Goal: Communication & Community: Answer question/provide support

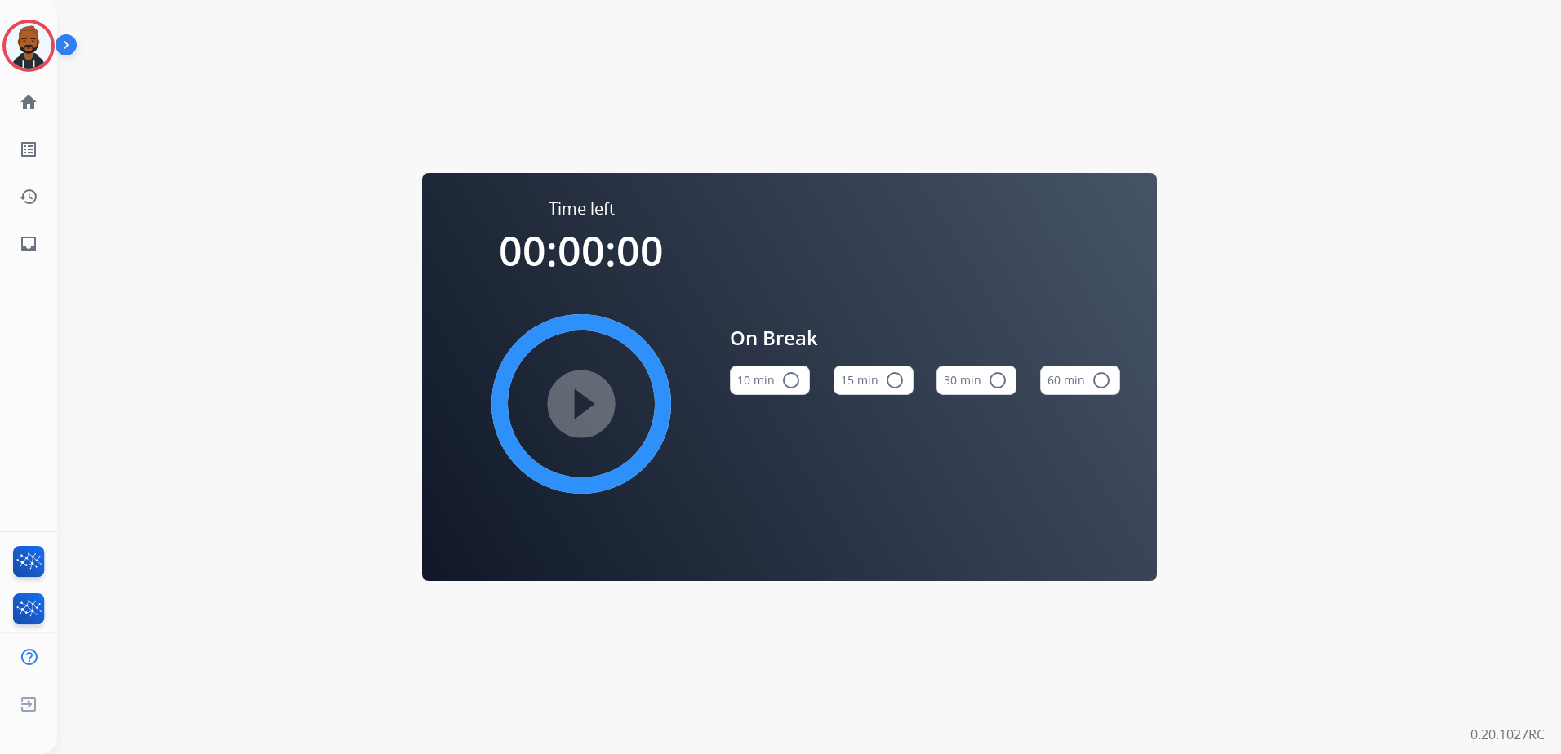
drag, startPoint x: 25, startPoint y: 61, endPoint x: 56, endPoint y: 65, distance: 30.5
click at [24, 60] on img at bounding box center [29, 46] width 46 height 46
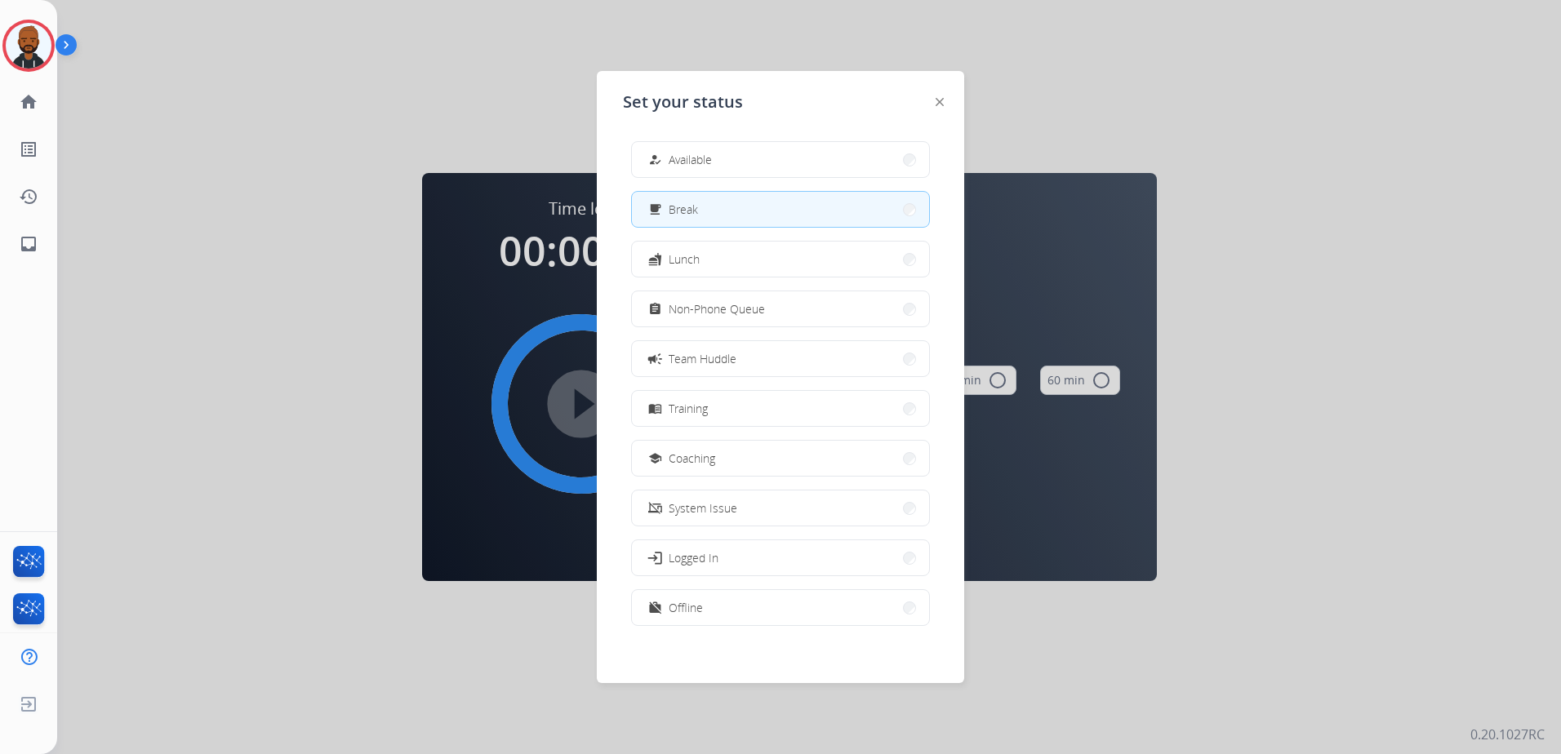
click at [683, 184] on div "how_to_reg Available free_breakfast Break fastfood Lunch assignment Non-Phone Q…" at bounding box center [780, 385] width 315 height 514
click at [687, 162] on span "Available" at bounding box center [690, 159] width 43 height 17
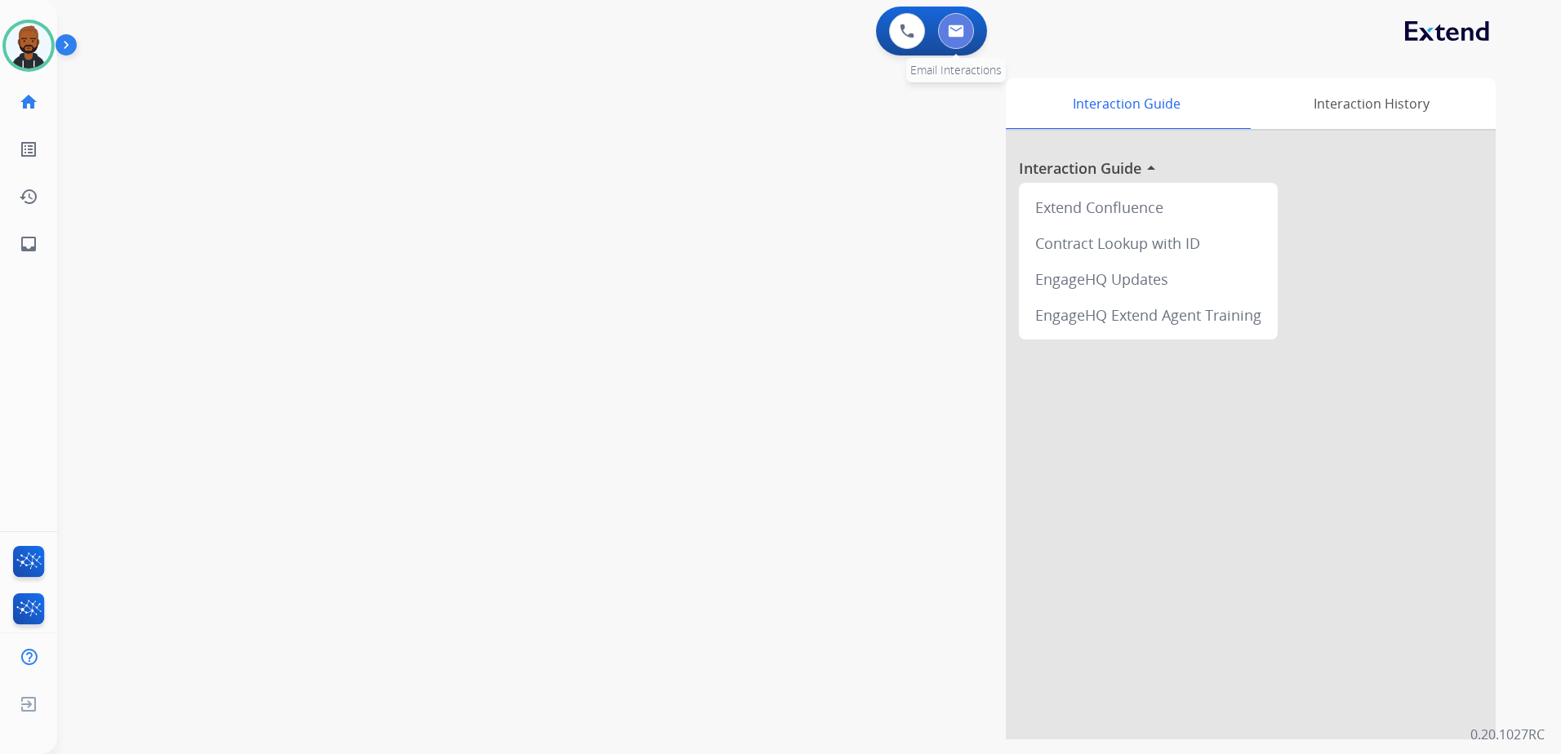
click at [966, 39] on button at bounding box center [956, 31] width 36 height 36
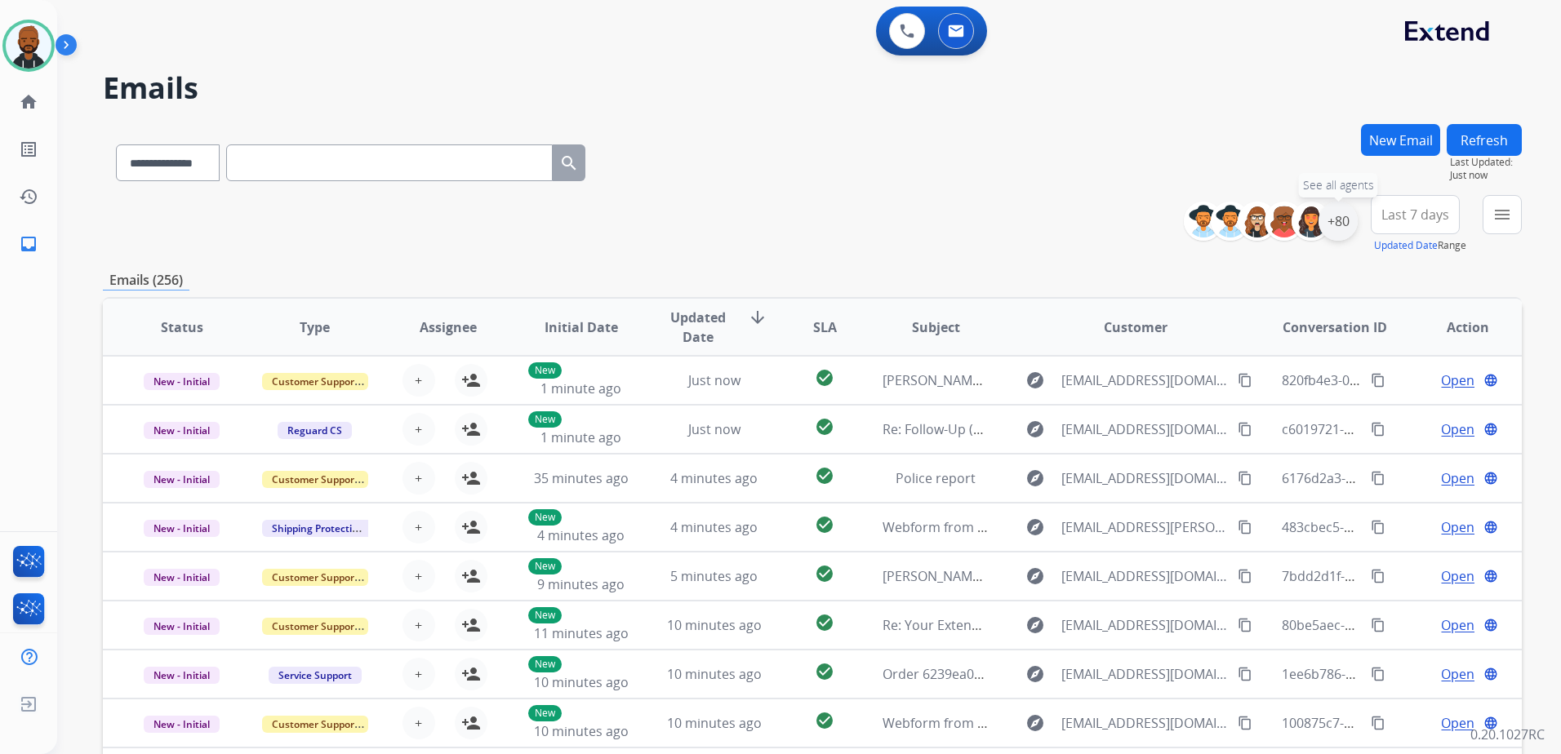
drag, startPoint x: 1330, startPoint y: 223, endPoint x: 1328, endPoint y: 233, distance: 10.1
click at [1328, 230] on div "+80" at bounding box center [1337, 221] width 39 height 39
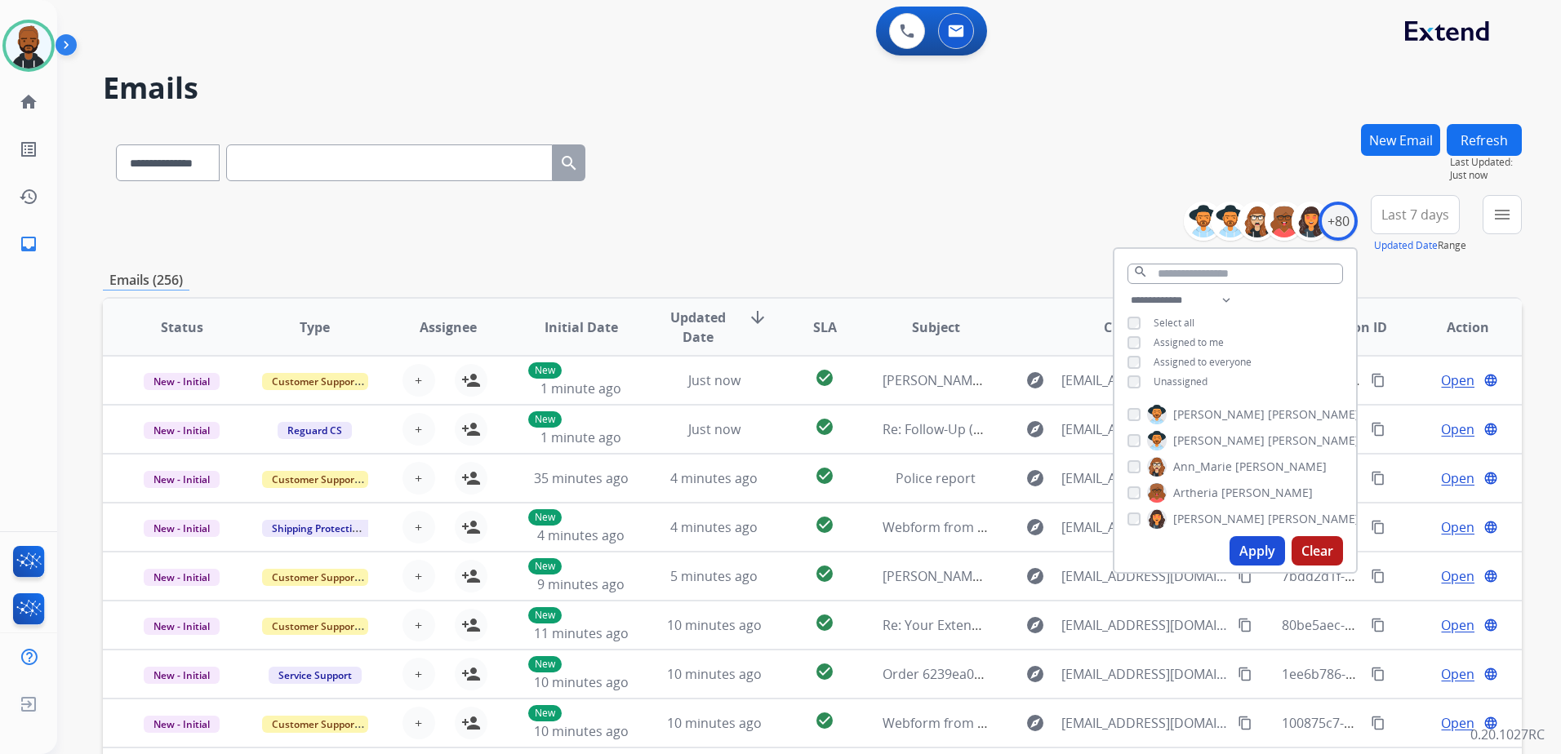
click at [1255, 555] on button "Apply" at bounding box center [1257, 550] width 56 height 29
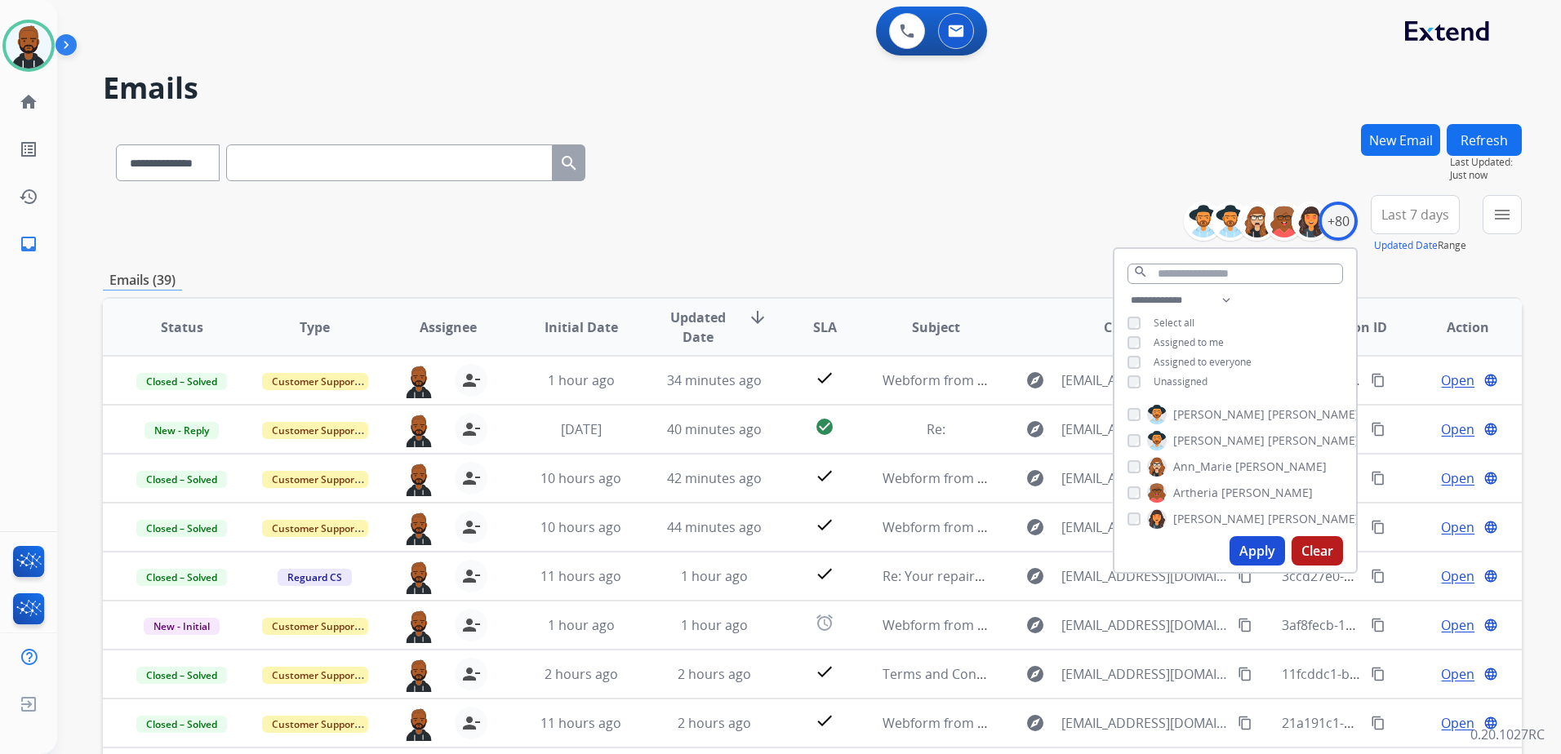
click at [993, 251] on div "**********" at bounding box center [812, 224] width 1419 height 59
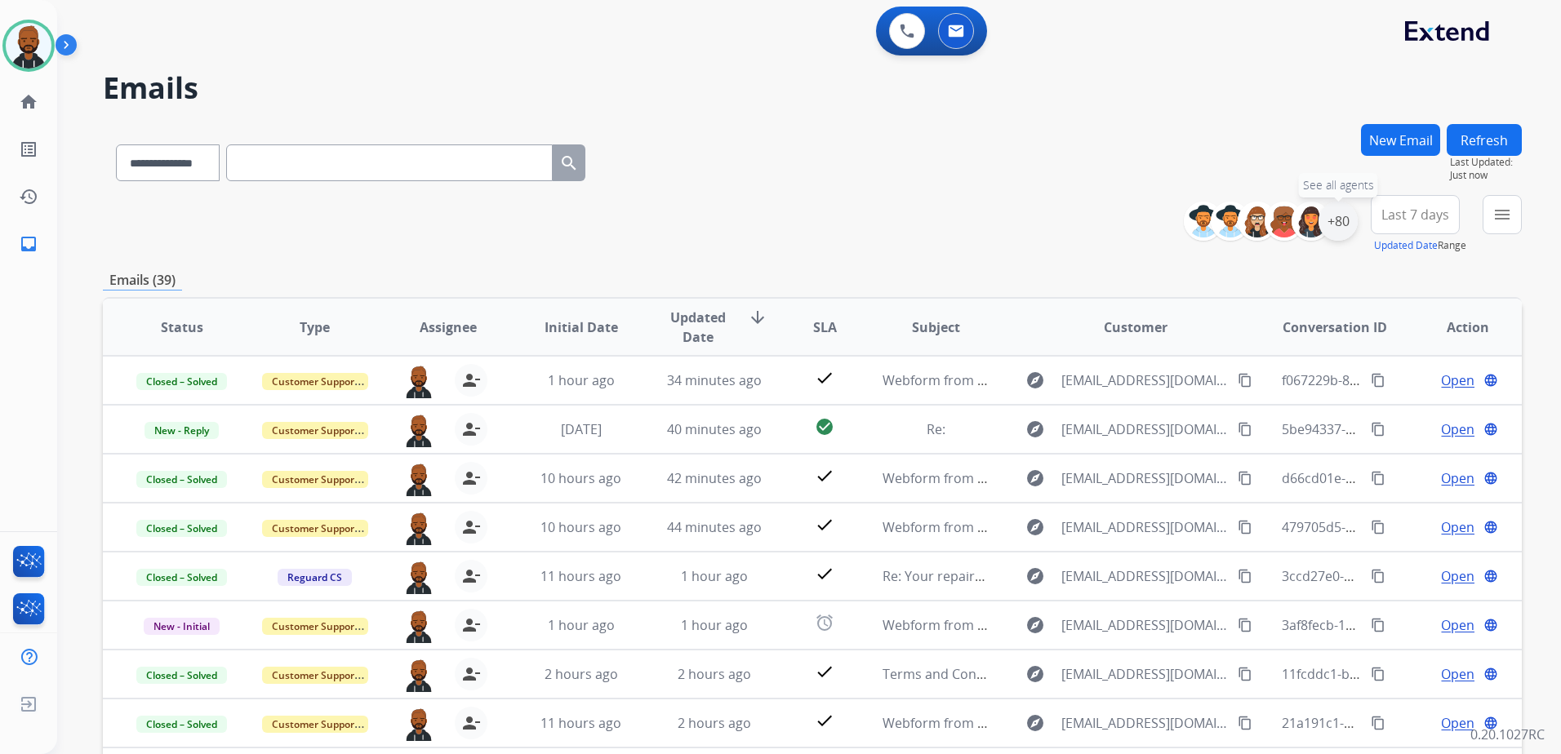
click at [1338, 224] on div "+80" at bounding box center [1337, 221] width 39 height 39
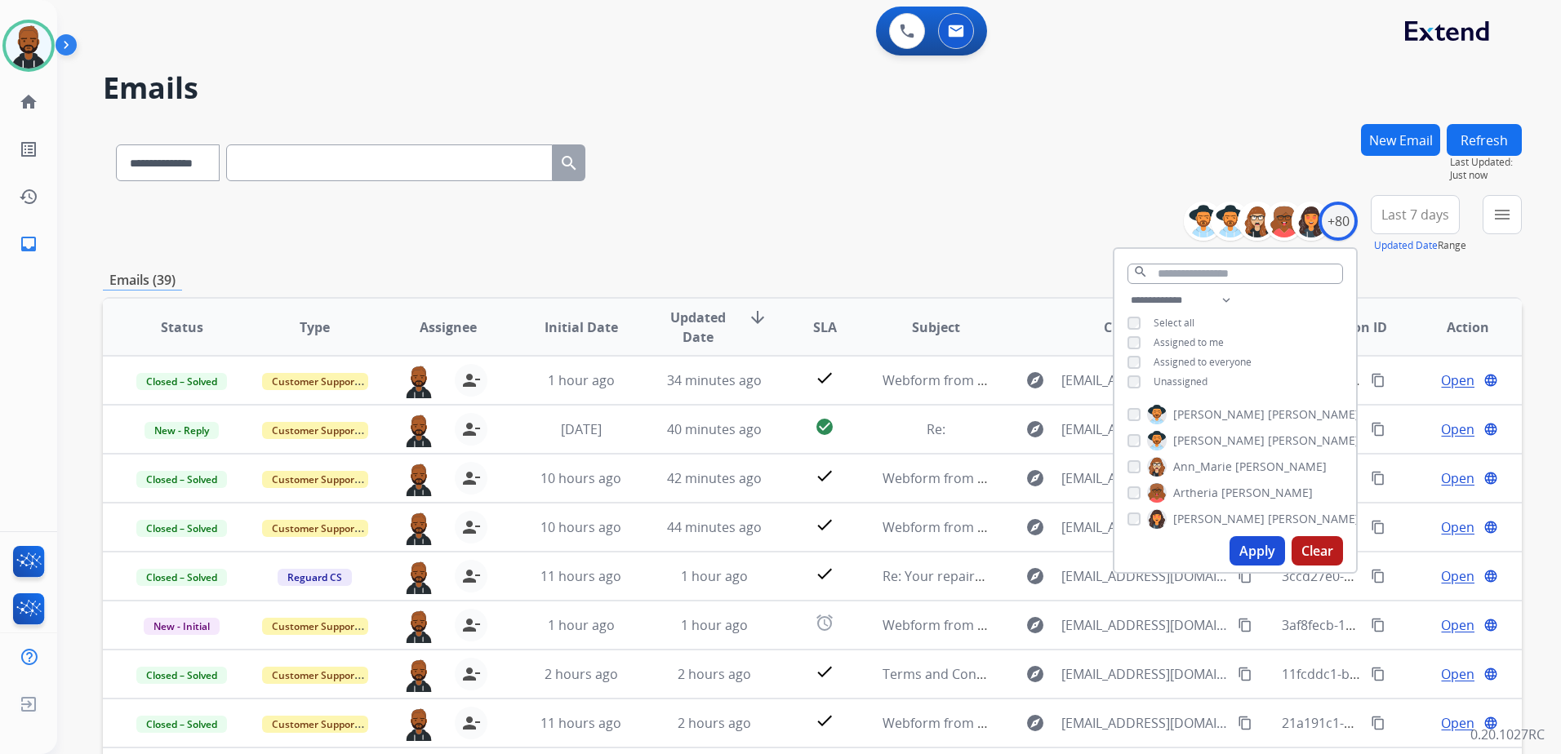
click at [1210, 156] on div "**********" at bounding box center [812, 159] width 1419 height 71
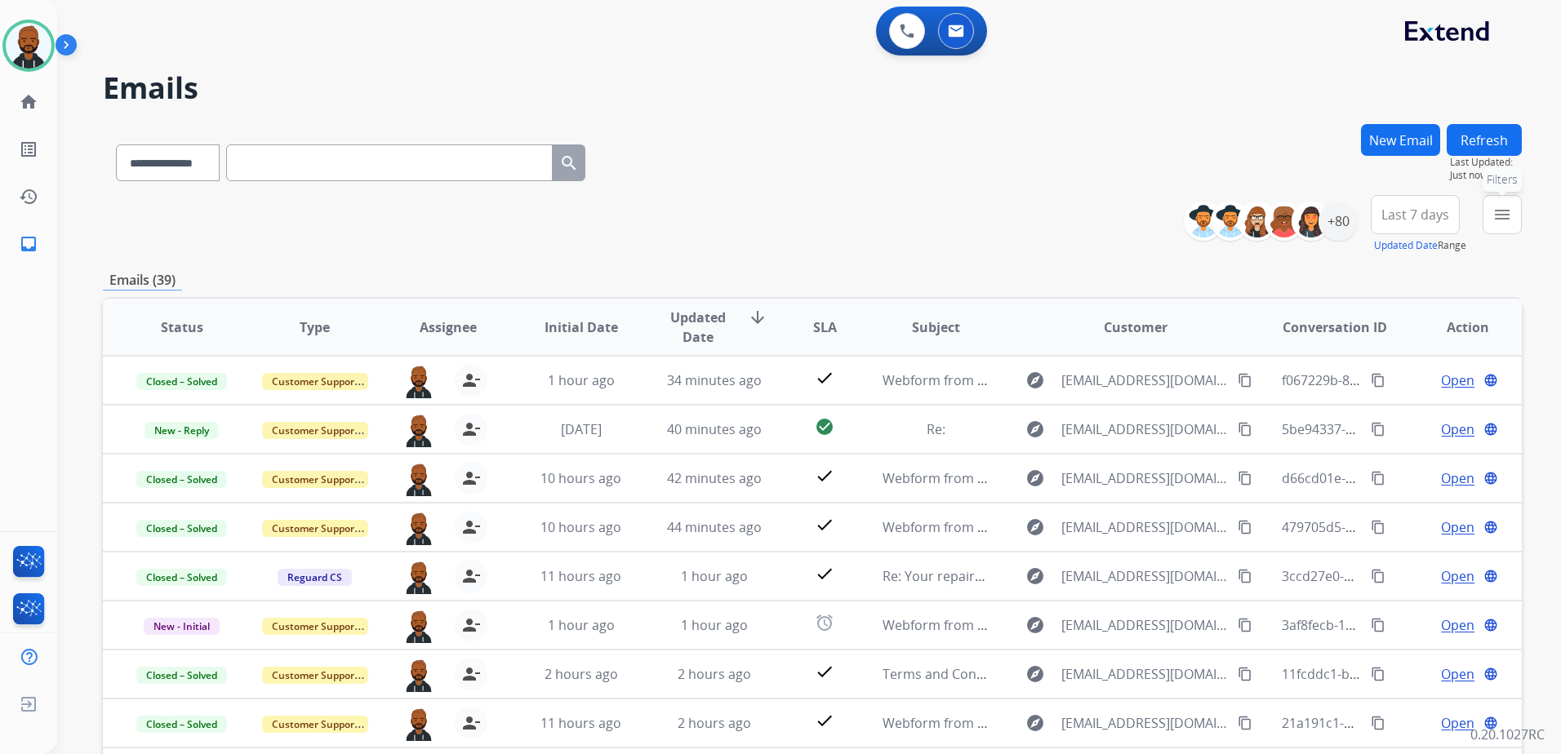
click at [1493, 212] on mat-icon "menu" at bounding box center [1502, 215] width 20 height 20
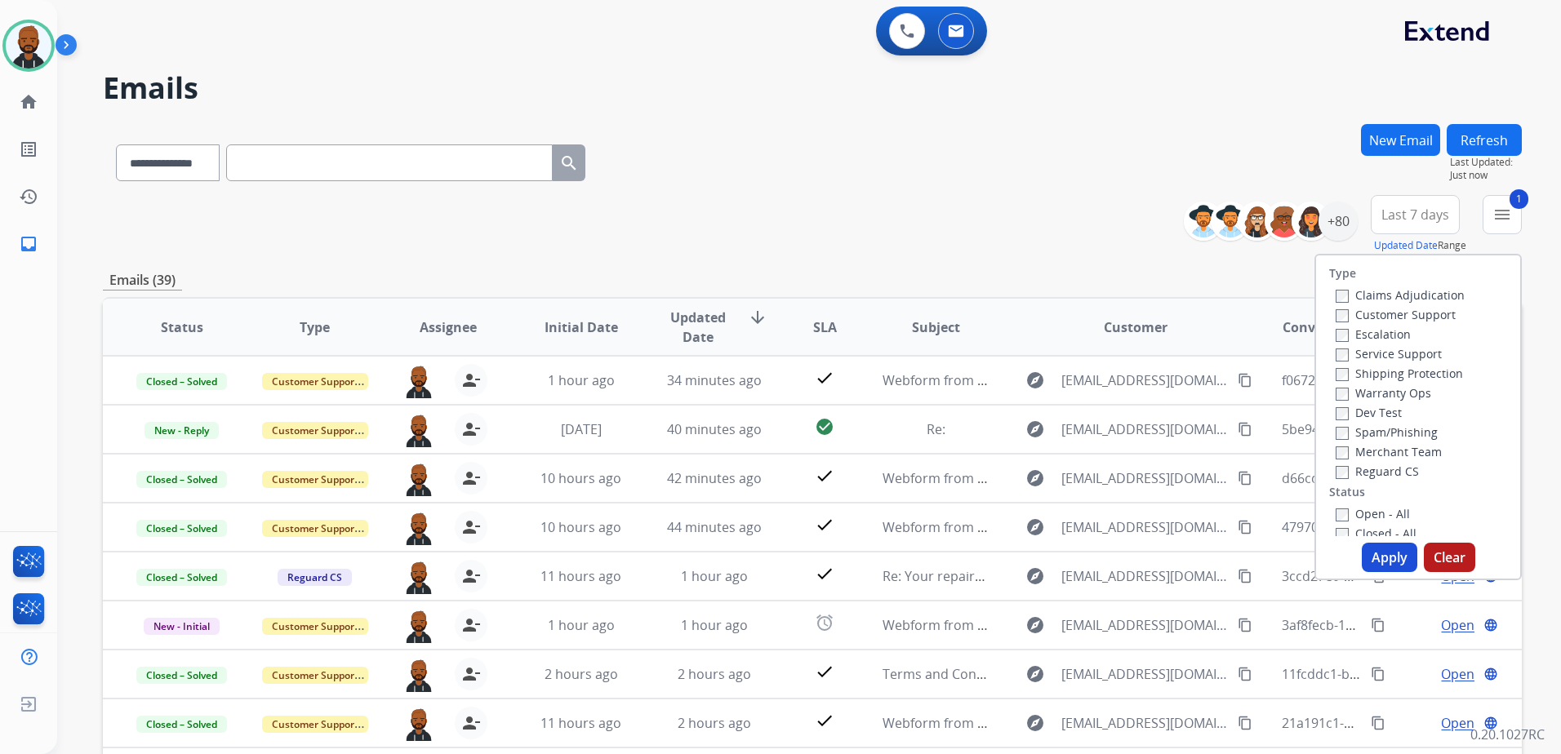
click at [1366, 554] on button "Apply" at bounding box center [1389, 557] width 56 height 29
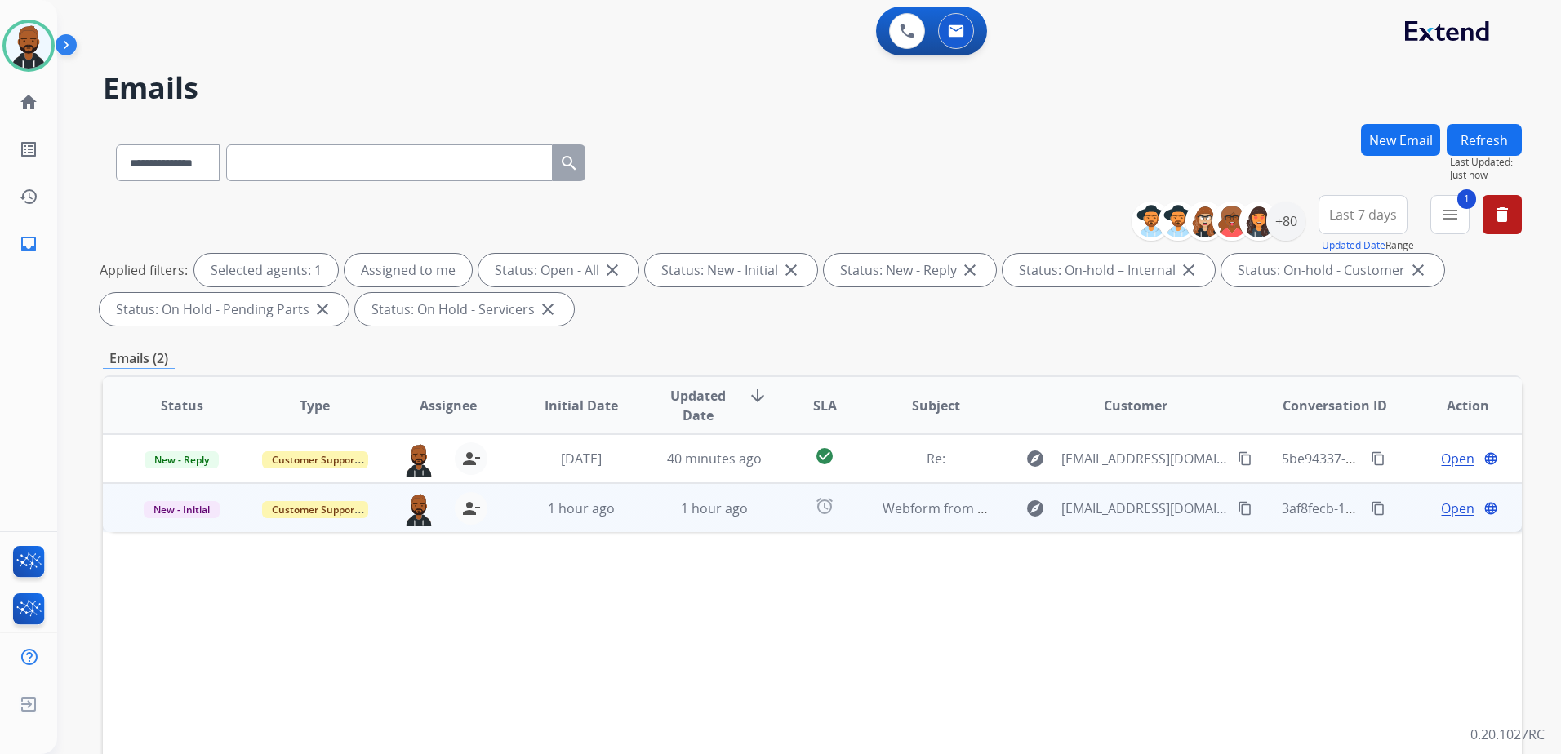
click at [1441, 511] on span "Open" at bounding box center [1457, 509] width 33 height 20
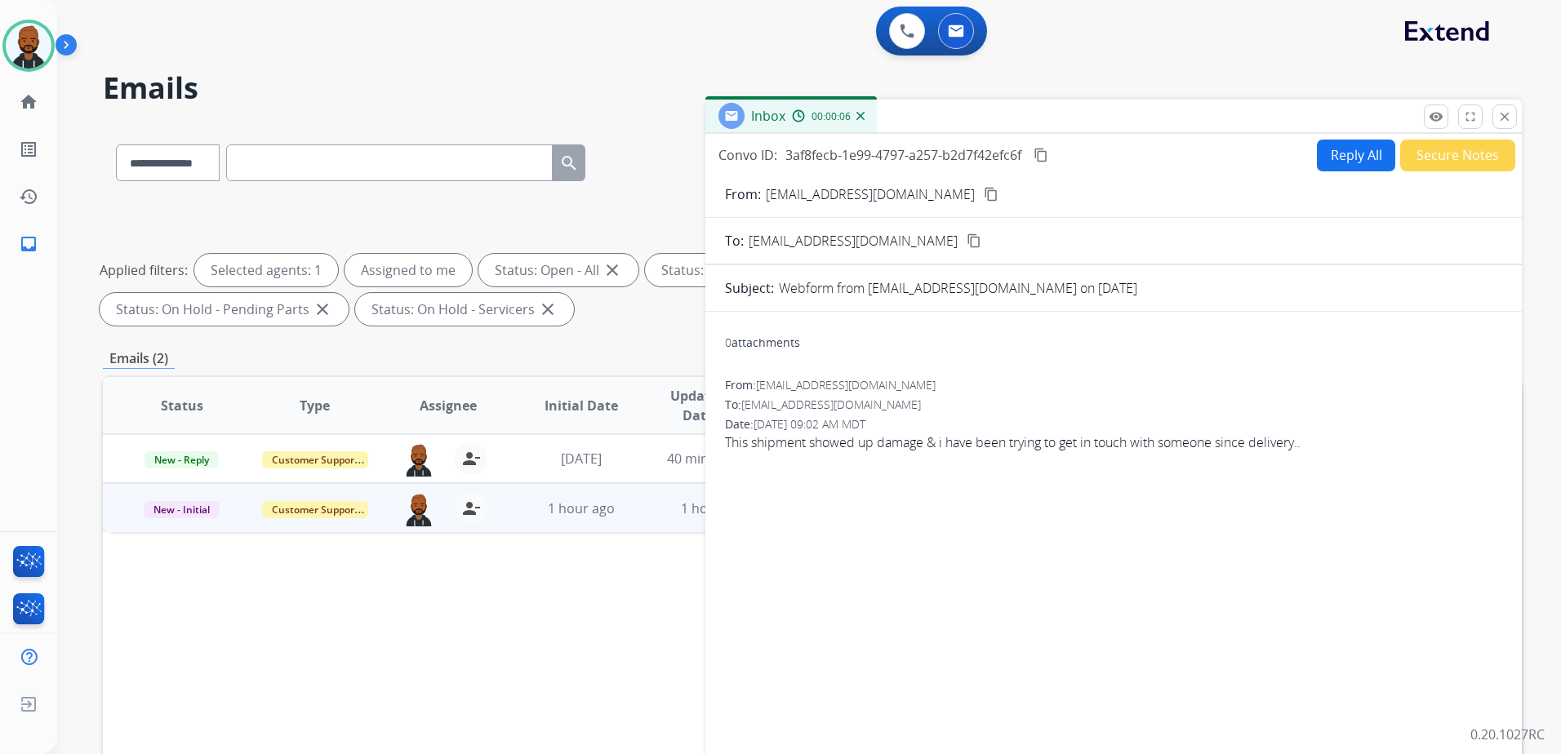
click at [984, 196] on mat-icon "content_copy" at bounding box center [991, 194] width 15 height 15
click at [1339, 149] on button "Reply All" at bounding box center [1356, 156] width 78 height 32
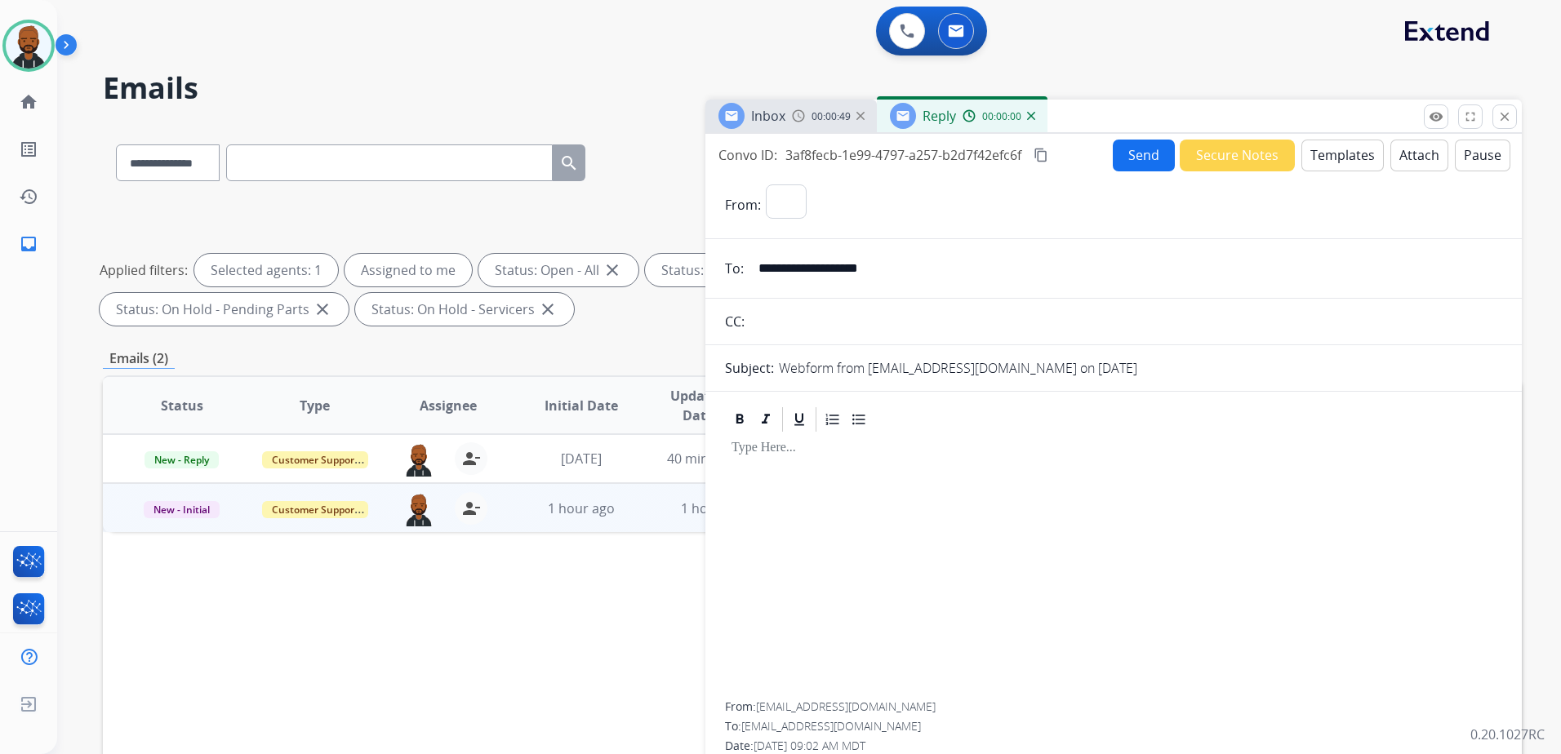
select select "**********"
click at [1316, 149] on button "Templates" at bounding box center [1342, 156] width 82 height 32
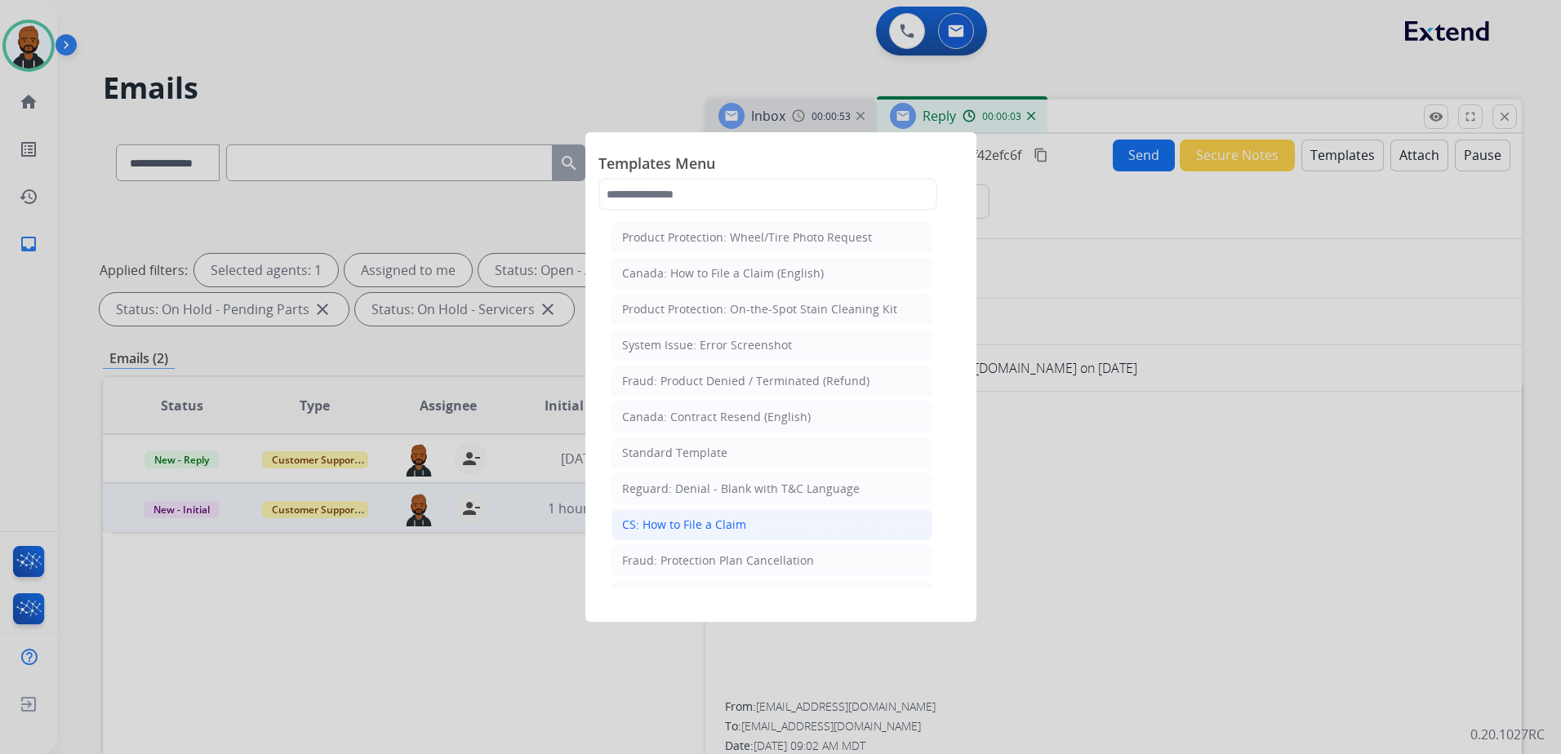
click at [731, 527] on div "CS: How to File a Claim" at bounding box center [684, 525] width 124 height 16
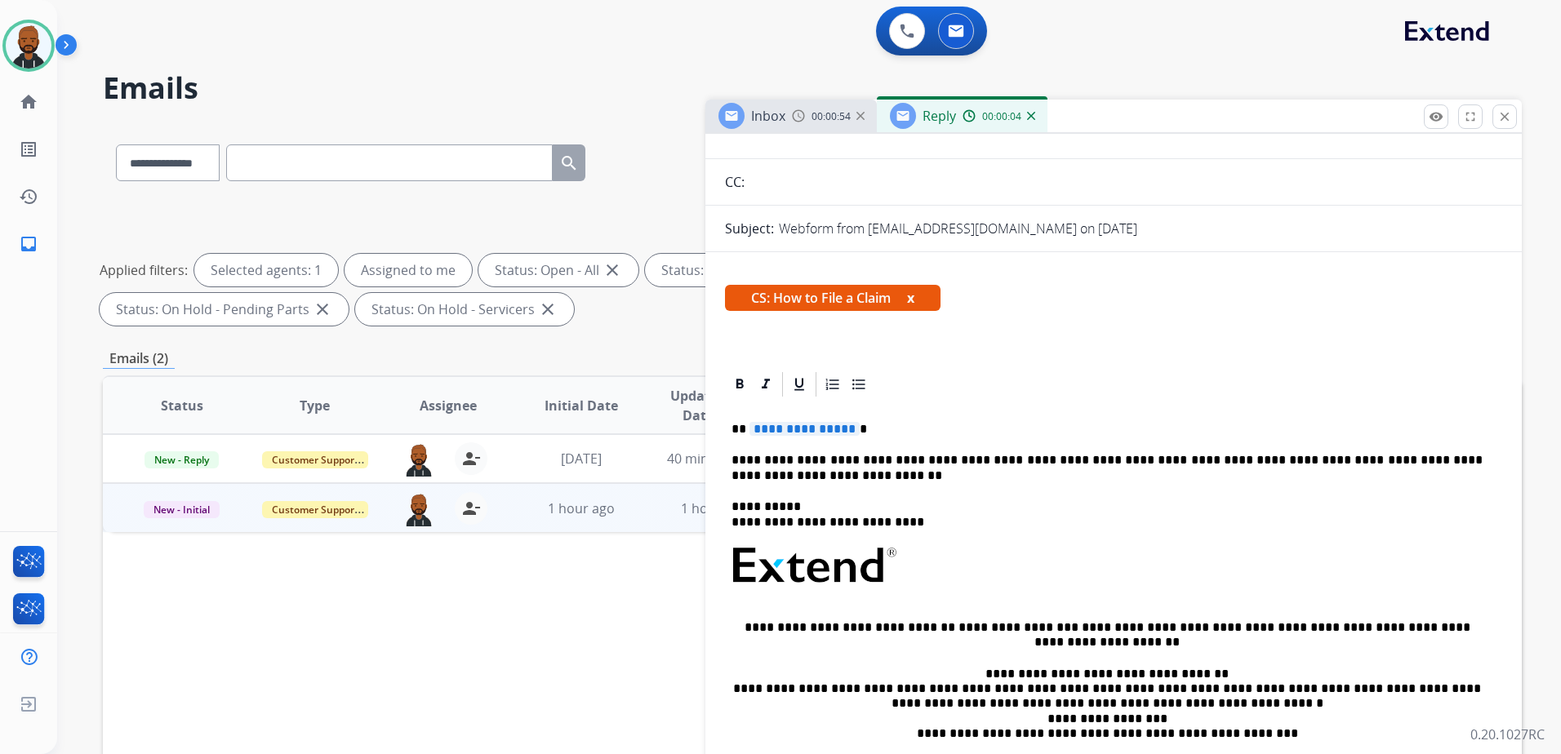
scroll to position [163, 0]
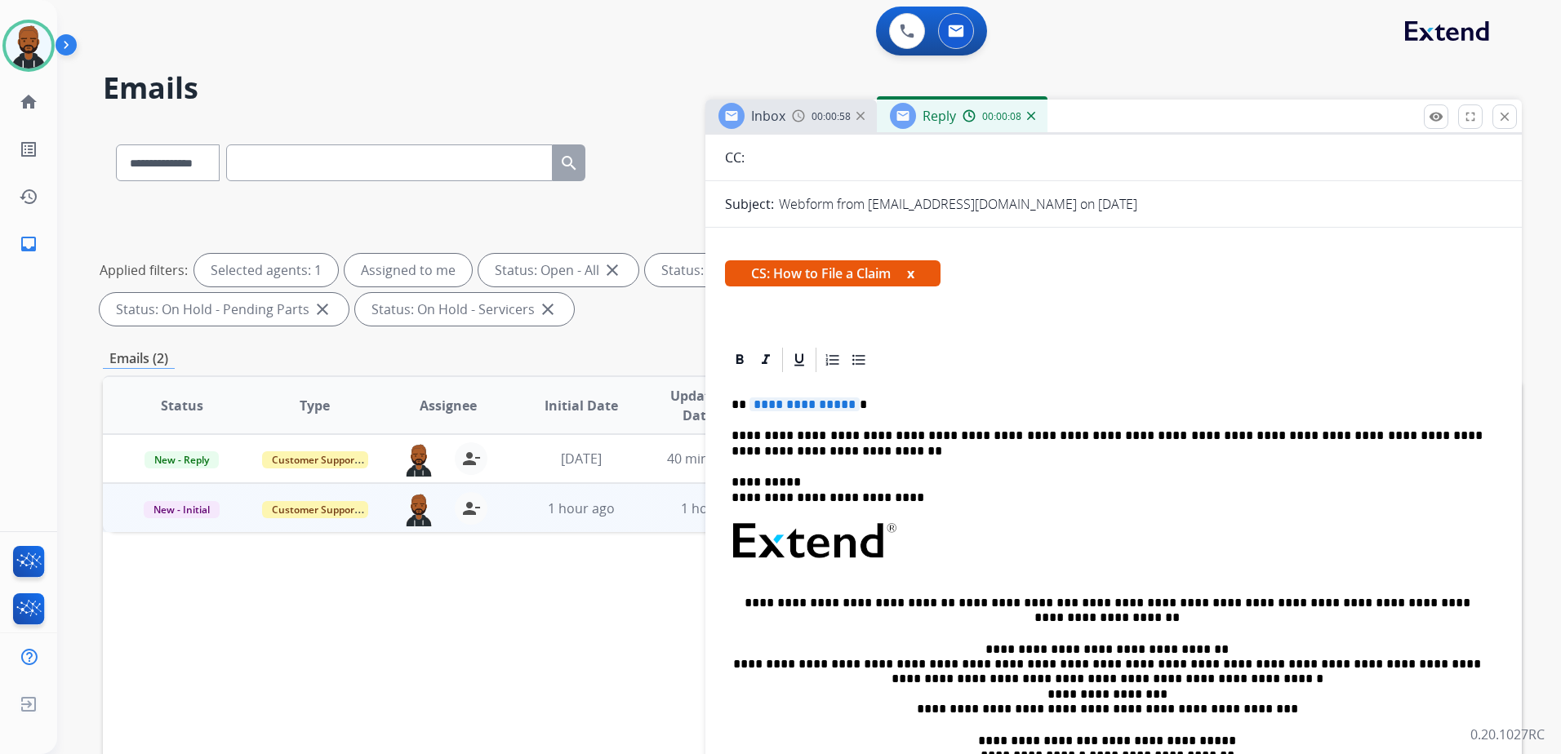
click at [853, 405] on p "**********" at bounding box center [1106, 405] width 751 height 15
click at [849, 406] on span "**********" at bounding box center [804, 405] width 110 height 14
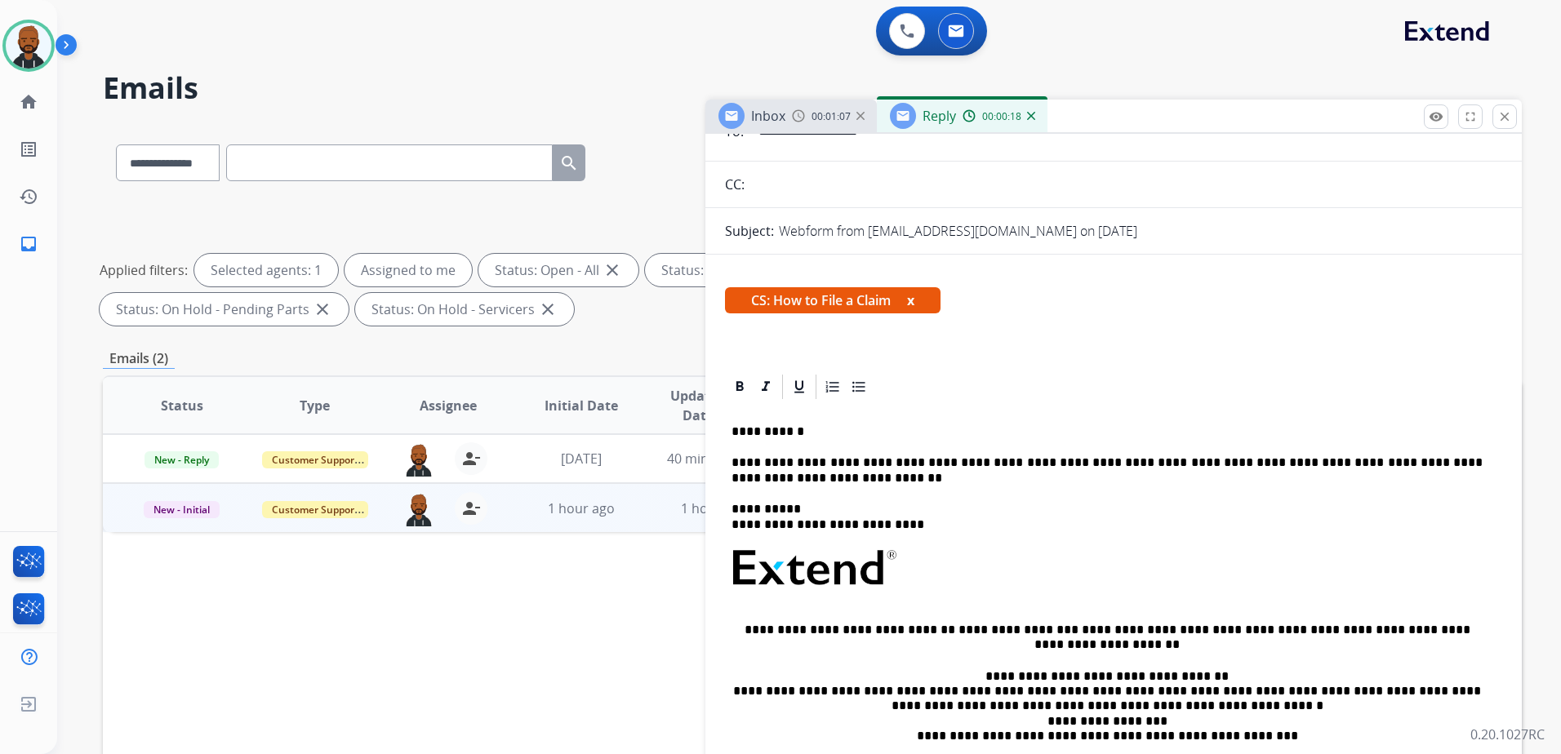
scroll to position [0, 0]
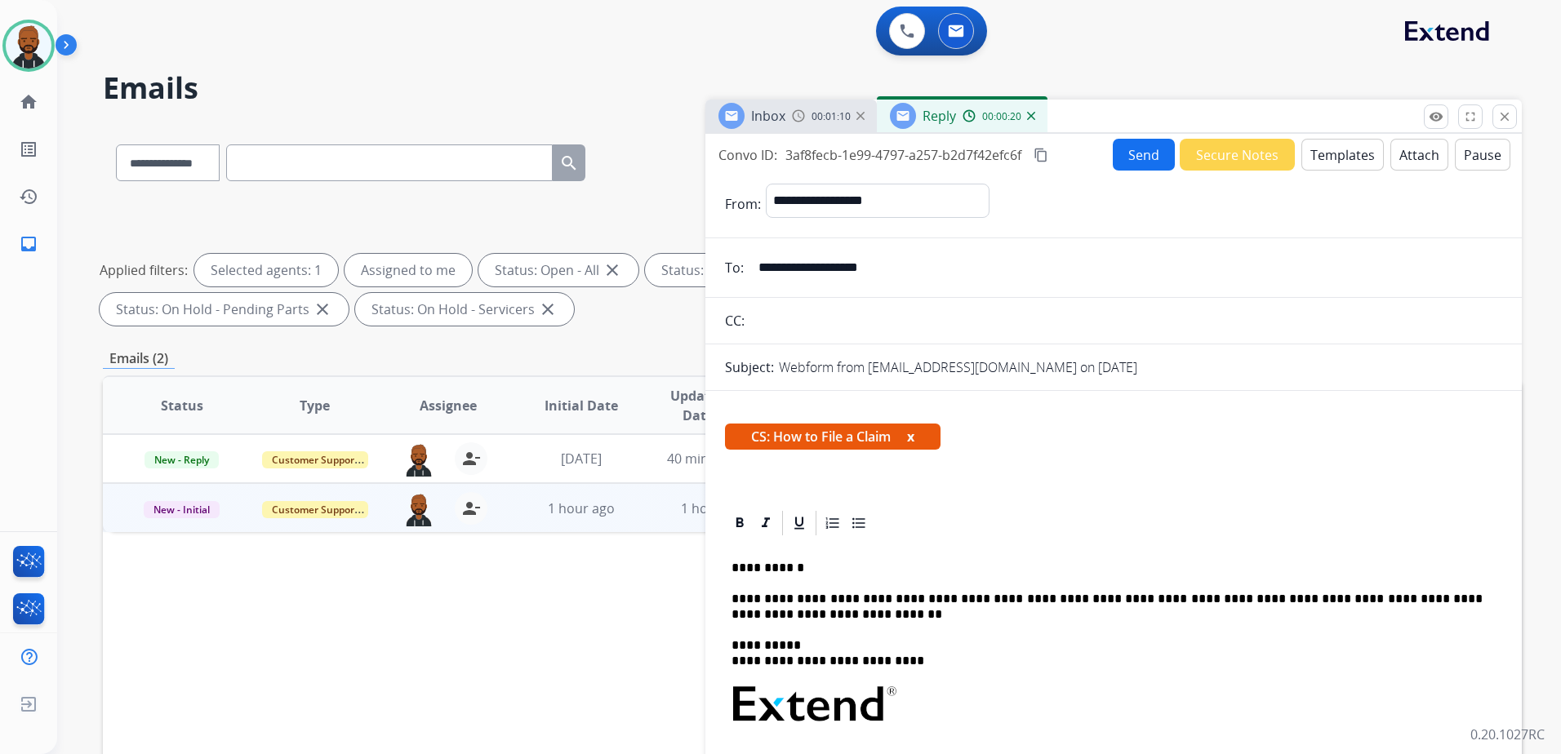
click at [1042, 156] on mat-icon "content_copy" at bounding box center [1040, 155] width 15 height 15
click at [1130, 140] on div "**********" at bounding box center [1113, 467] width 816 height 666
click at [1137, 148] on button "Send" at bounding box center [1144, 155] width 62 height 32
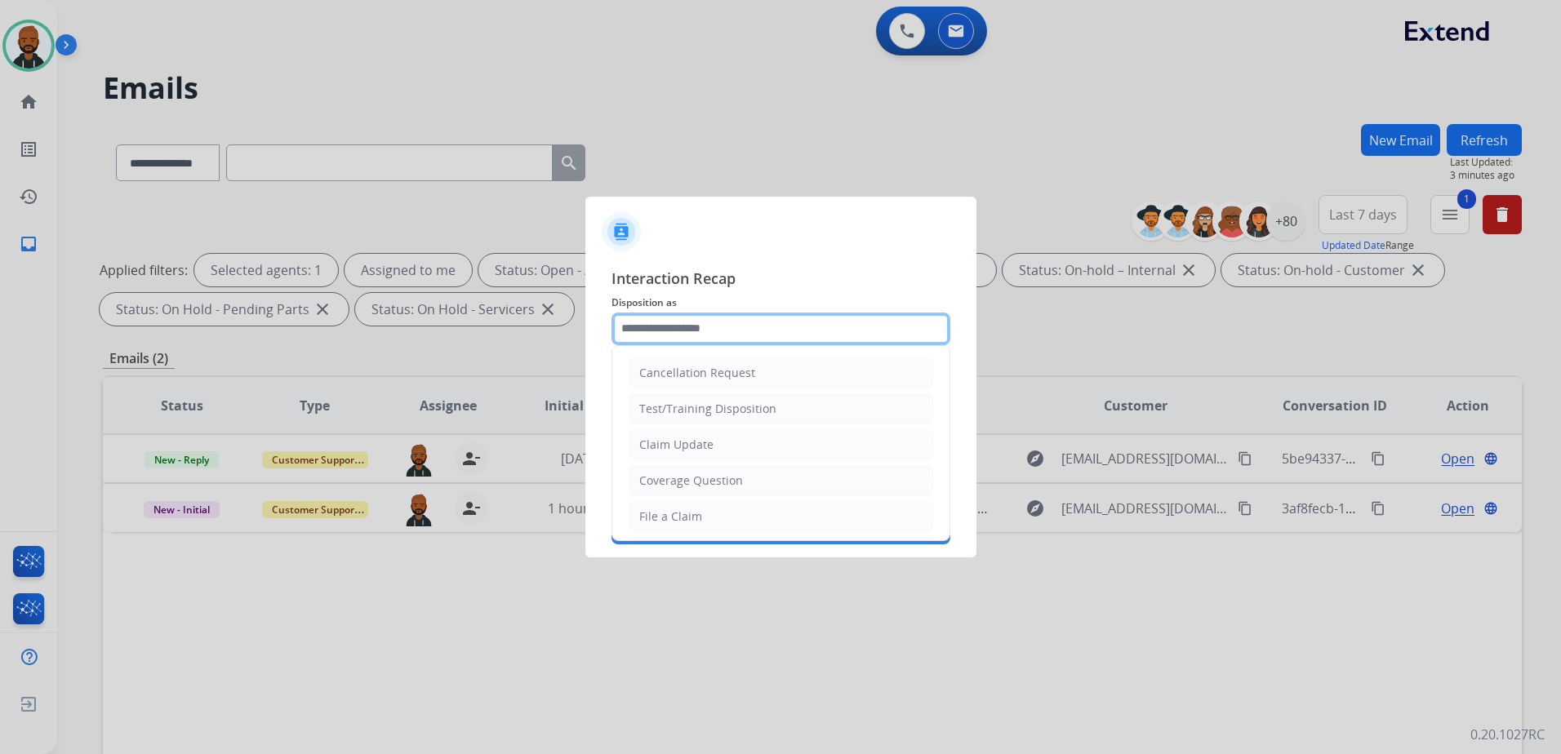
click at [655, 335] on input "text" at bounding box center [780, 329] width 339 height 33
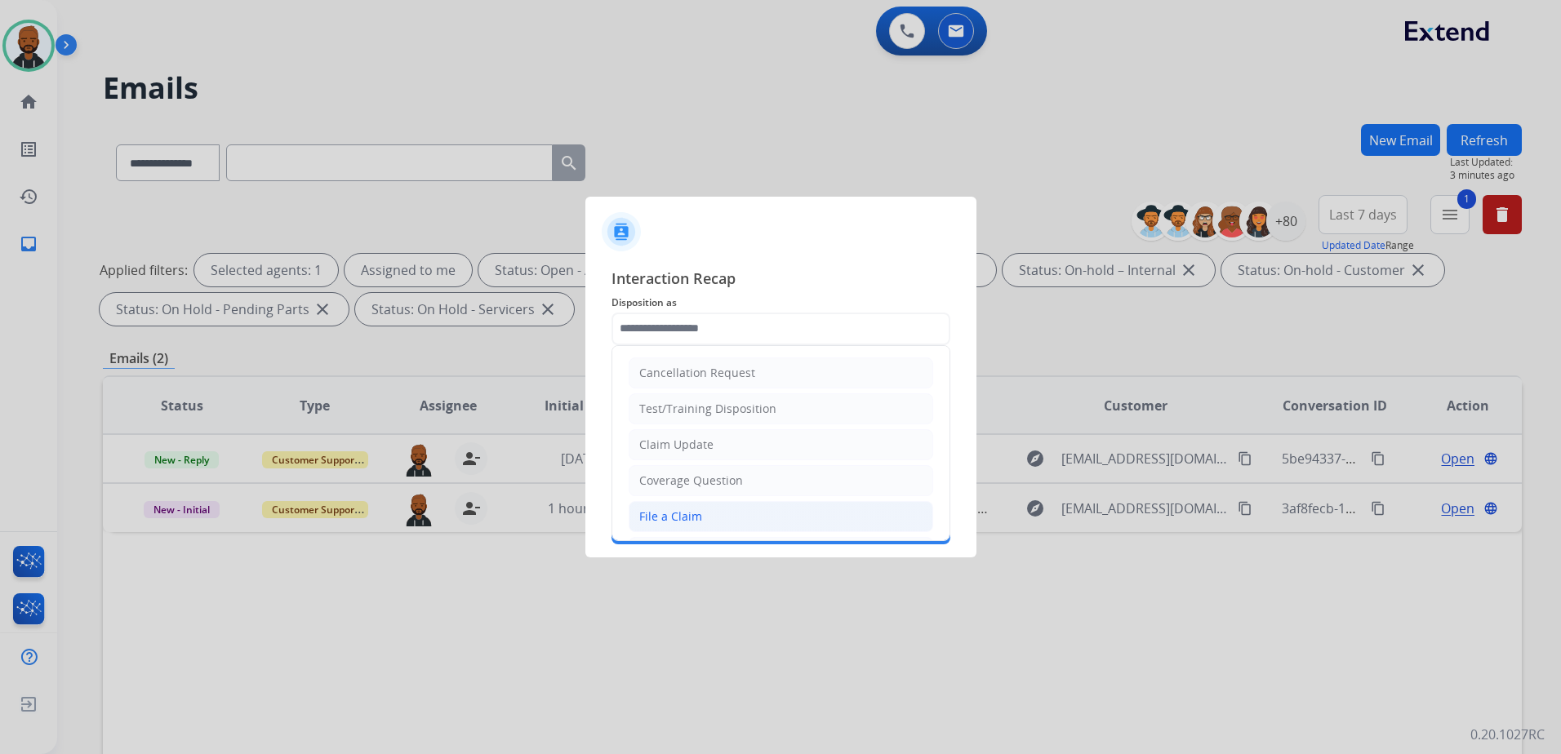
click at [708, 513] on li "File a Claim" at bounding box center [781, 516] width 304 height 31
type input "**********"
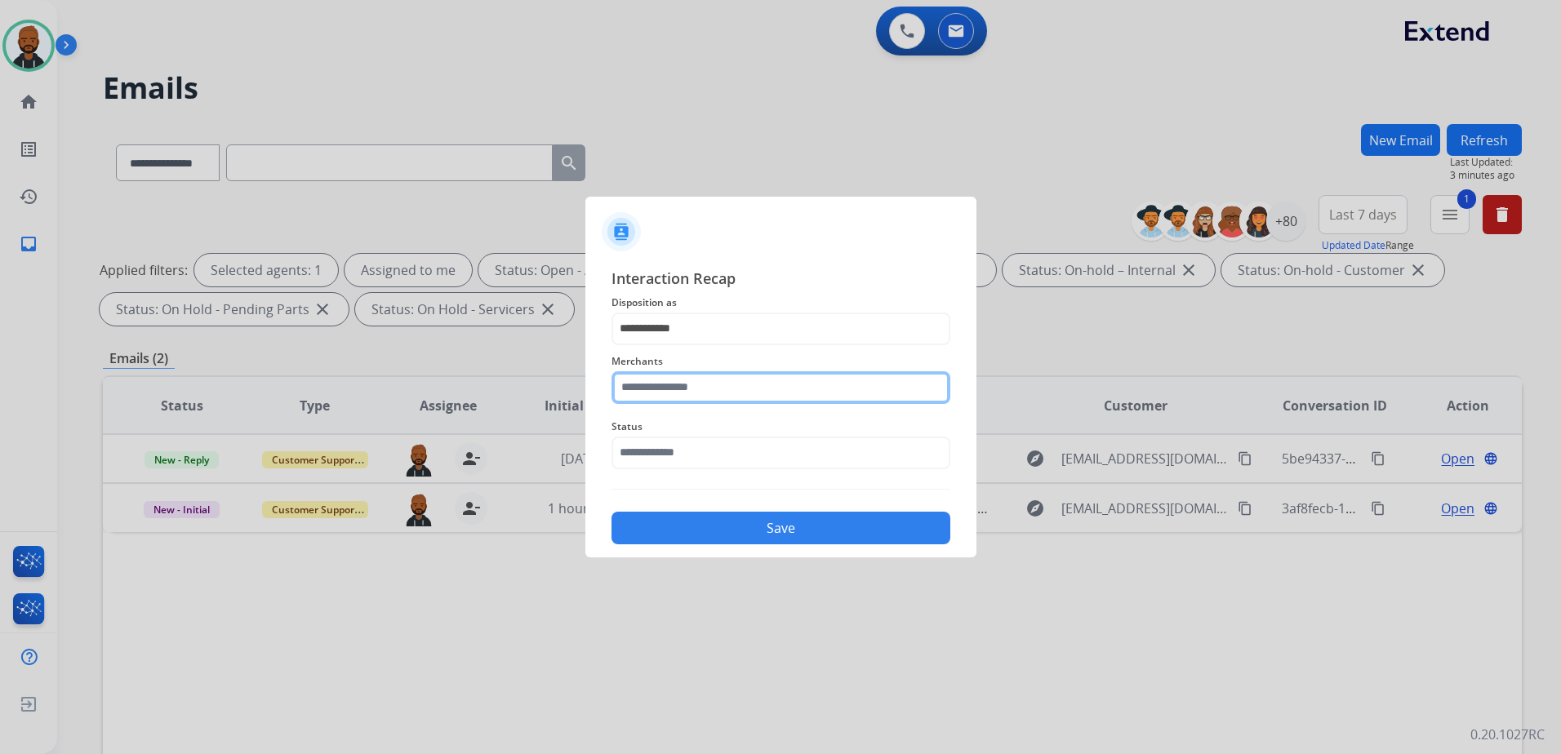
click at [739, 397] on input "text" at bounding box center [780, 387] width 339 height 33
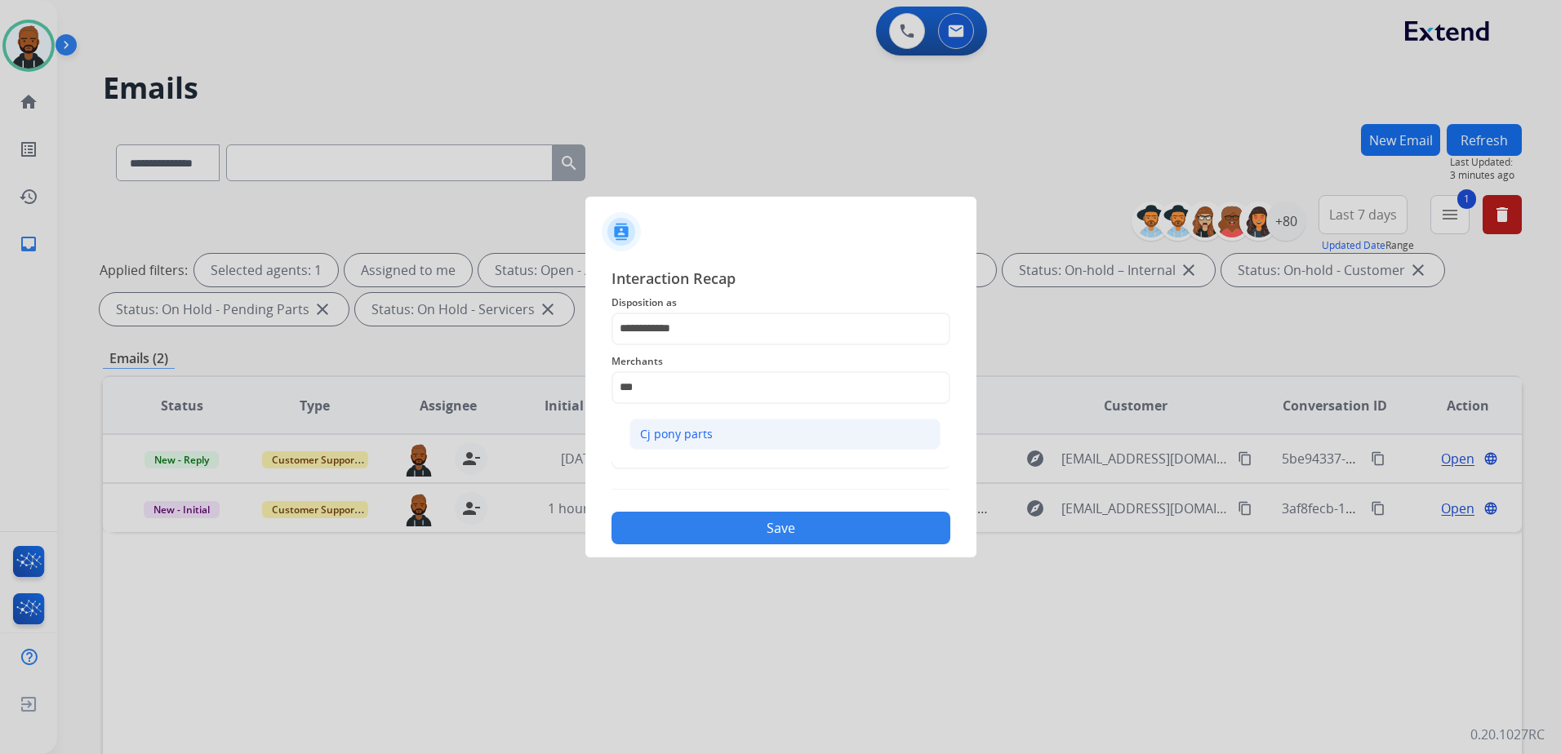
click at [688, 437] on div "Cj pony parts" at bounding box center [676, 434] width 73 height 16
type input "**********"
click at [692, 450] on input "text" at bounding box center [780, 453] width 339 height 33
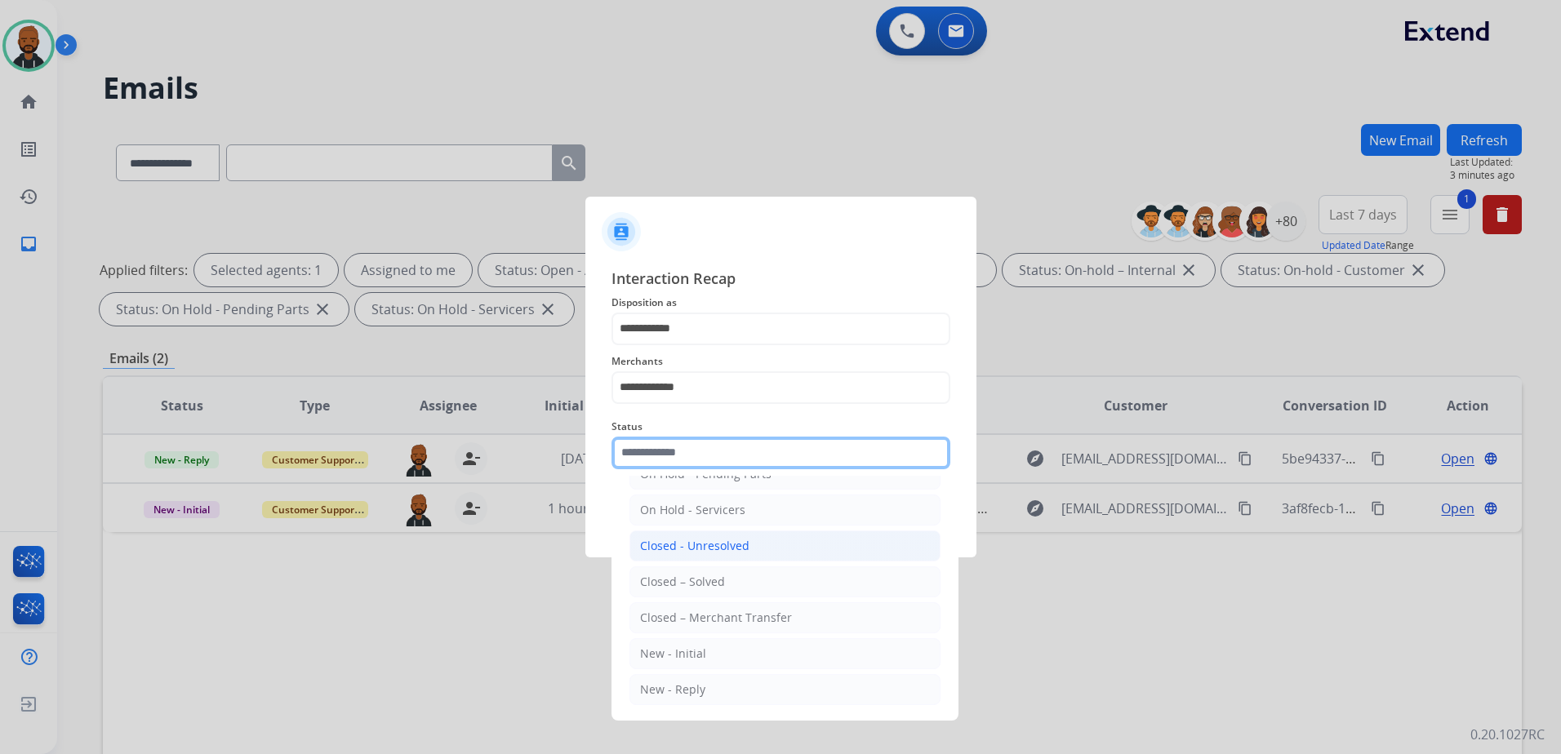
scroll to position [98, 0]
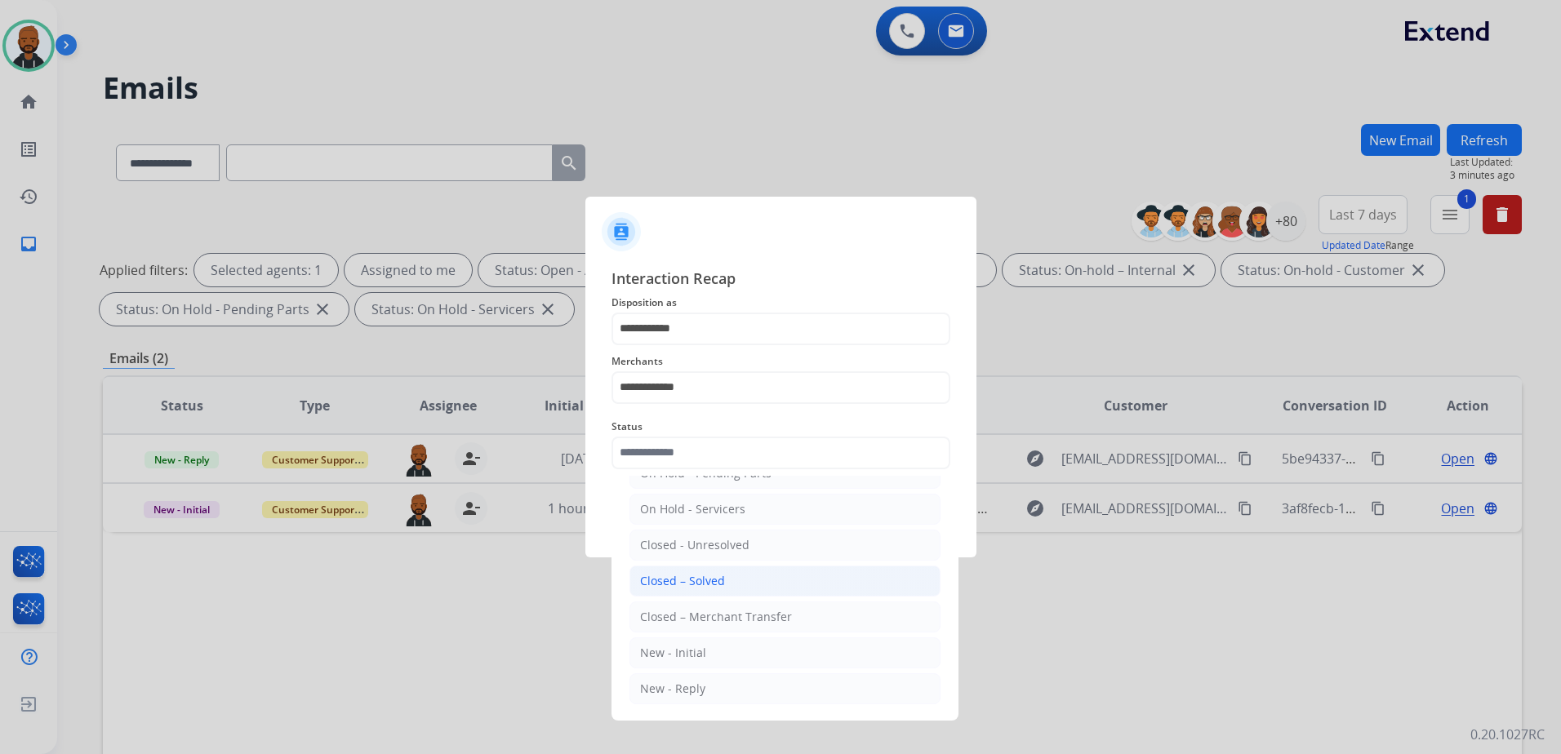
click at [679, 566] on li "Closed – Solved" at bounding box center [784, 581] width 311 height 31
type input "**********"
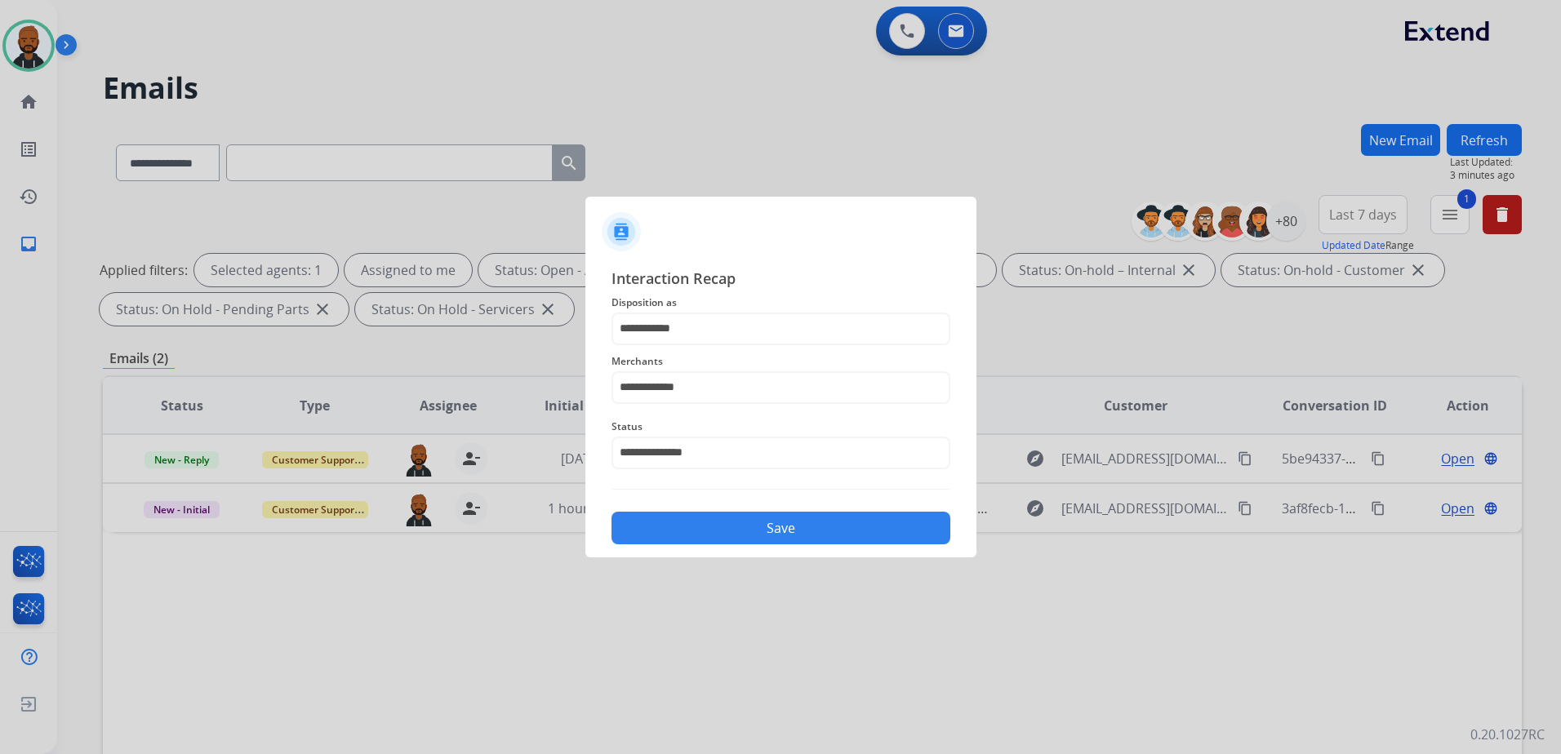
click at [718, 515] on button "Save" at bounding box center [780, 528] width 339 height 33
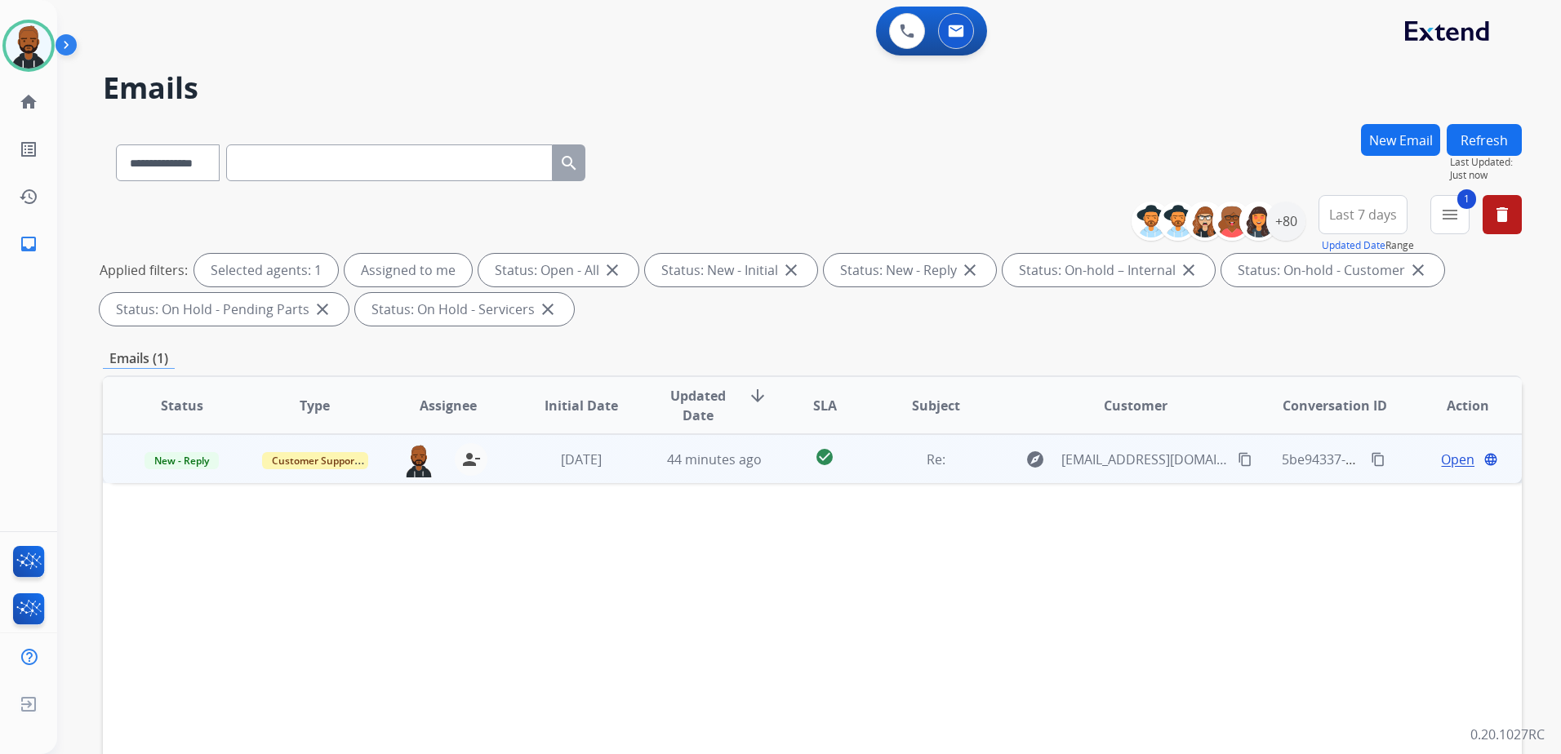
click at [1441, 462] on span "Open" at bounding box center [1457, 460] width 33 height 20
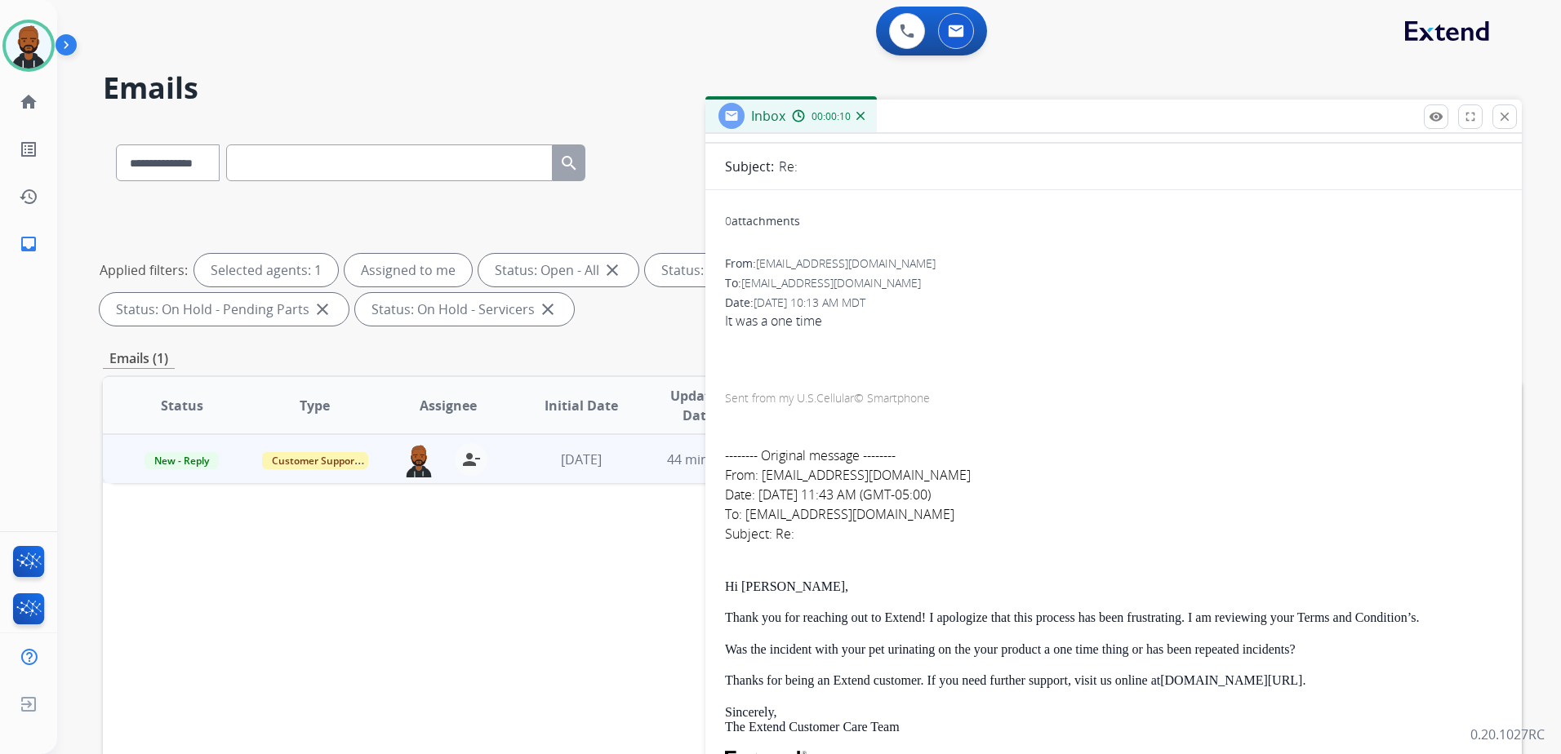
scroll to position [0, 0]
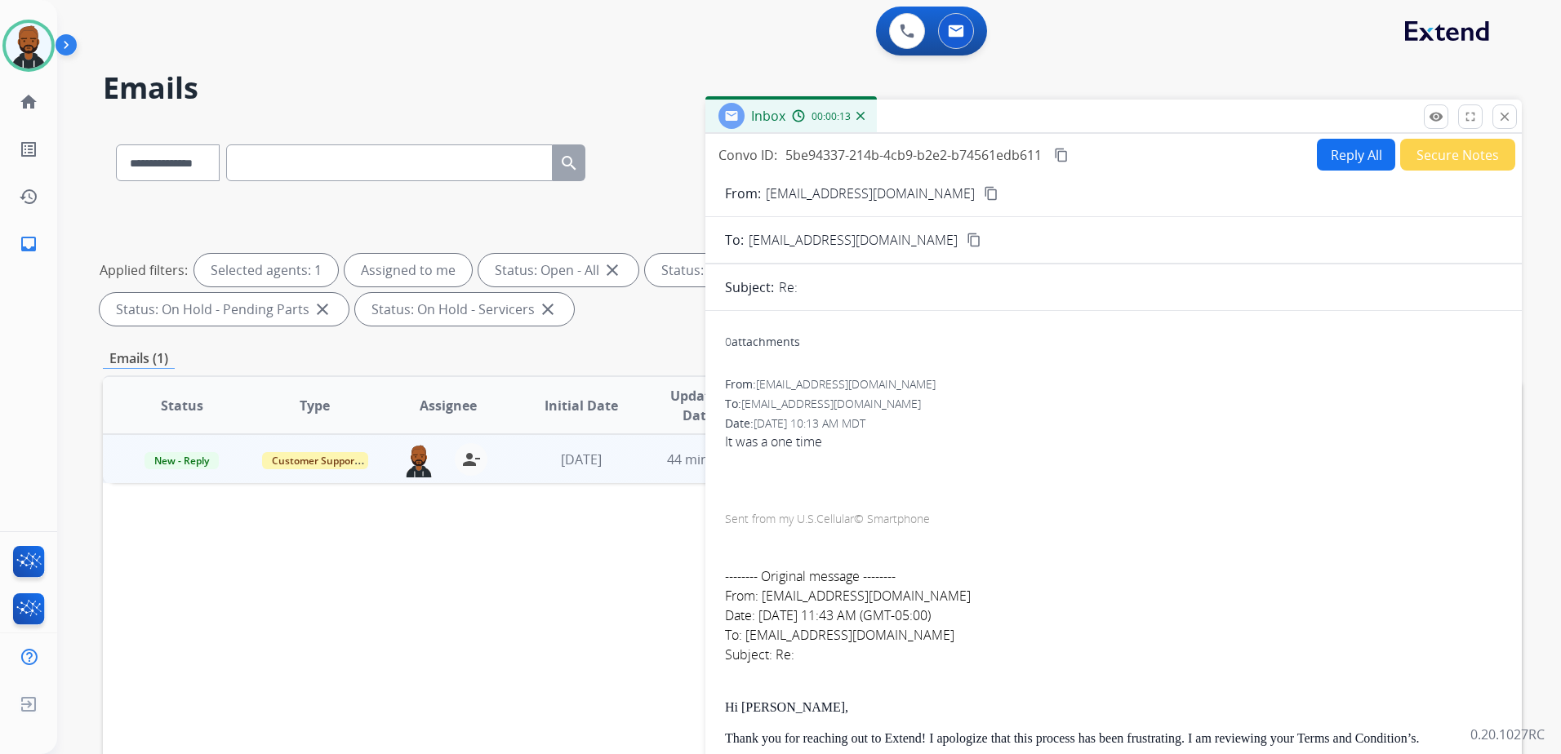
click at [984, 193] on mat-icon "content_copy" at bounding box center [991, 193] width 15 height 15
click at [1342, 153] on button "Reply All" at bounding box center [1356, 155] width 78 height 32
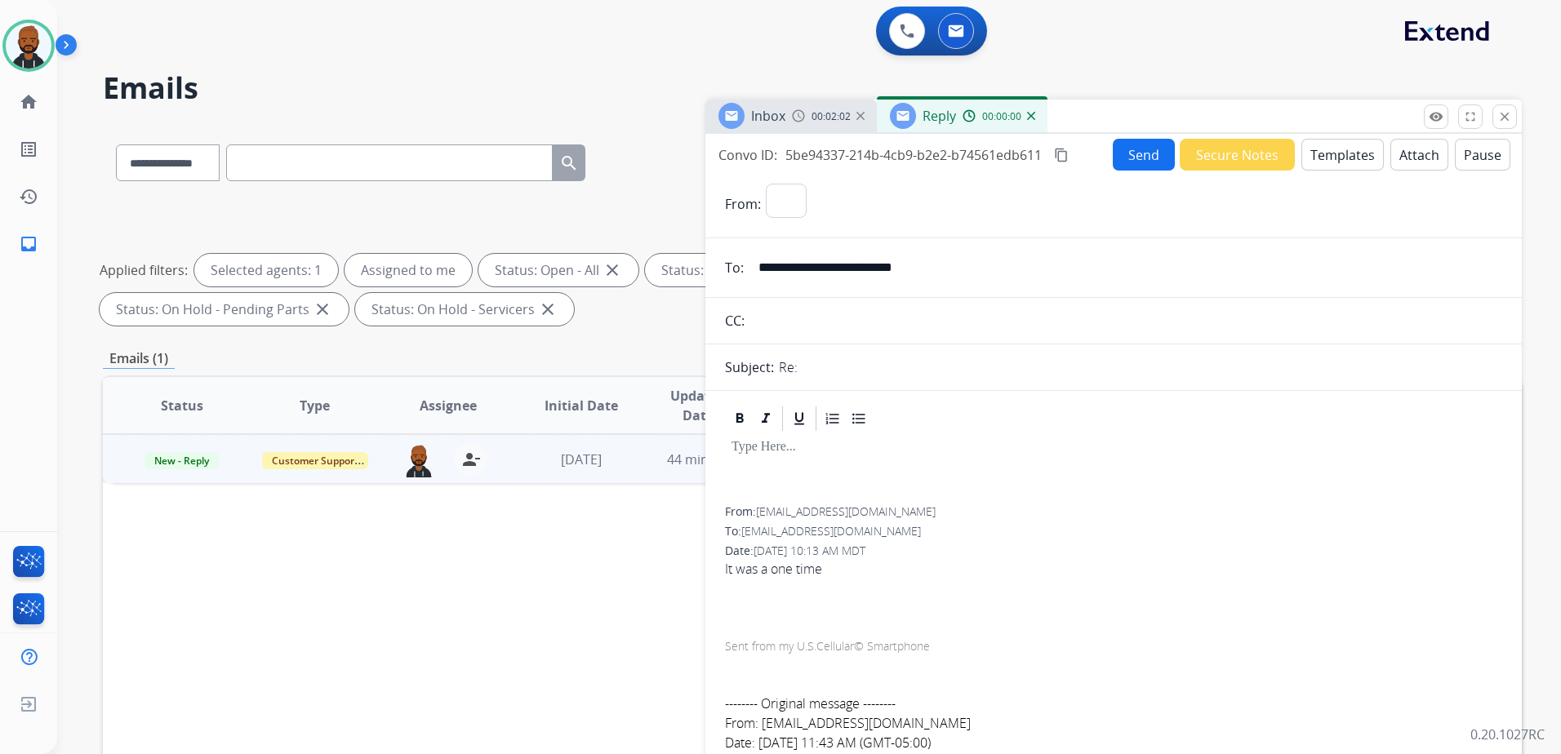
select select "**********"
click at [1324, 157] on button "Templates" at bounding box center [1342, 155] width 82 height 32
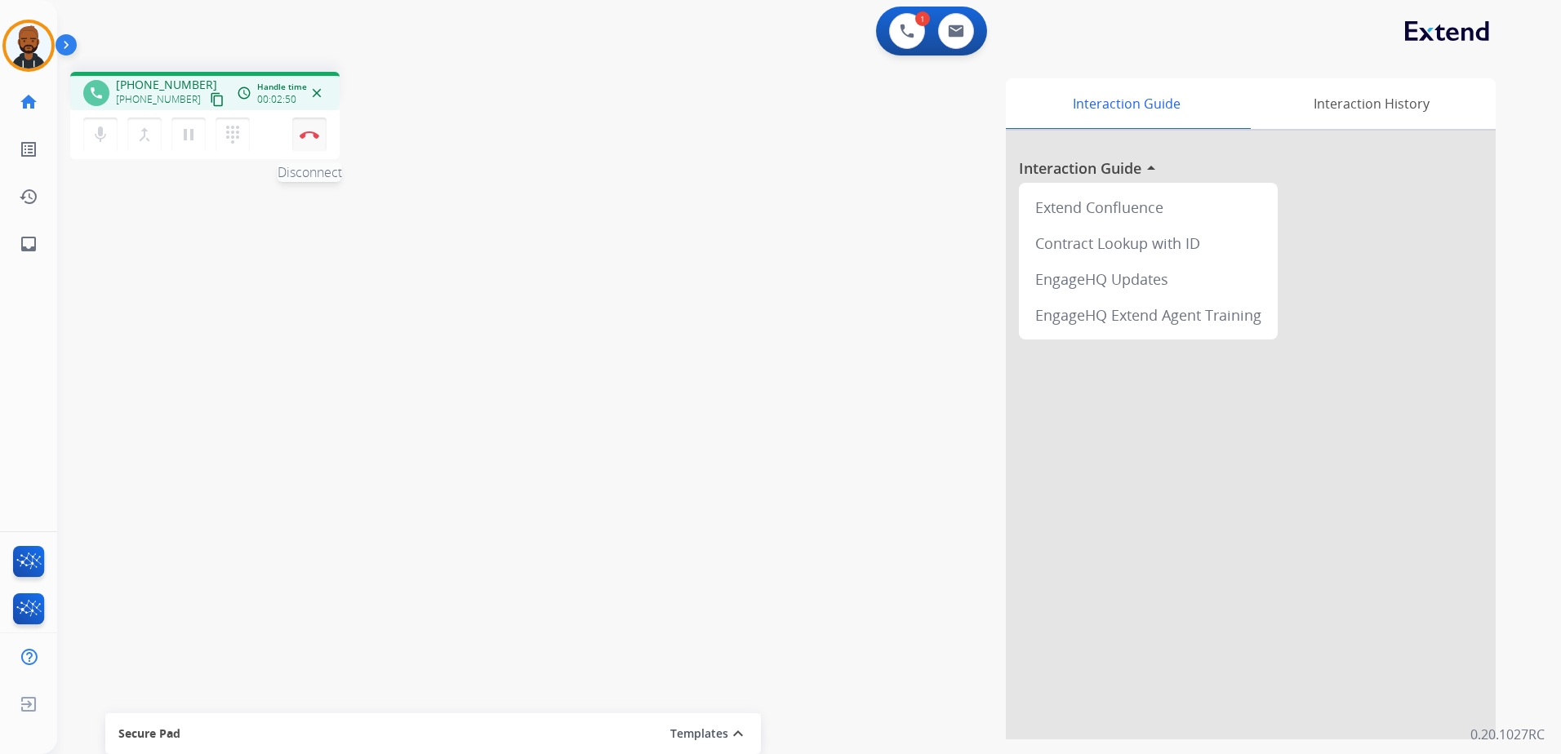
click at [309, 135] on img at bounding box center [310, 135] width 20 height 8
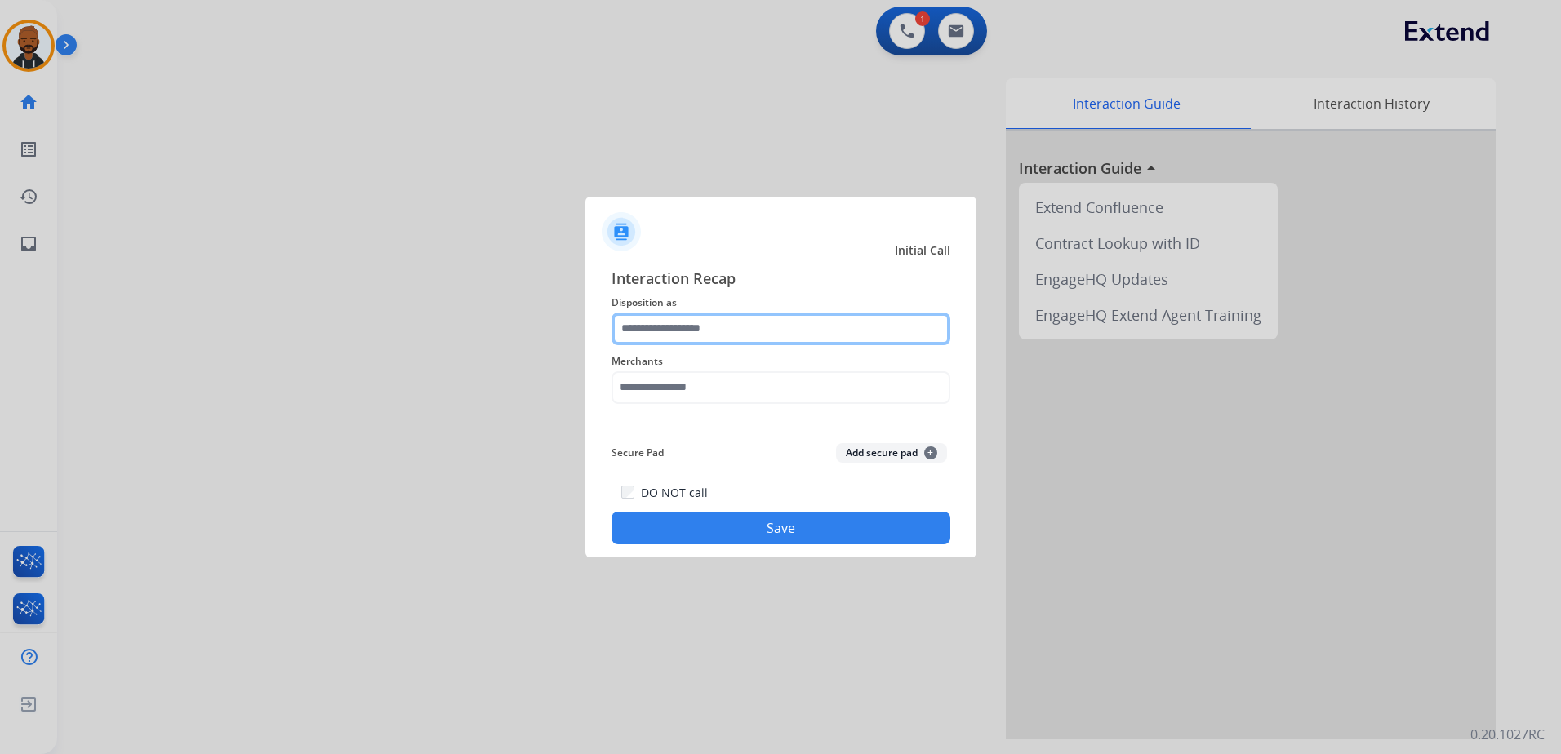
click at [729, 329] on input "text" at bounding box center [780, 329] width 339 height 33
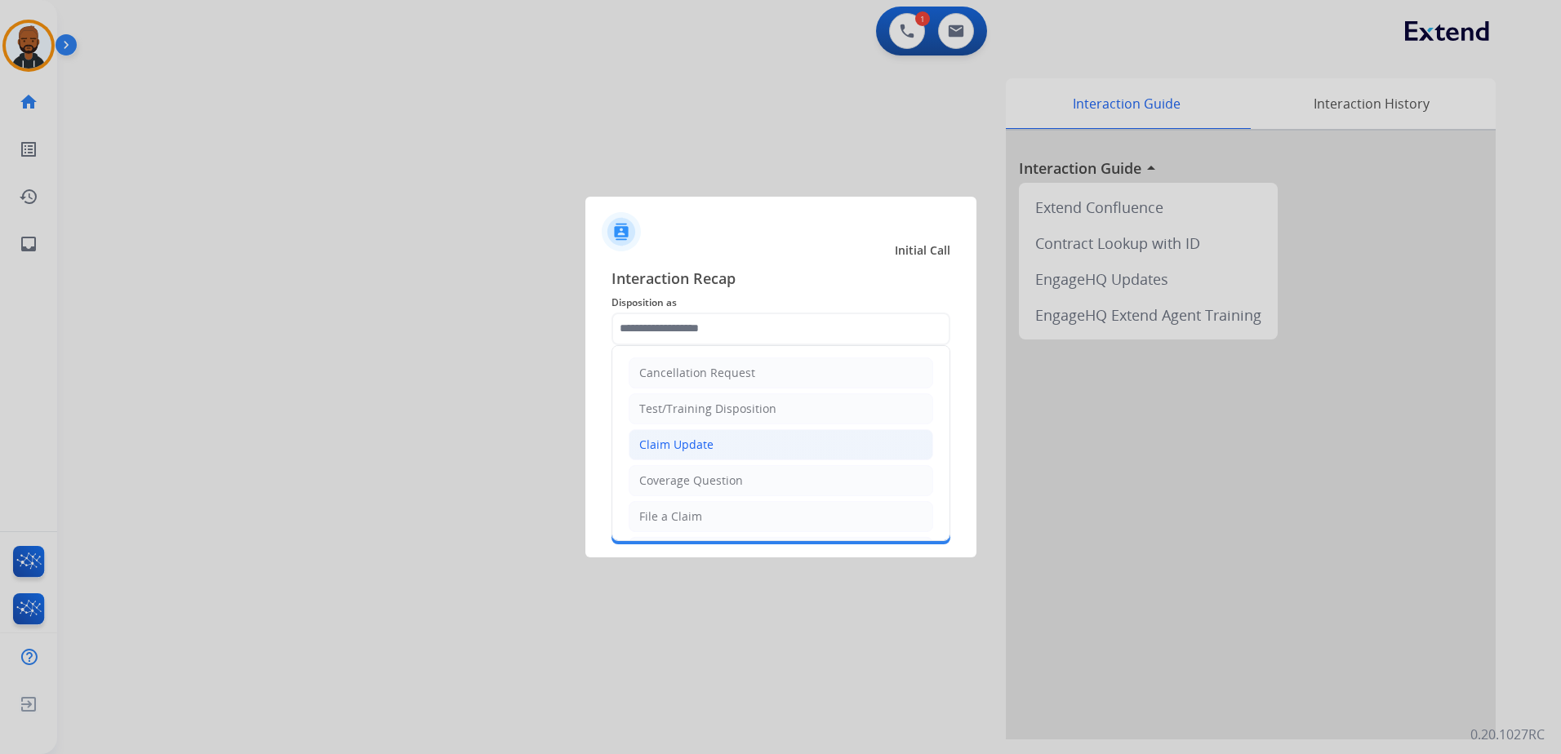
click at [729, 456] on li "Claim Update" at bounding box center [781, 444] width 304 height 31
type input "**********"
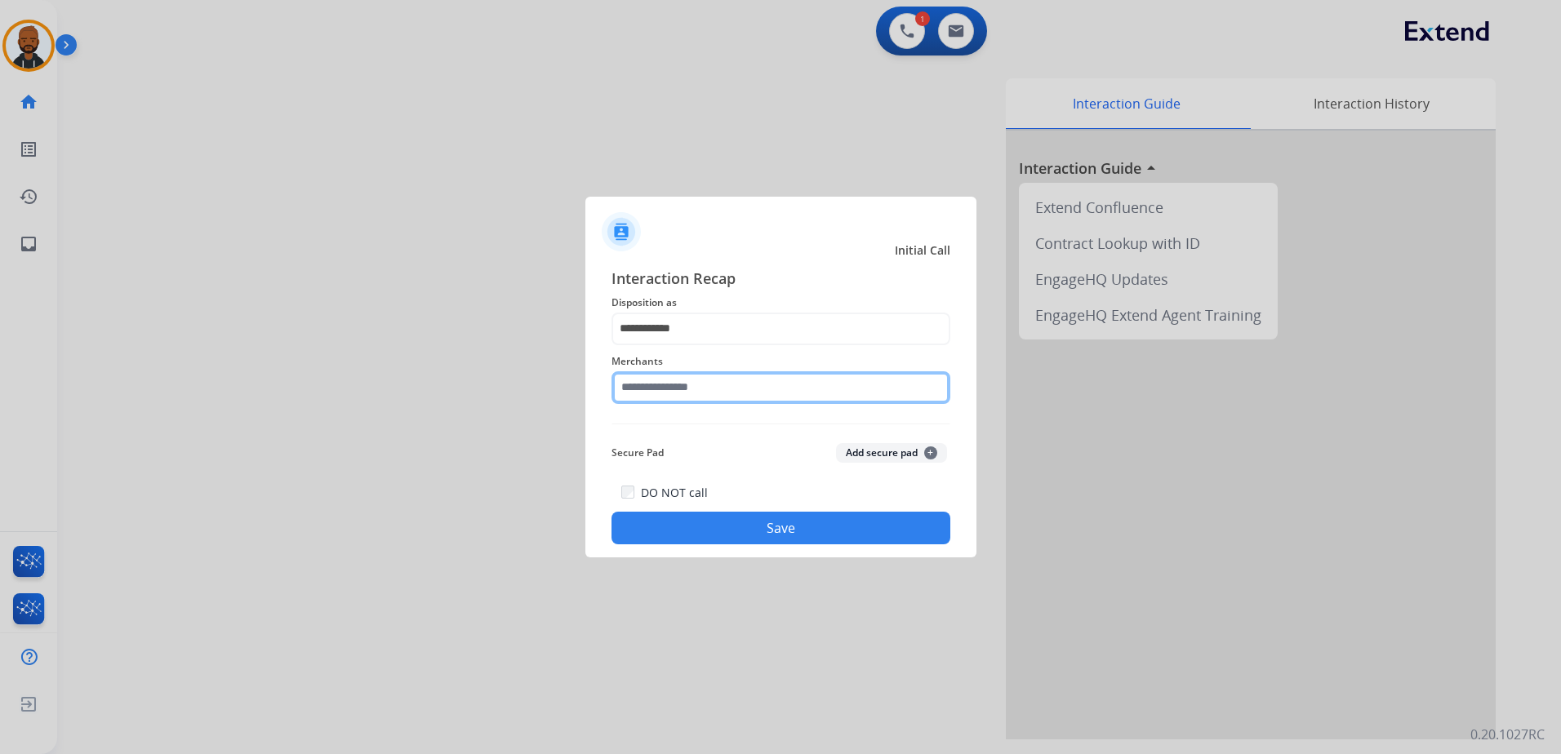
click at [735, 396] on input "text" at bounding box center [780, 387] width 339 height 33
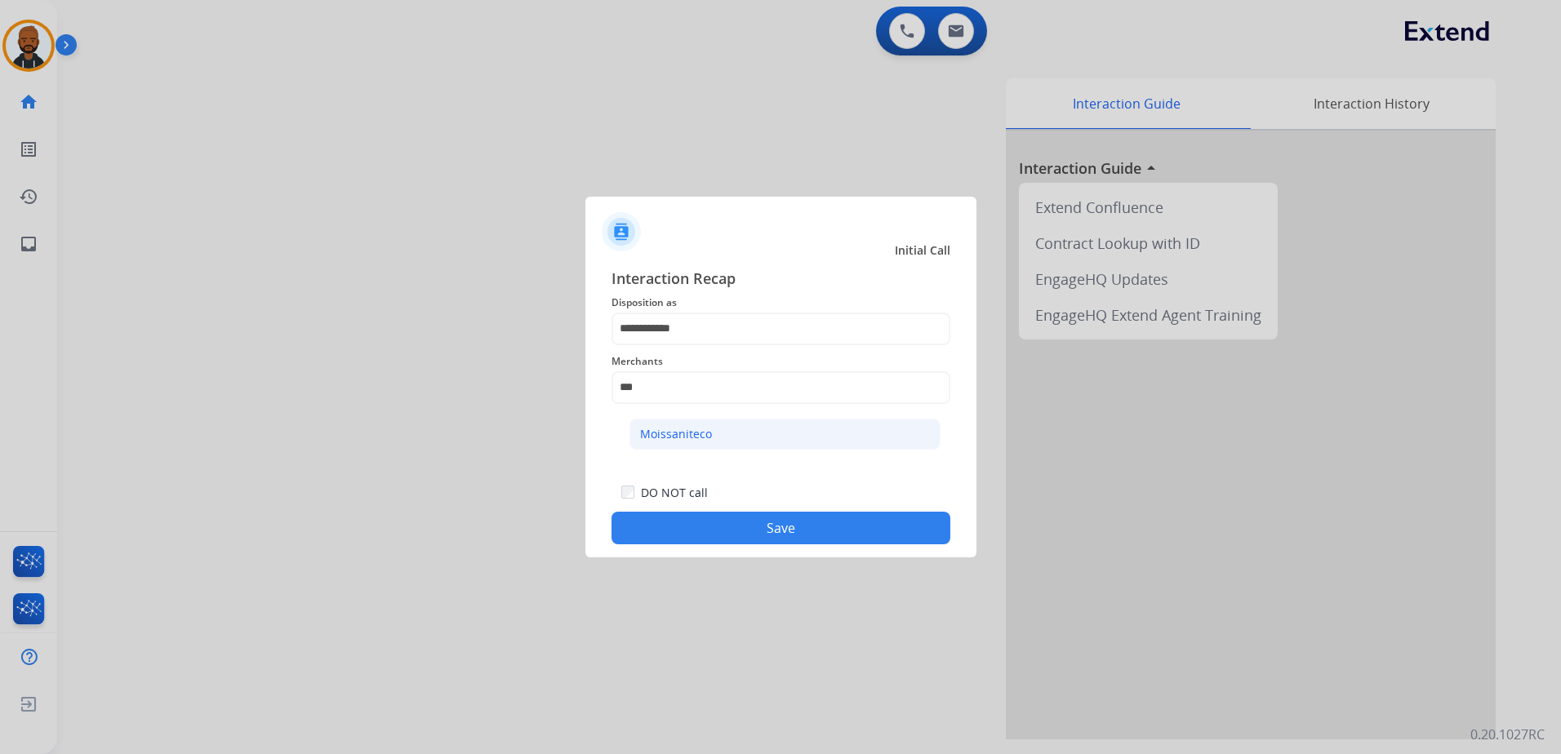
click at [784, 423] on li "Moissaniteco" at bounding box center [784, 434] width 311 height 31
type input "**********"
click at [819, 522] on button "Save" at bounding box center [780, 528] width 339 height 33
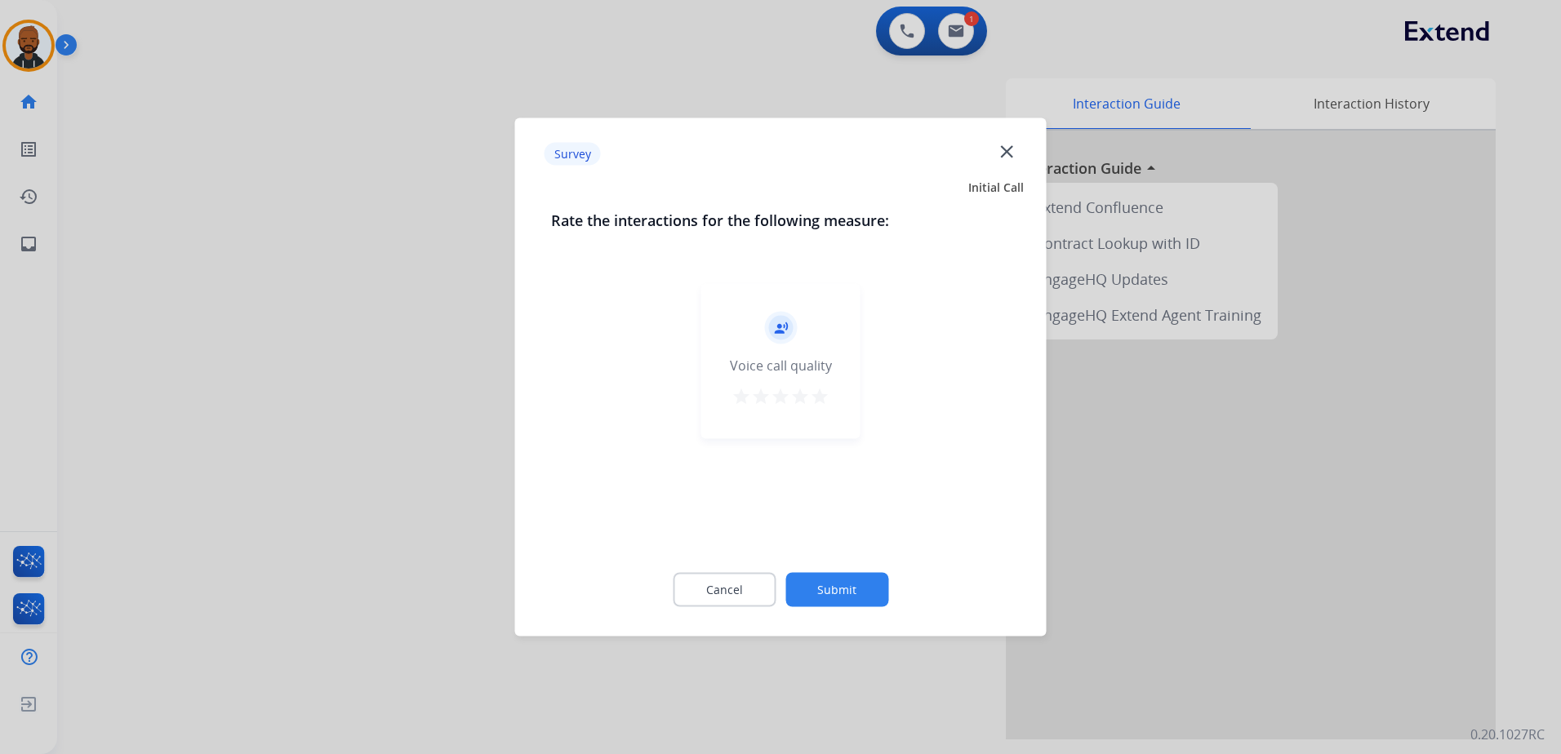
click at [816, 406] on mat-icon "star" at bounding box center [820, 397] width 20 height 20
click at [851, 577] on div "Cancel Submit" at bounding box center [781, 589] width 460 height 73
drag, startPoint x: 851, startPoint y: 577, endPoint x: 855, endPoint y: 585, distance: 8.8
click at [855, 585] on button "Submit" at bounding box center [836, 590] width 103 height 34
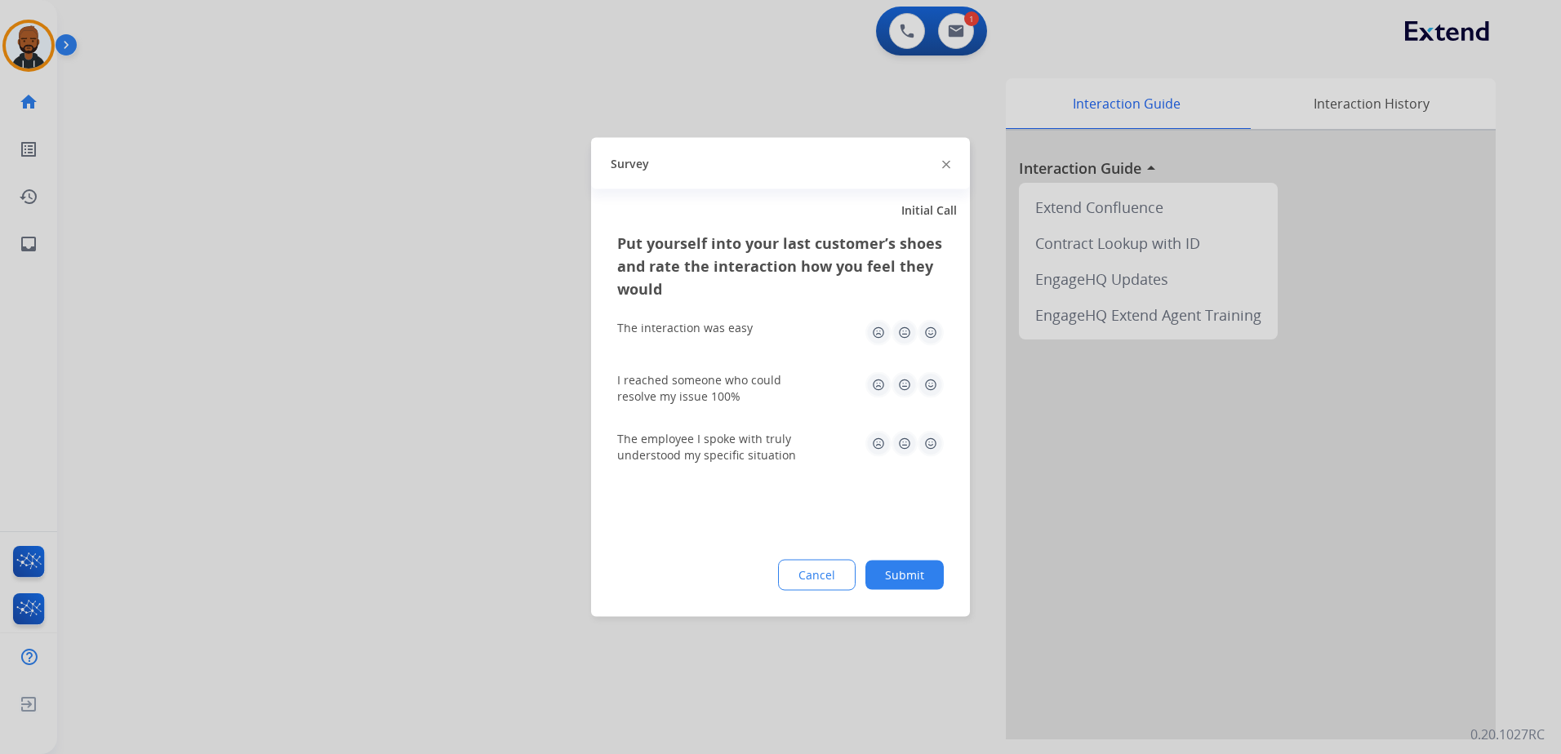
click at [933, 337] on img at bounding box center [930, 333] width 26 height 26
click at [923, 385] on img at bounding box center [930, 385] width 26 height 26
click at [937, 440] on img at bounding box center [930, 444] width 26 height 26
click at [922, 569] on button "Submit" at bounding box center [904, 575] width 78 height 29
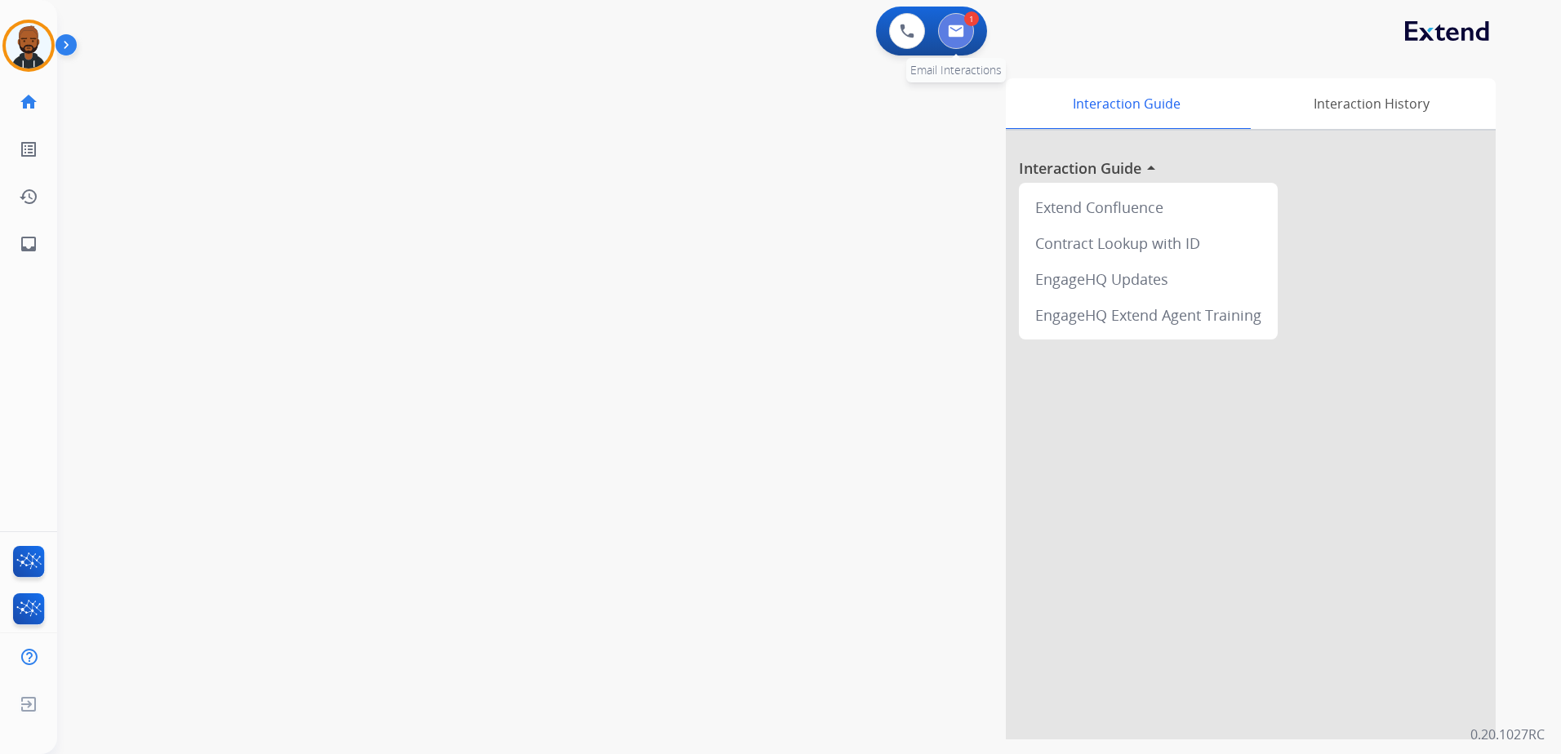
click at [957, 19] on button at bounding box center [956, 31] width 36 height 36
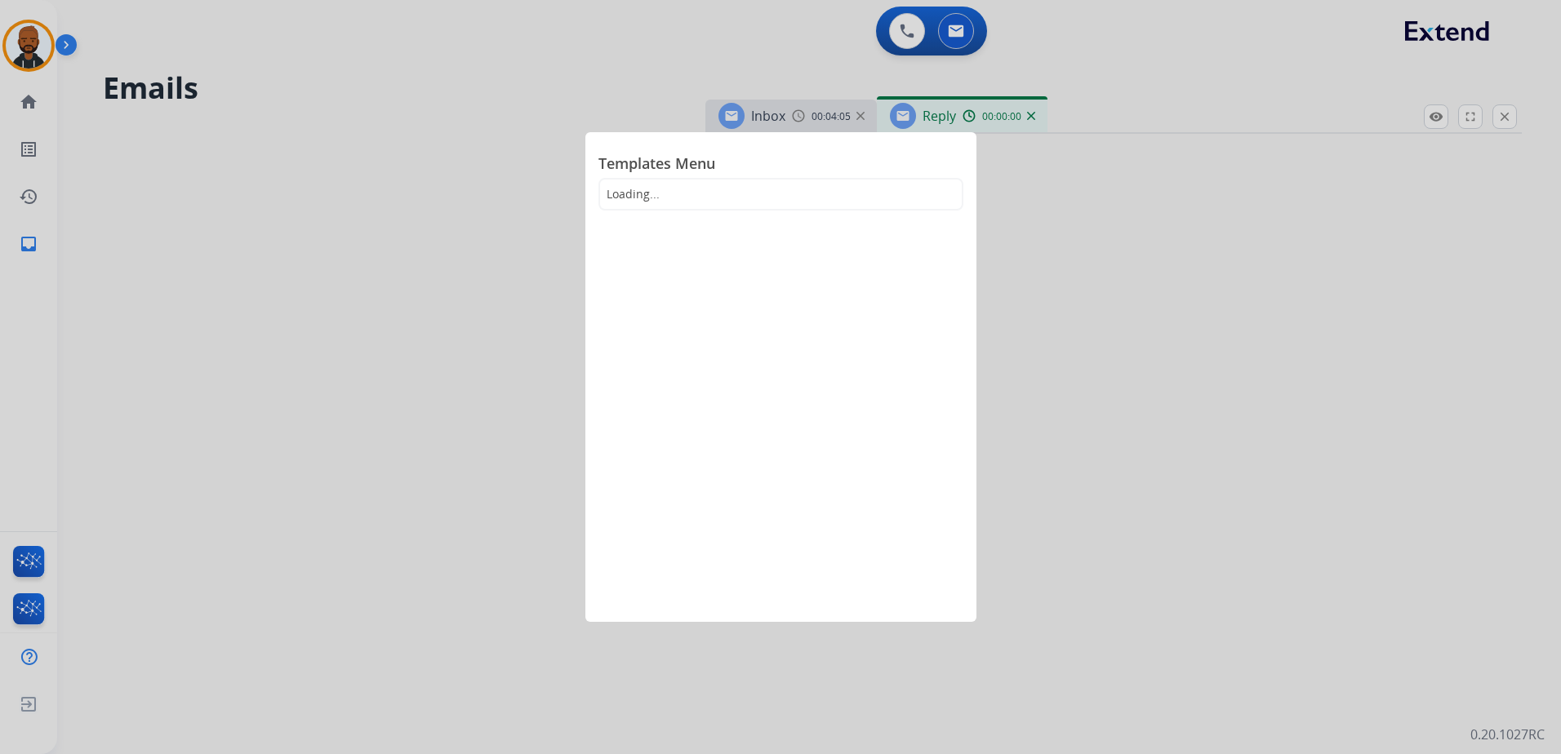
select select "**********"
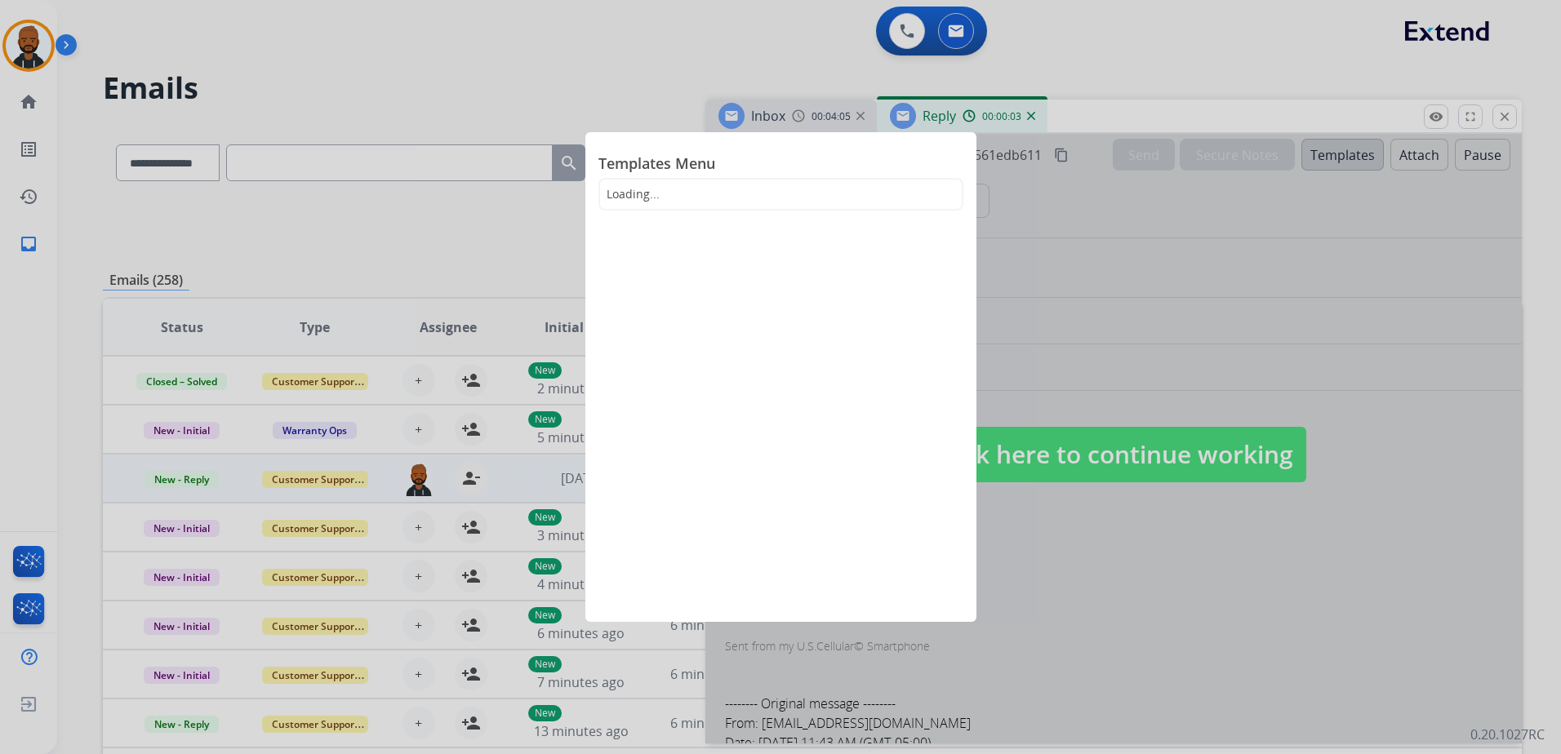
click at [1143, 441] on div at bounding box center [780, 377] width 1561 height 754
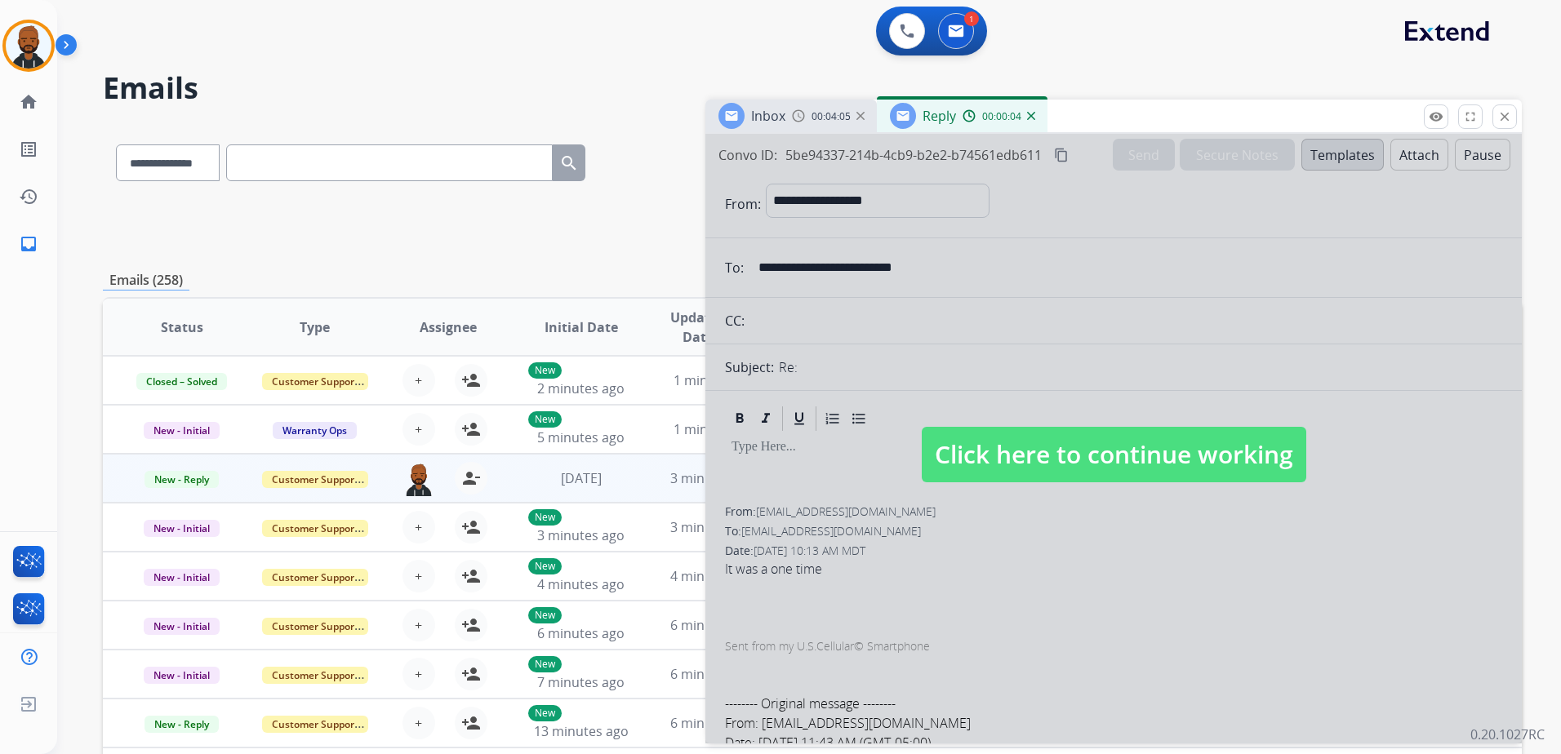
click at [1006, 442] on span "Click here to continue working" at bounding box center [1114, 455] width 384 height 56
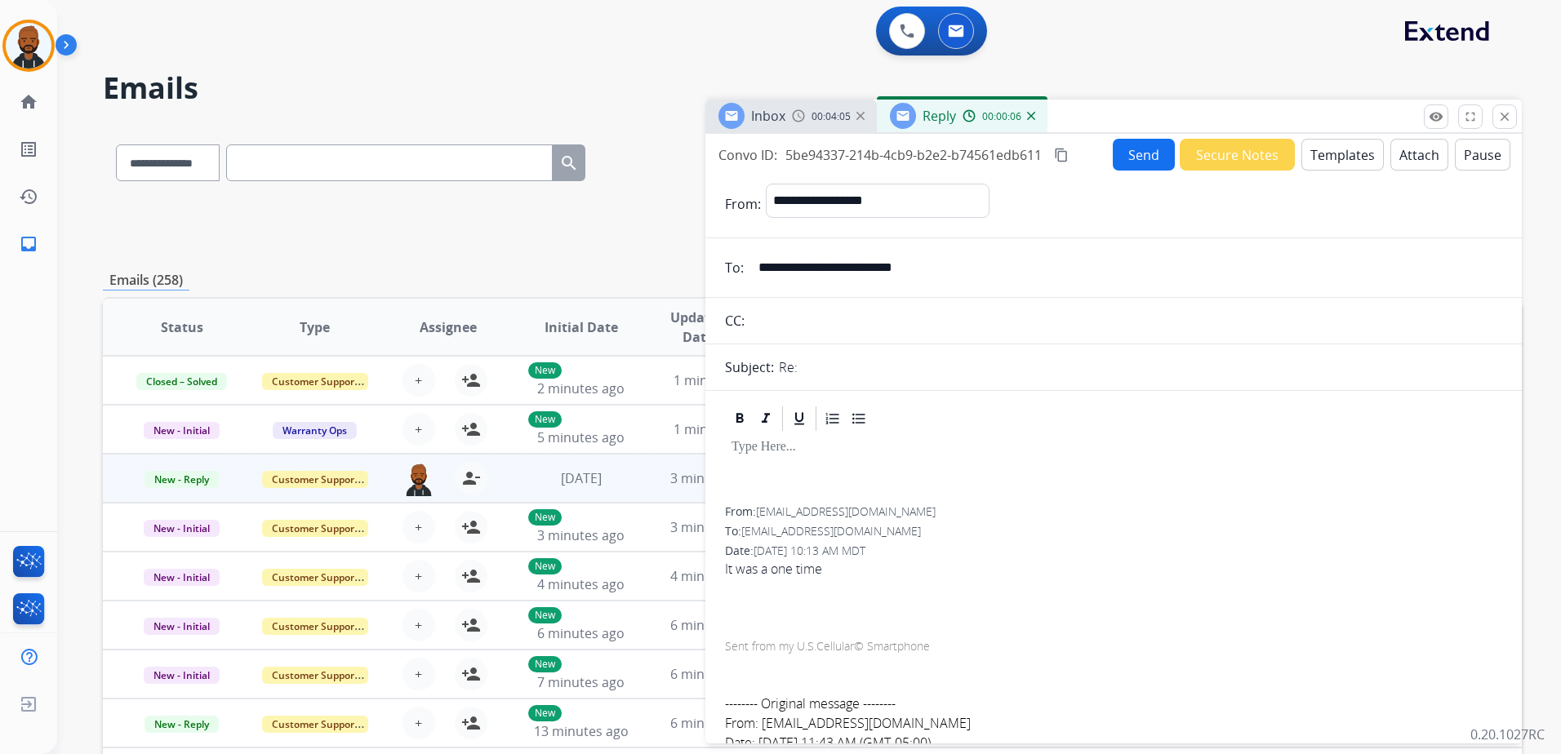
click at [1345, 155] on button "Templates" at bounding box center [1342, 155] width 82 height 32
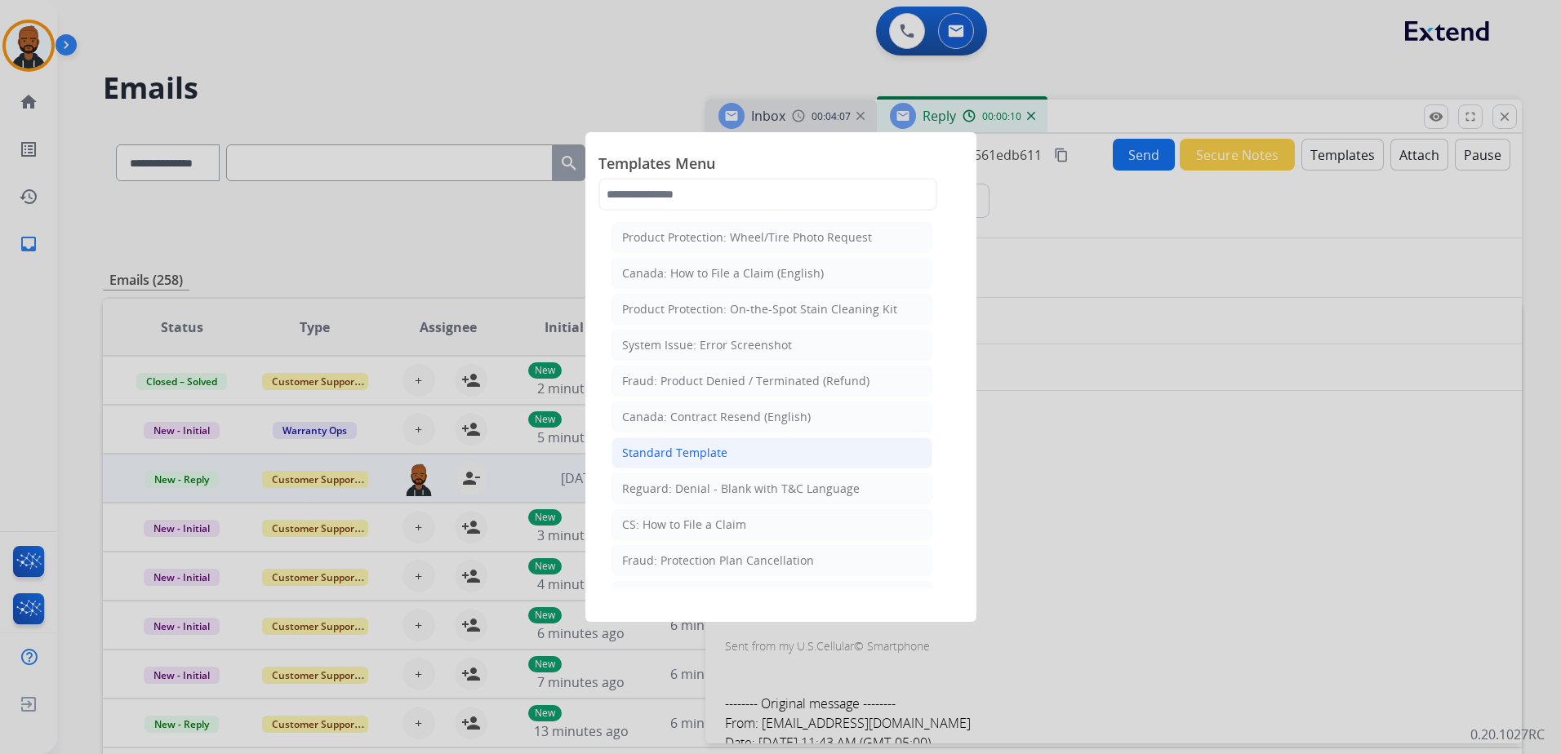
click at [764, 459] on li "Standard Template" at bounding box center [771, 453] width 321 height 31
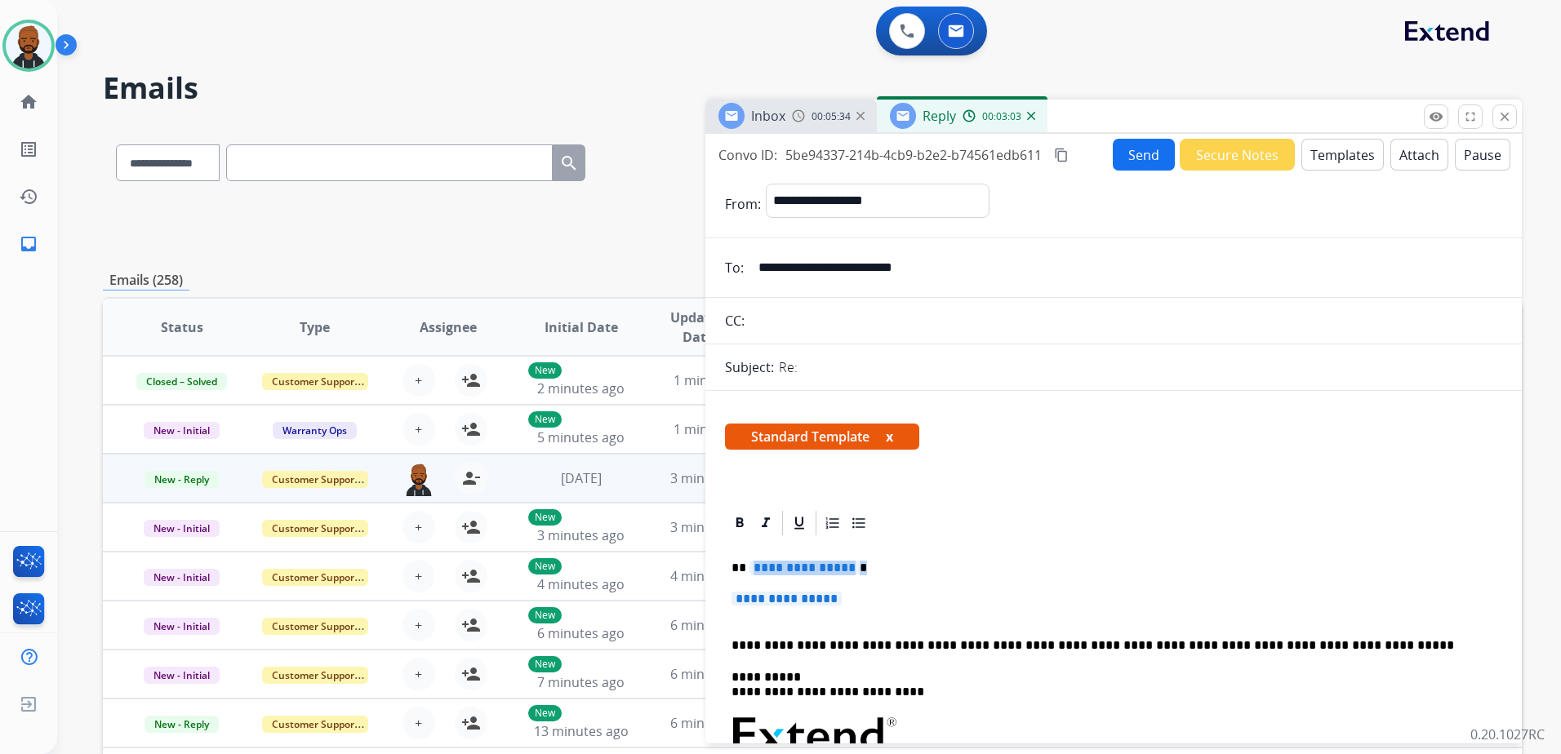
drag, startPoint x: 848, startPoint y: 596, endPoint x: 767, endPoint y: 571, distance: 84.7
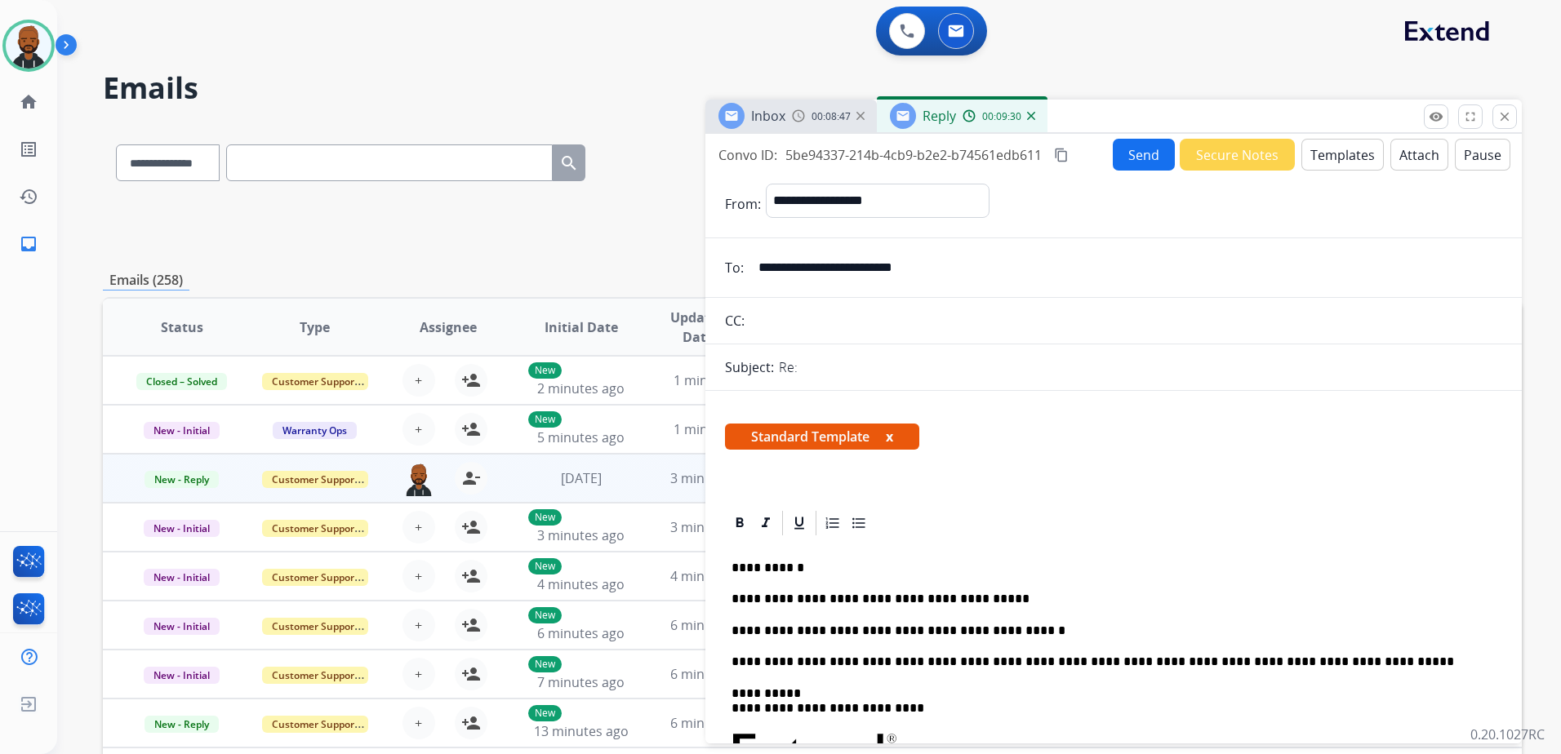
click at [1390, 160] on button "Attach" at bounding box center [1419, 155] width 58 height 32
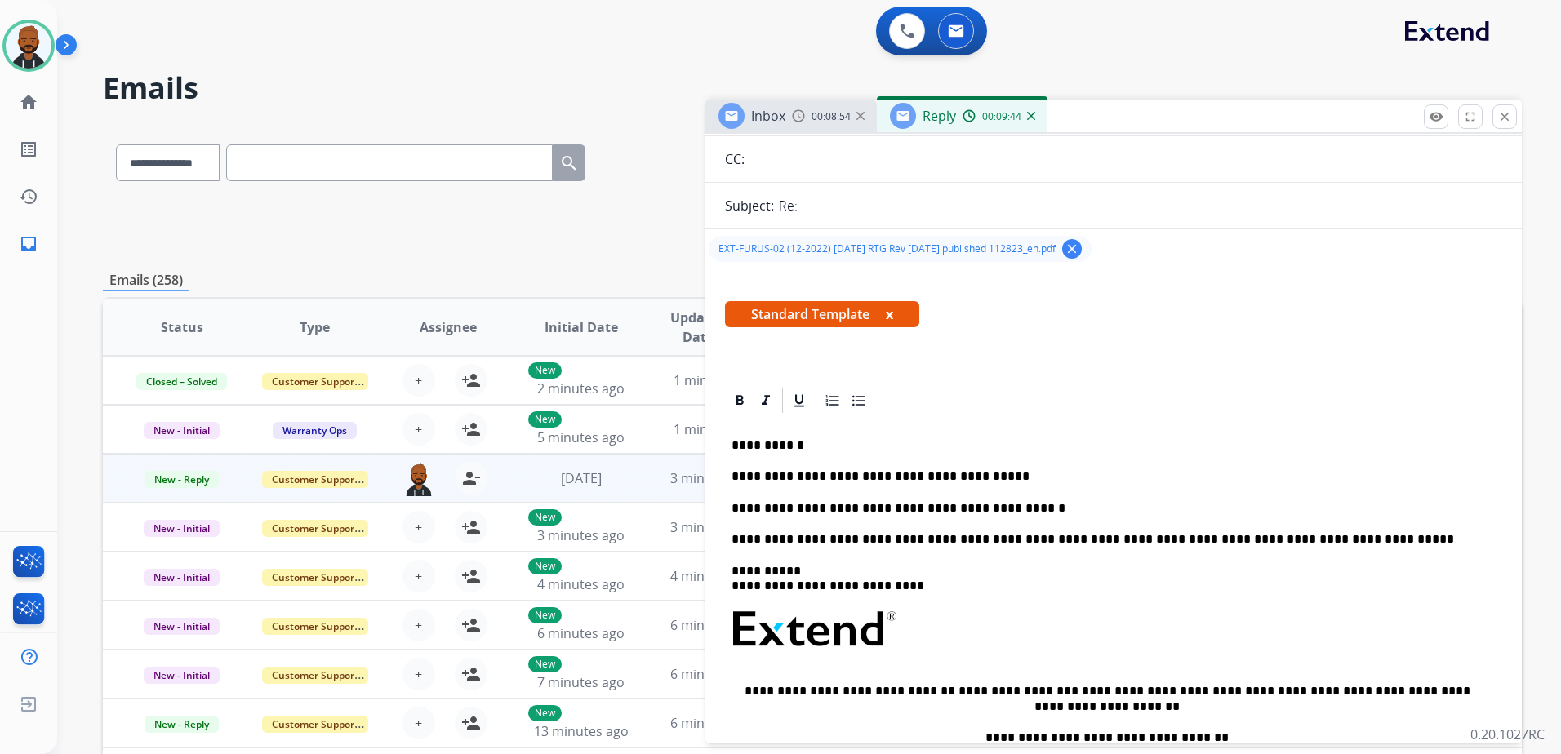
scroll to position [163, 0]
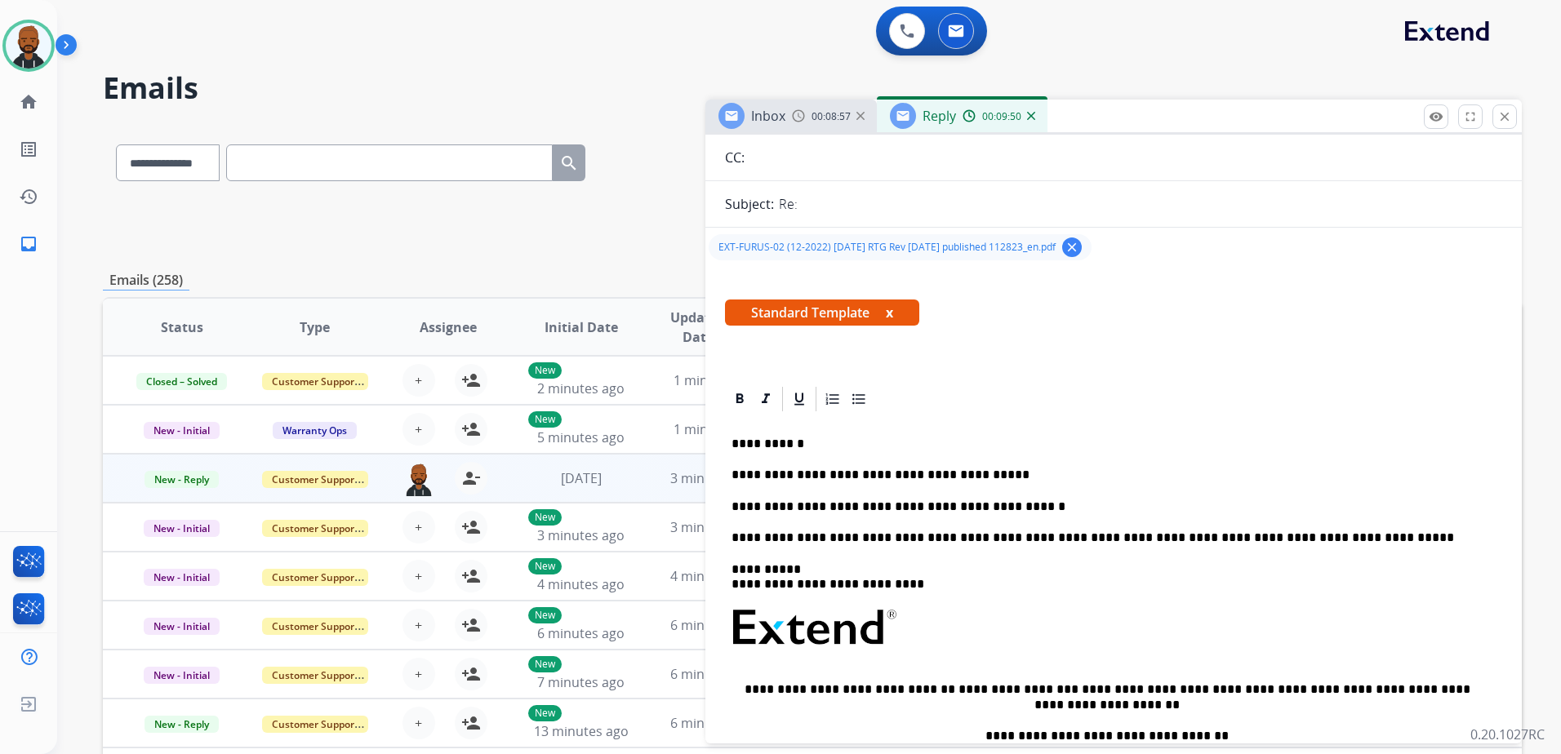
click at [1019, 504] on p "**********" at bounding box center [1106, 507] width 751 height 15
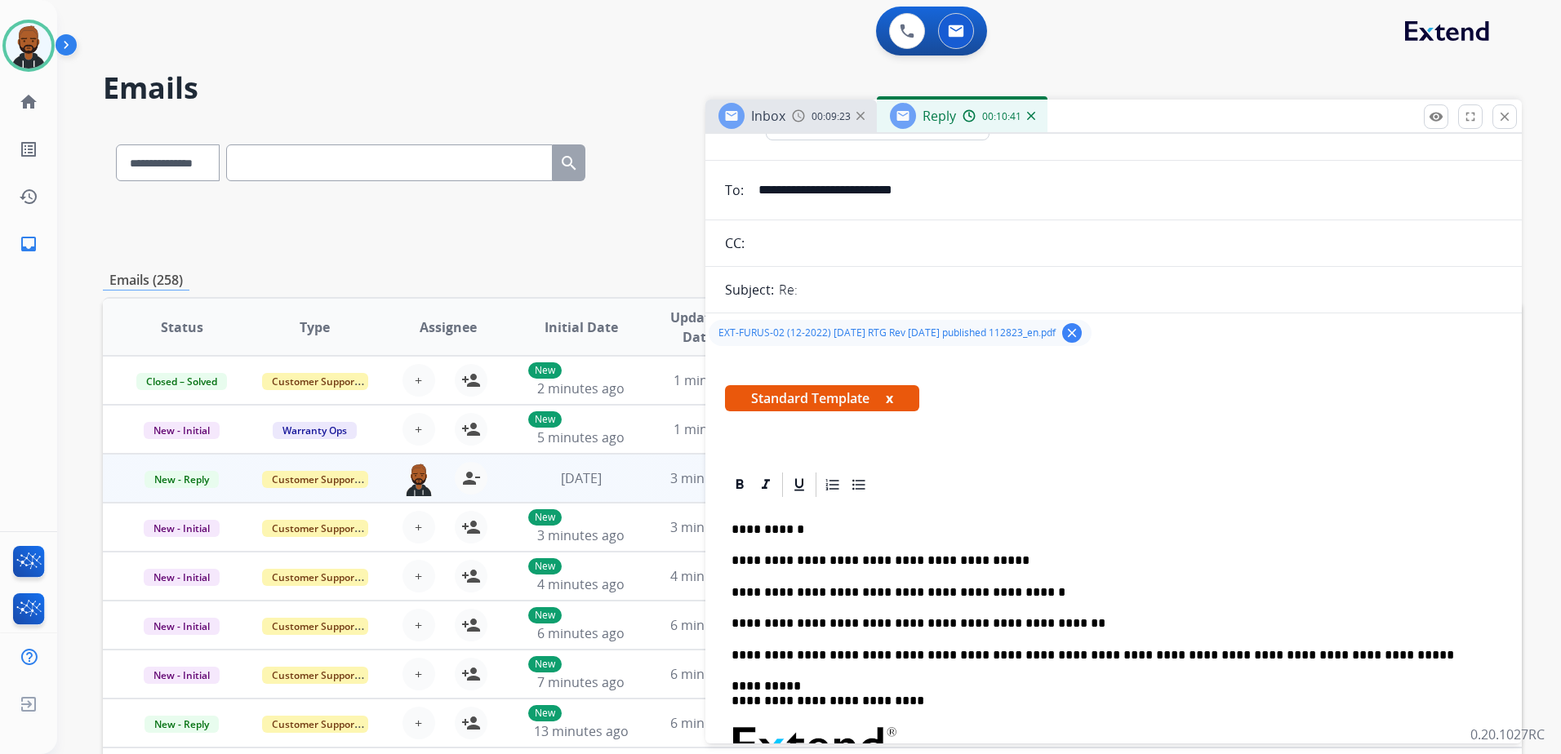
scroll to position [0, 0]
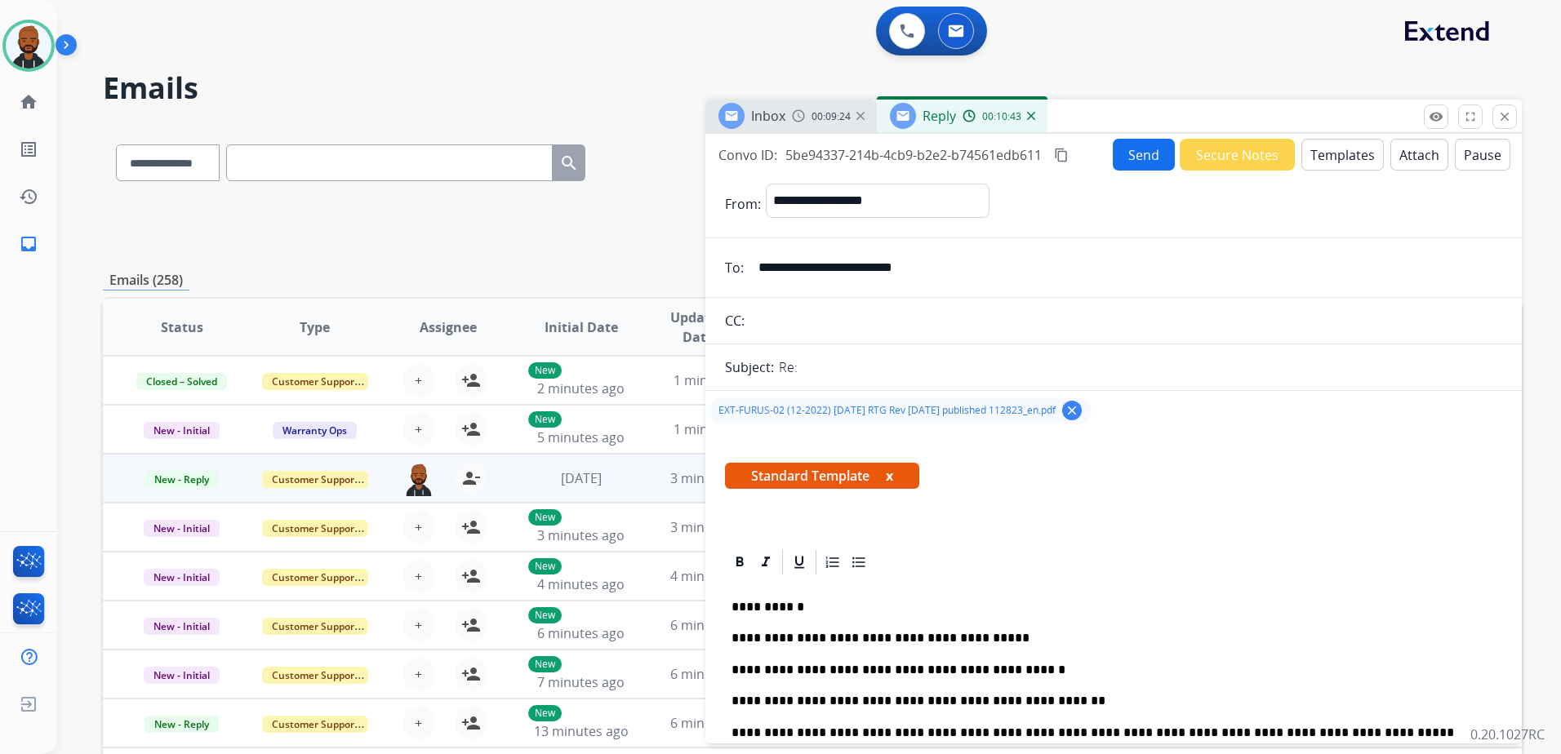
click at [1062, 159] on mat-icon "content_copy" at bounding box center [1061, 155] width 15 height 15
click at [1138, 167] on button "Send" at bounding box center [1144, 155] width 62 height 32
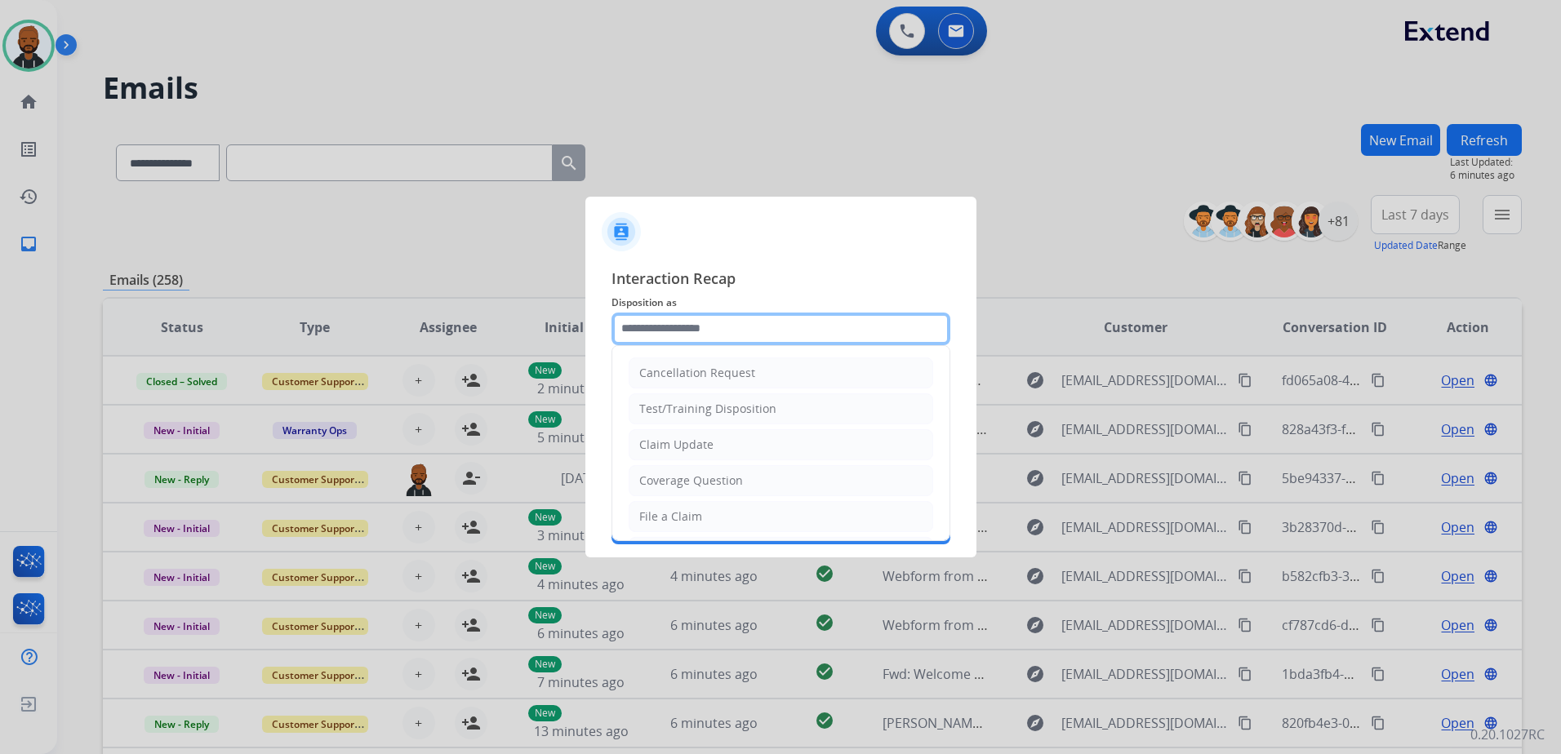
click at [735, 331] on input "text" at bounding box center [780, 329] width 339 height 33
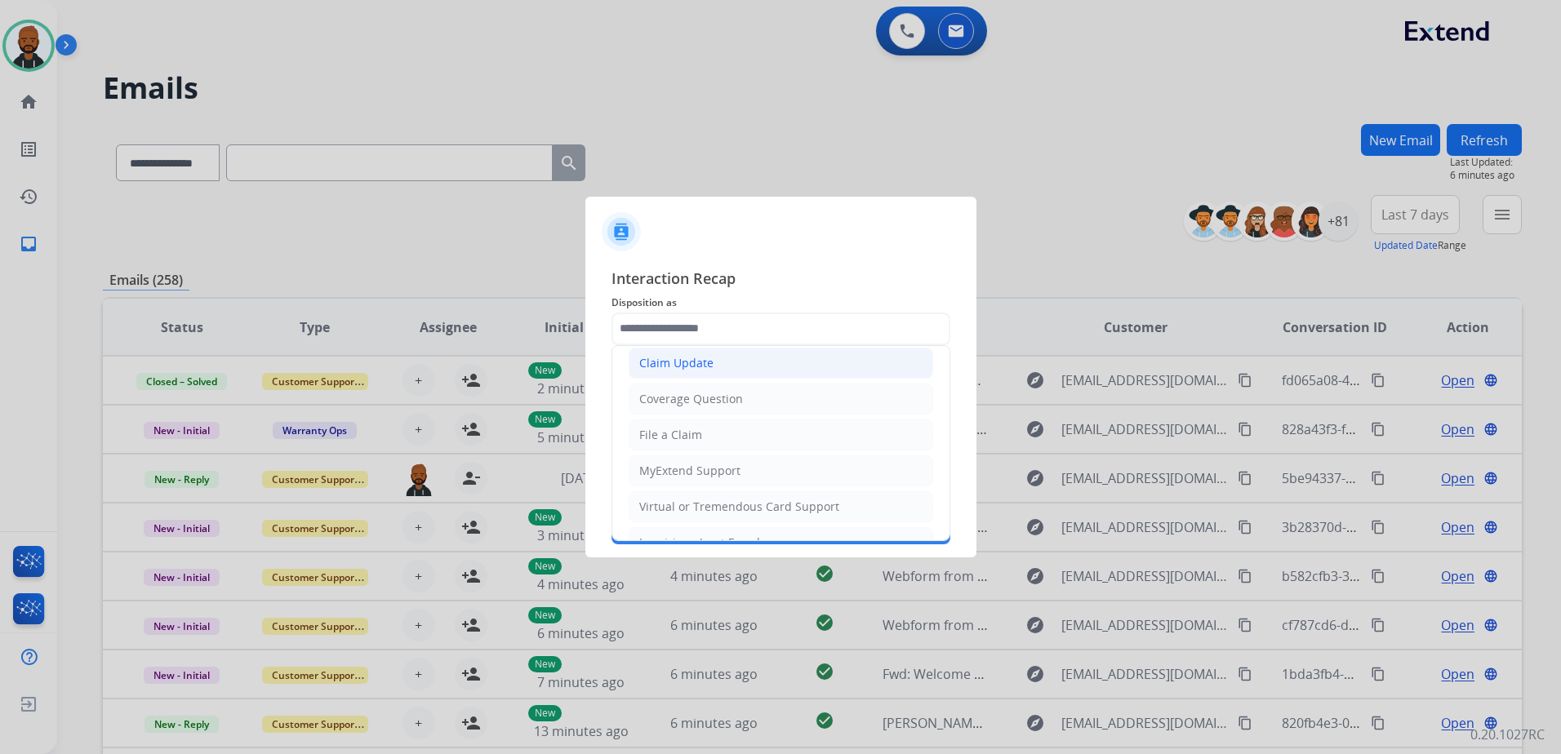
click at [717, 366] on li "Claim Update" at bounding box center [781, 363] width 304 height 31
type input "**********"
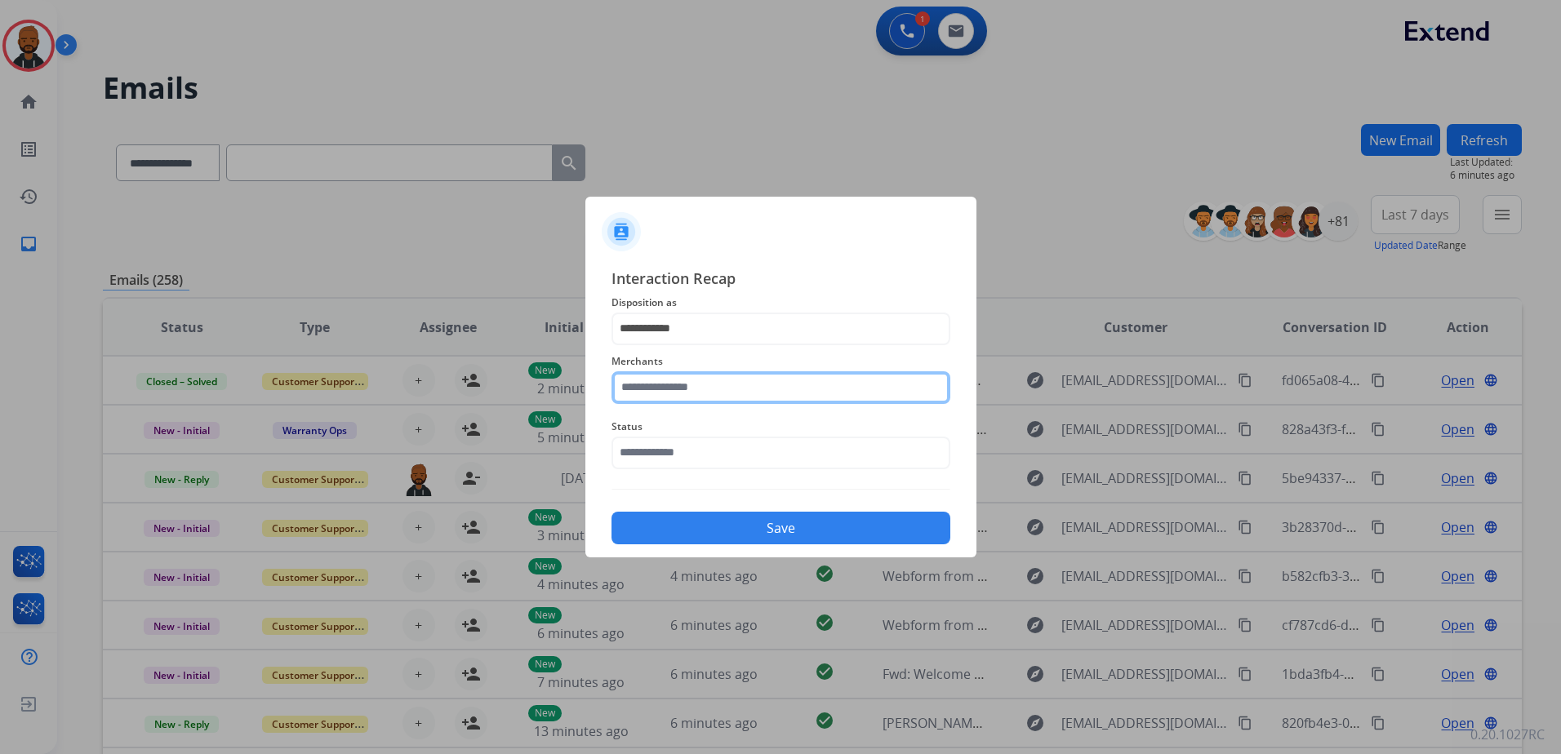
click at [722, 382] on input "text" at bounding box center [780, 387] width 339 height 33
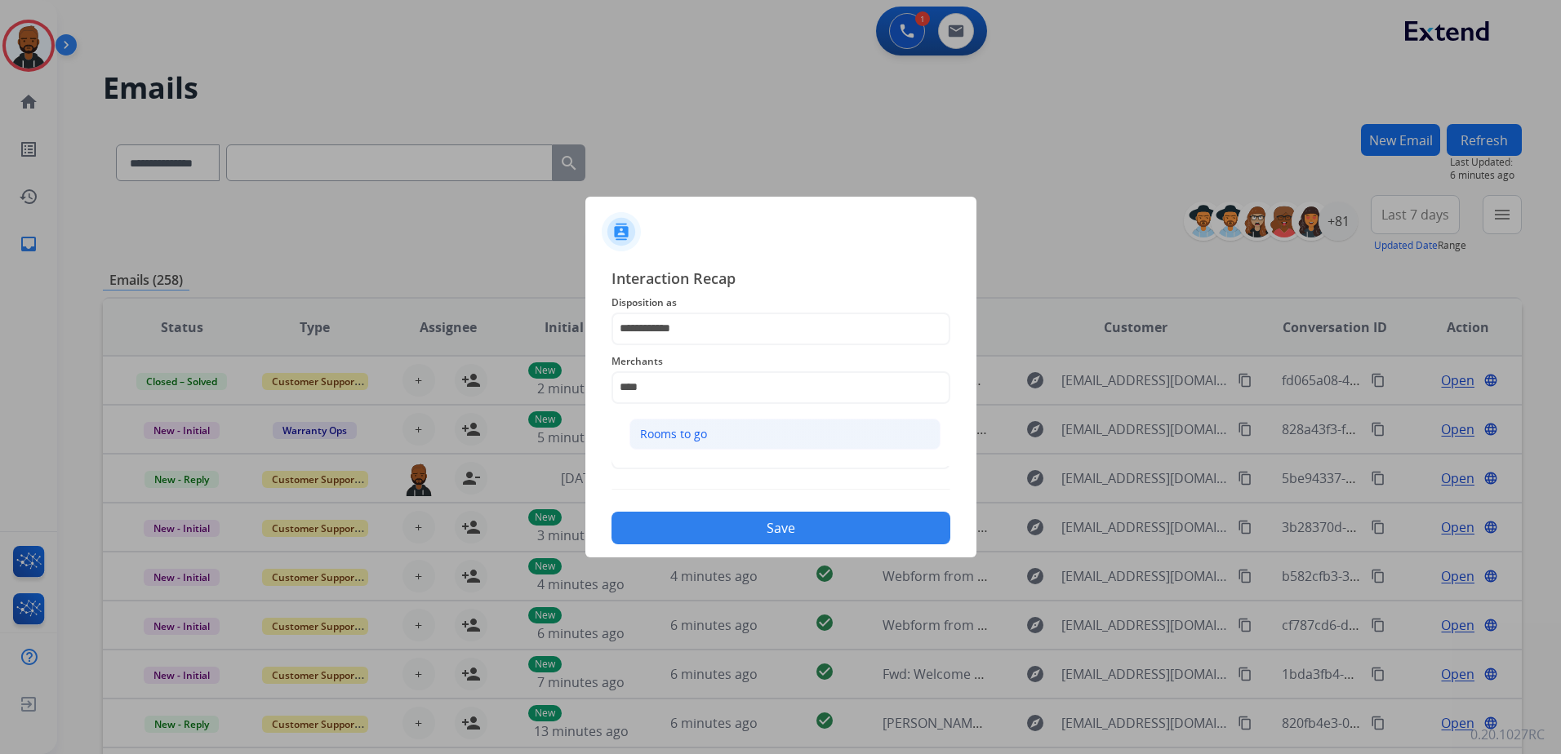
click at [703, 434] on div "Rooms to go" at bounding box center [673, 434] width 67 height 16
type input "**********"
click at [717, 455] on input "text" at bounding box center [780, 453] width 339 height 33
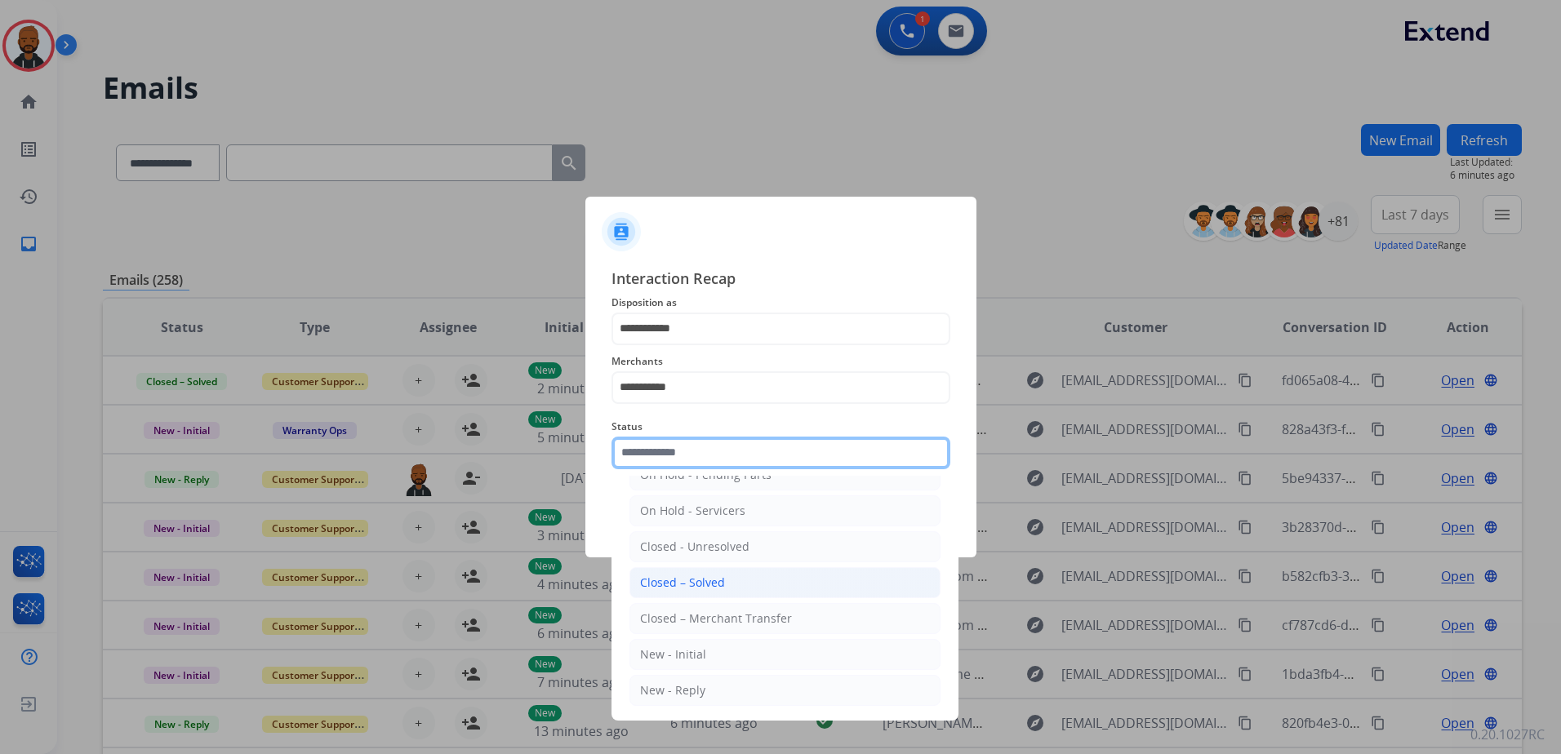
scroll to position [98, 0]
click at [721, 588] on div "Closed – Solved" at bounding box center [682, 581] width 85 height 16
type input "**********"
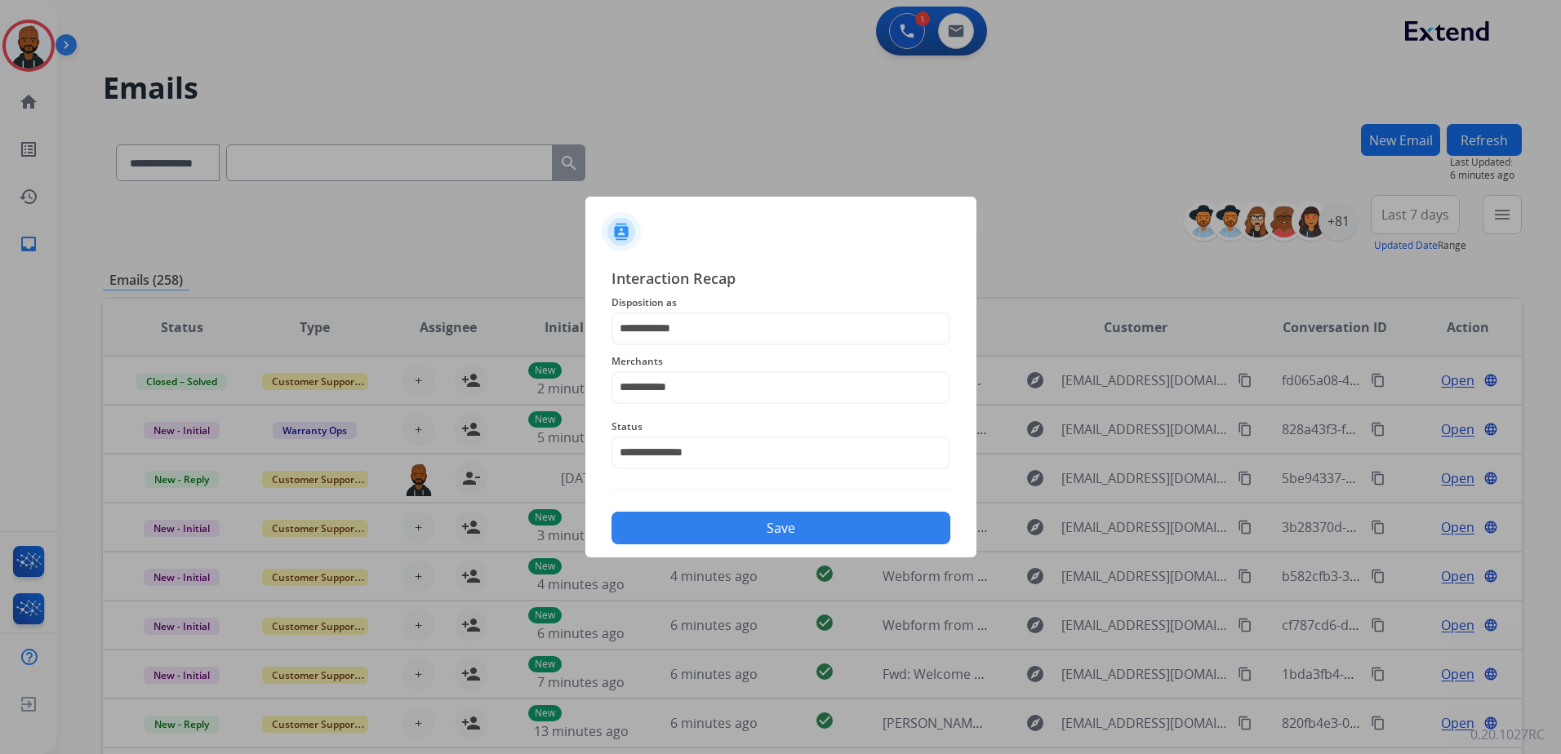
click at [761, 525] on button "Save" at bounding box center [780, 528] width 339 height 33
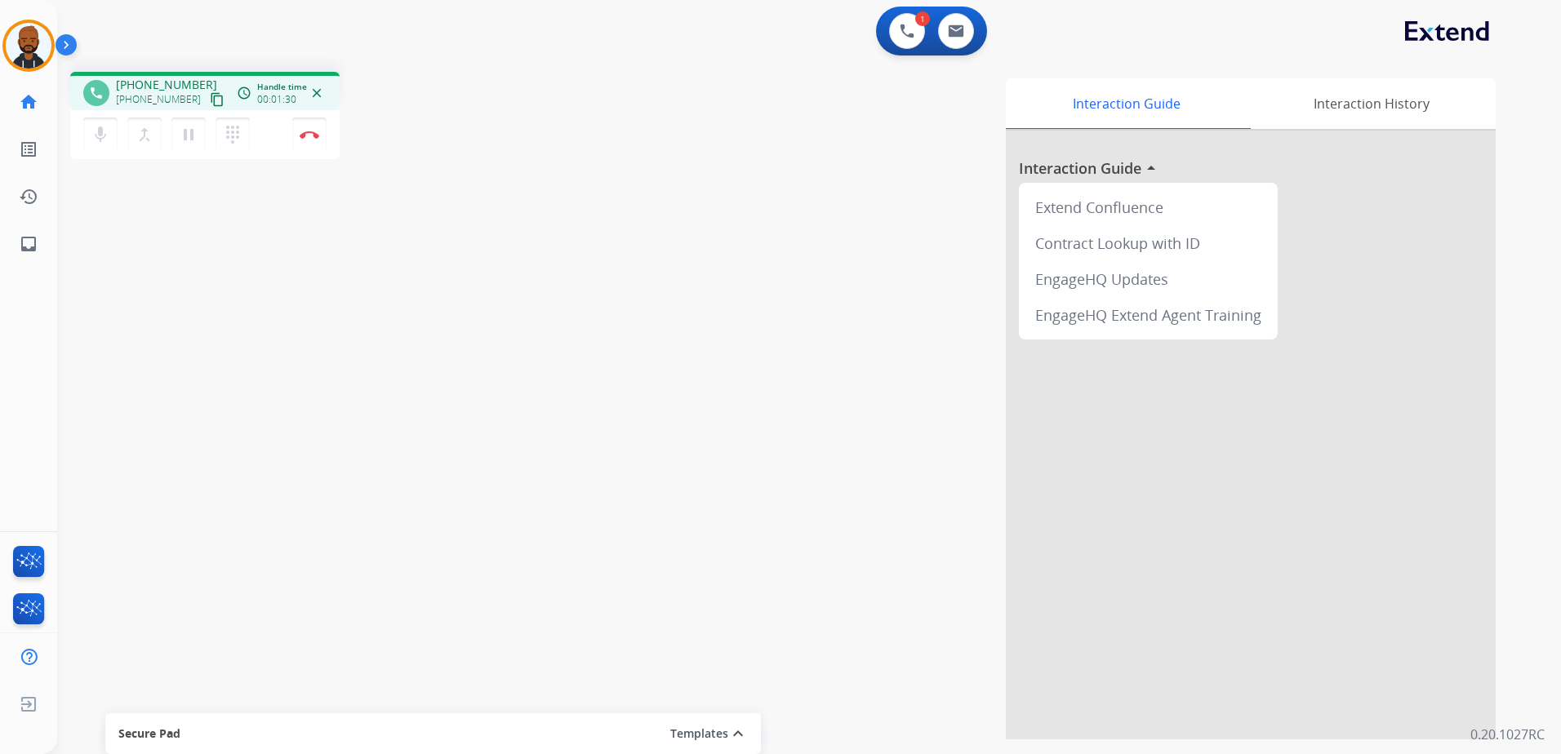
drag, startPoint x: 309, startPoint y: 142, endPoint x: 414, endPoint y: 266, distance: 162.7
click at [411, 265] on div "phone [PHONE_NUMBER] [PHONE_NUMBER] content_copy access_time Call metrics Queue…" at bounding box center [789, 399] width 1464 height 681
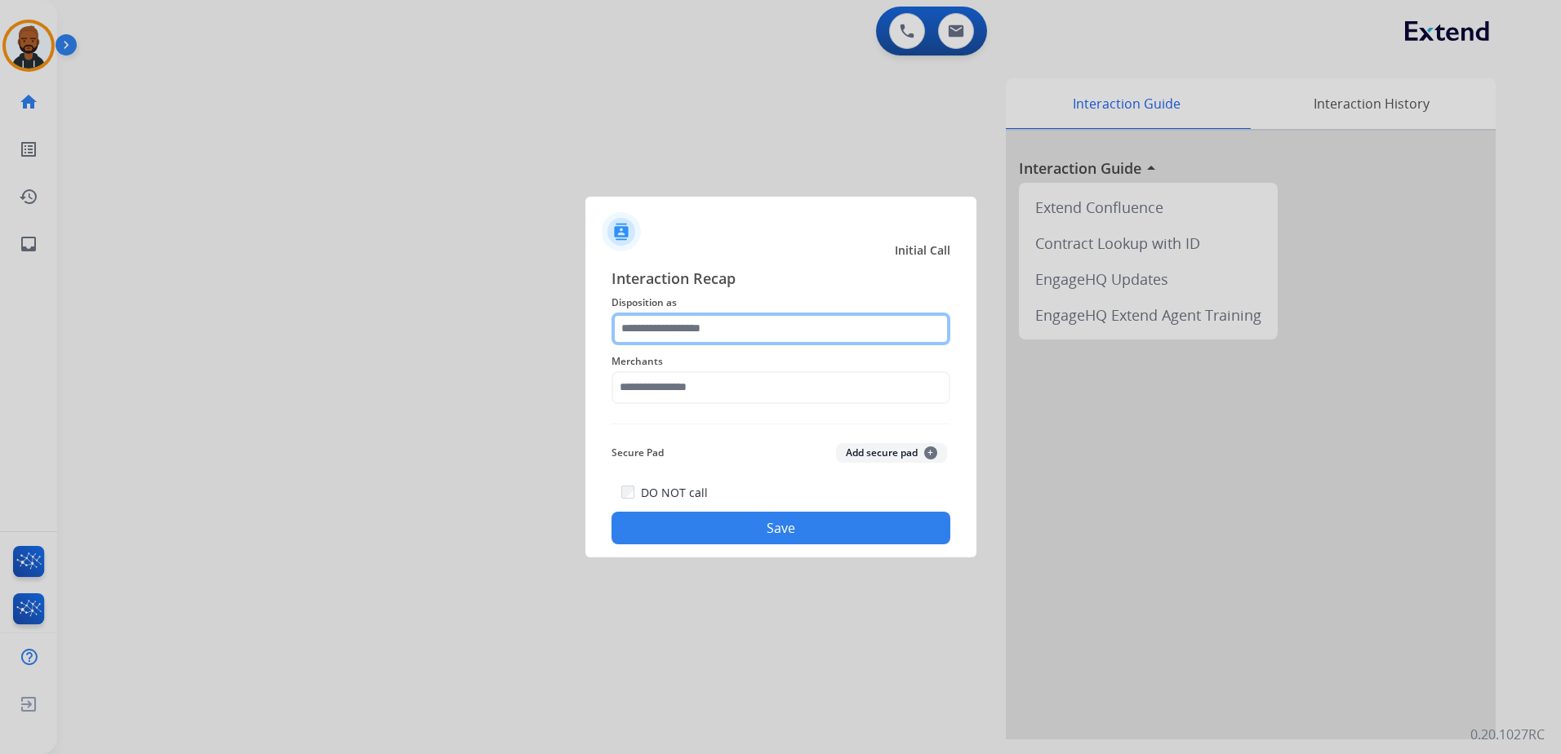
click at [740, 313] on input "text" at bounding box center [780, 329] width 339 height 33
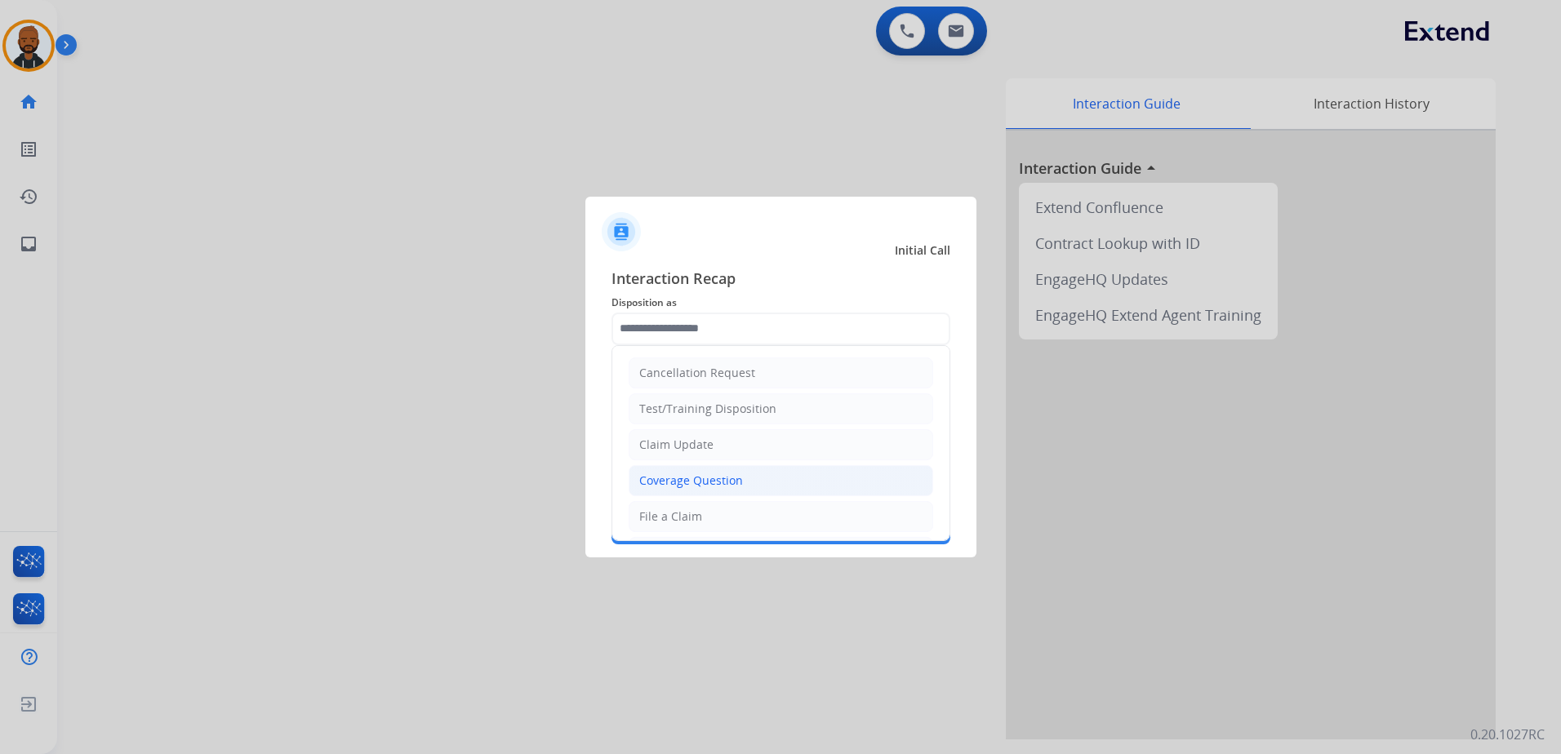
click at [743, 483] on li "Coverage Question" at bounding box center [781, 480] width 304 height 31
type input "**********"
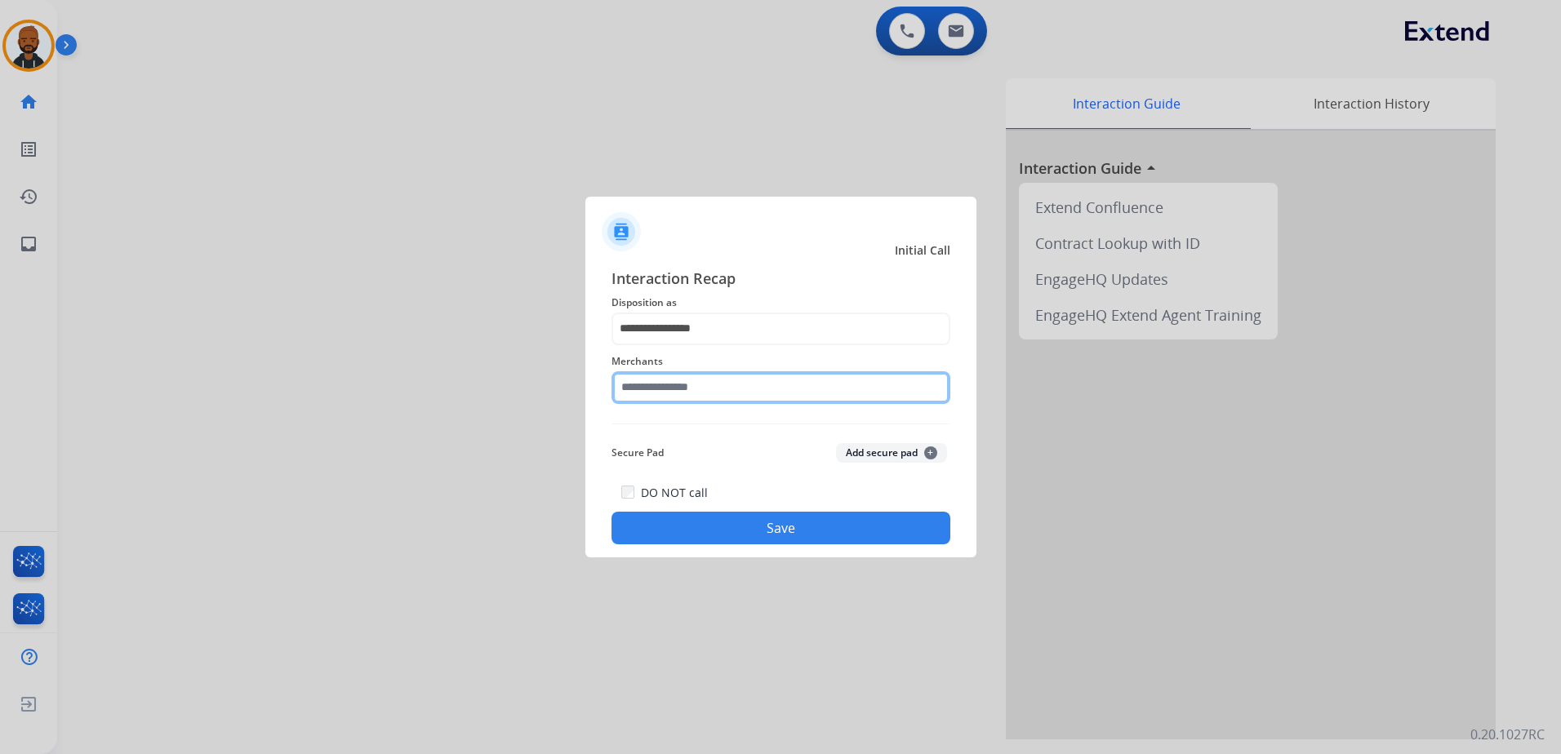
click at [743, 398] on input "text" at bounding box center [780, 387] width 339 height 33
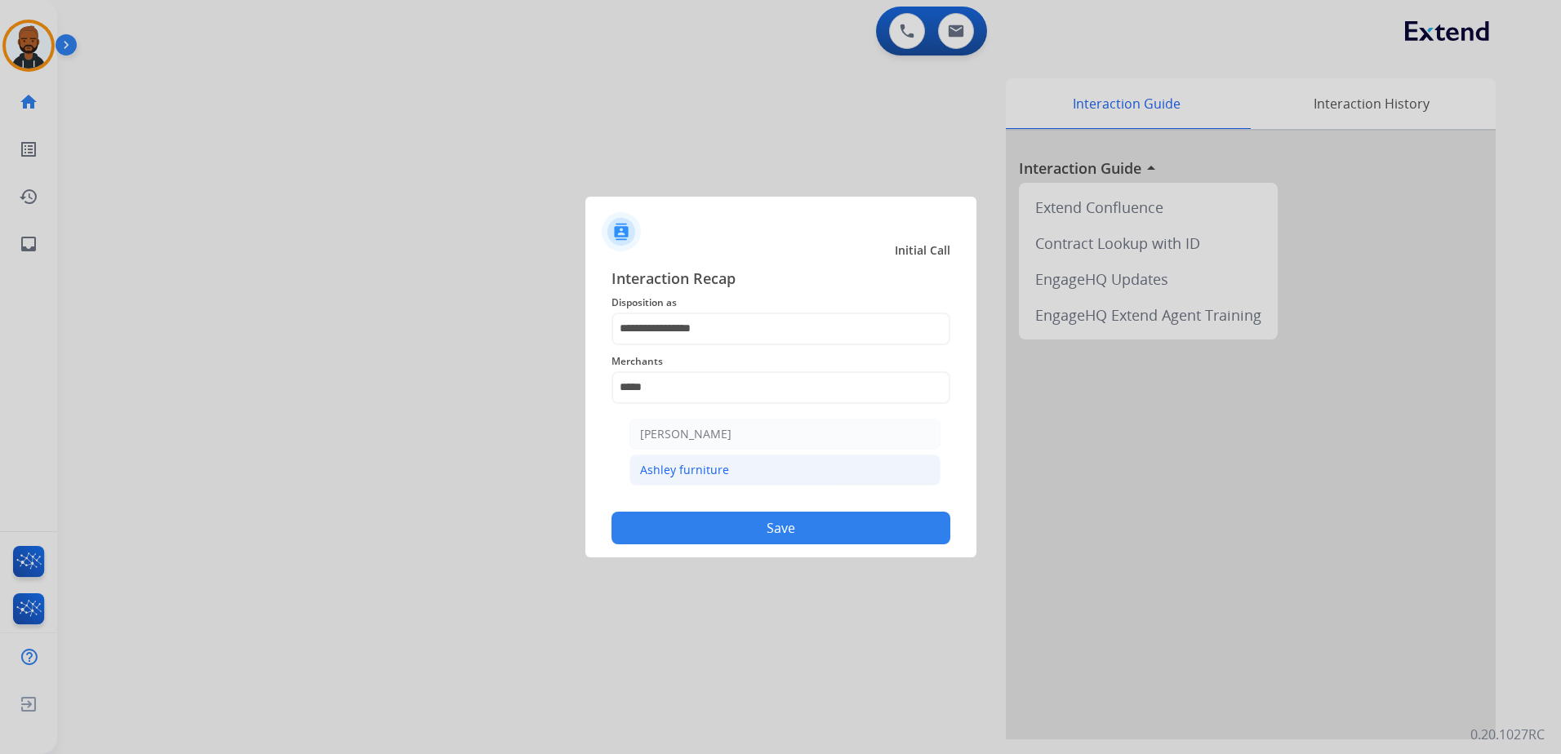
click at [713, 472] on div "Ashley furniture" at bounding box center [684, 470] width 89 height 16
type input "**********"
click at [790, 517] on button "Save" at bounding box center [780, 528] width 339 height 33
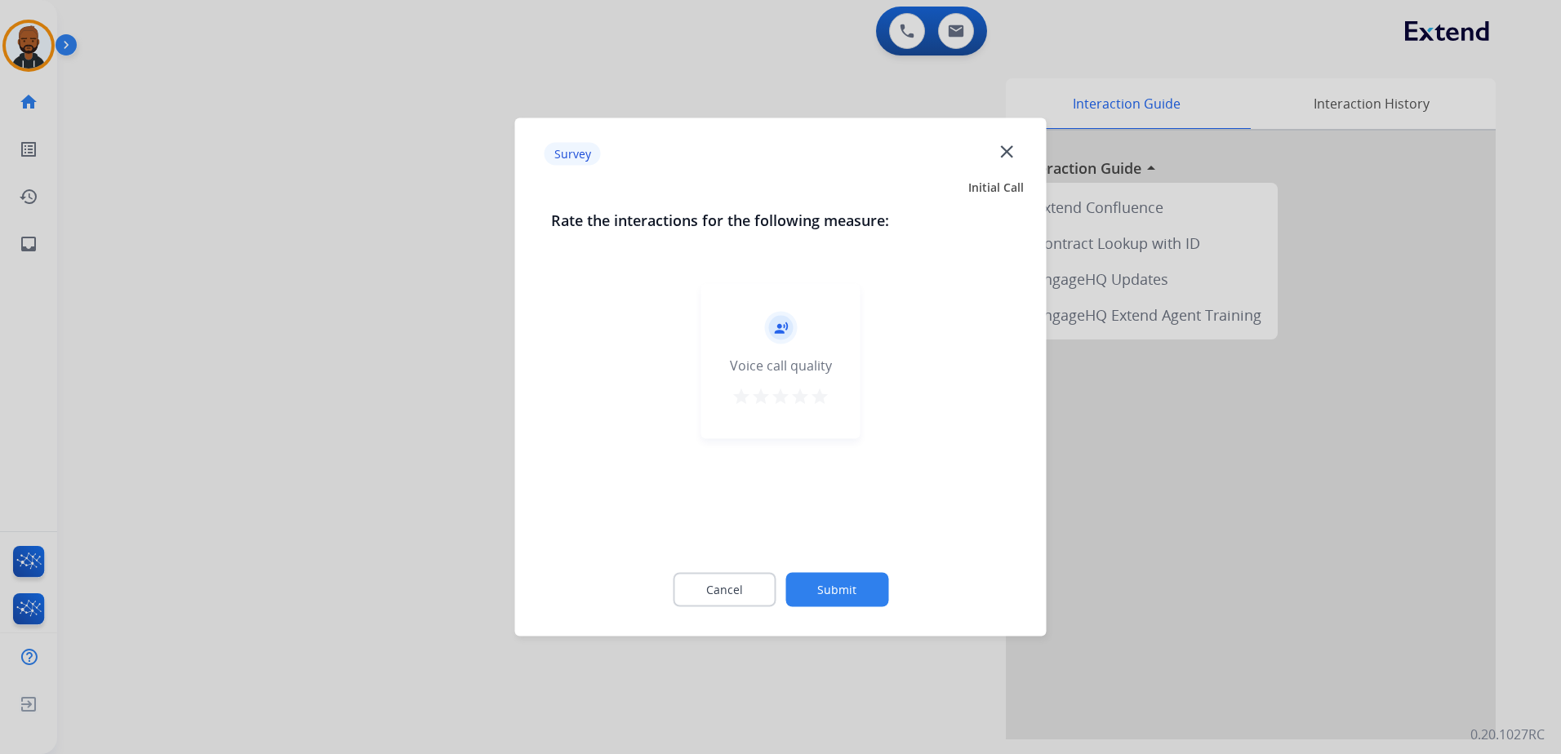
drag, startPoint x: 826, startPoint y: 402, endPoint x: 826, endPoint y: 412, distance: 10.6
click at [826, 400] on mat-icon "star" at bounding box center [820, 397] width 20 height 20
click at [830, 580] on button "Submit" at bounding box center [836, 590] width 103 height 34
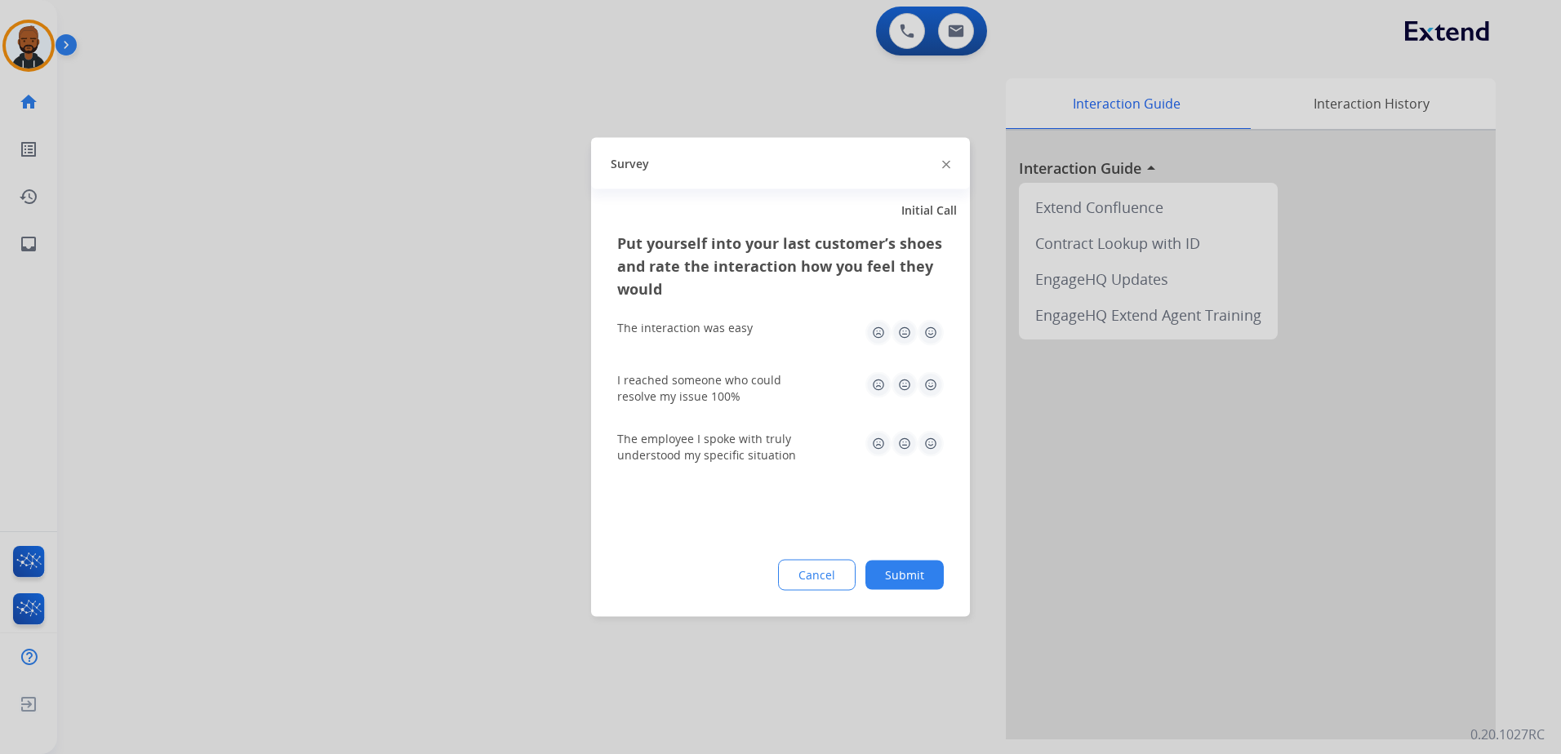
click at [925, 335] on img at bounding box center [930, 333] width 26 height 26
click at [932, 386] on img at bounding box center [930, 385] width 26 height 26
click at [937, 438] on img at bounding box center [930, 444] width 26 height 26
click at [929, 573] on button "Submit" at bounding box center [904, 575] width 78 height 29
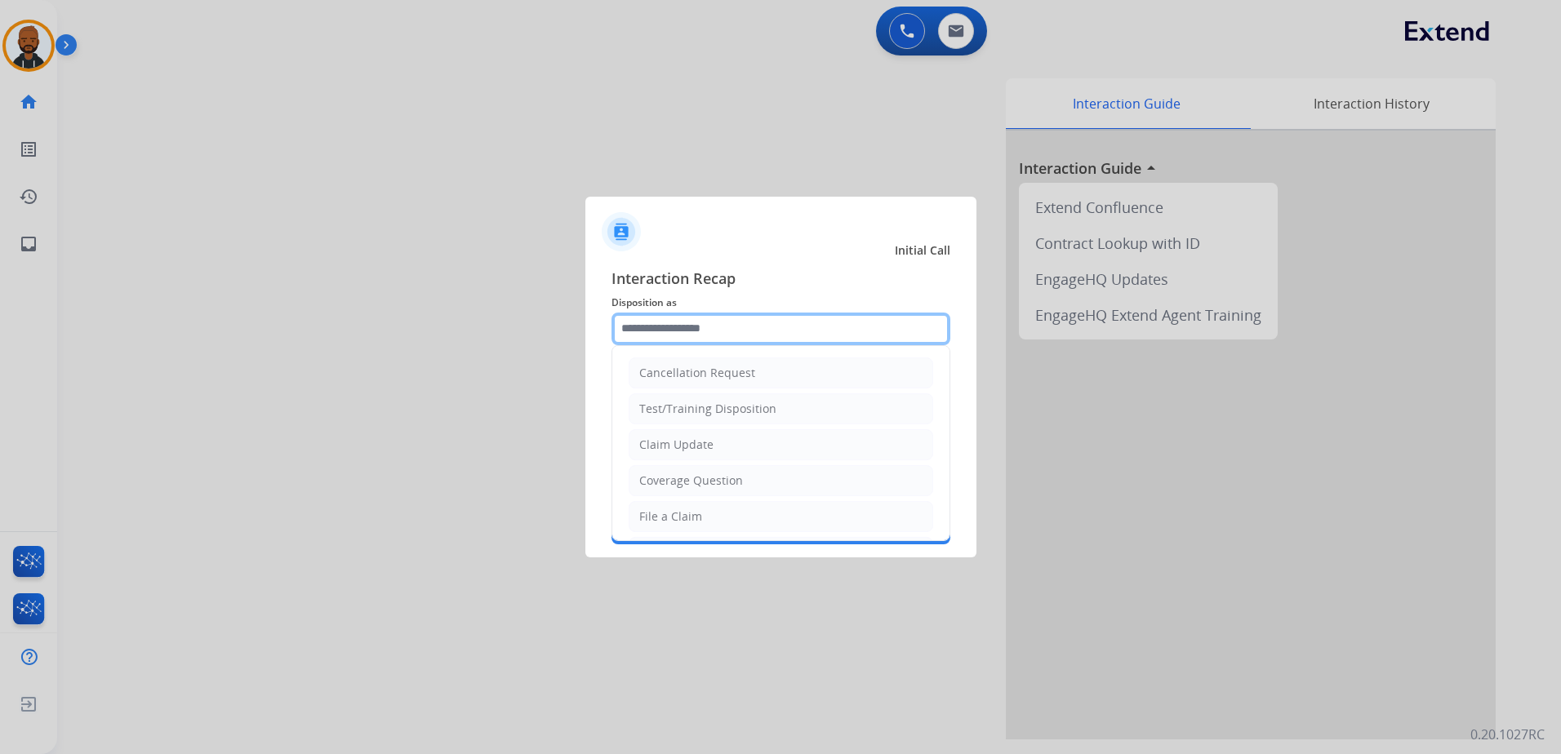
click at [749, 331] on input "text" at bounding box center [780, 329] width 339 height 33
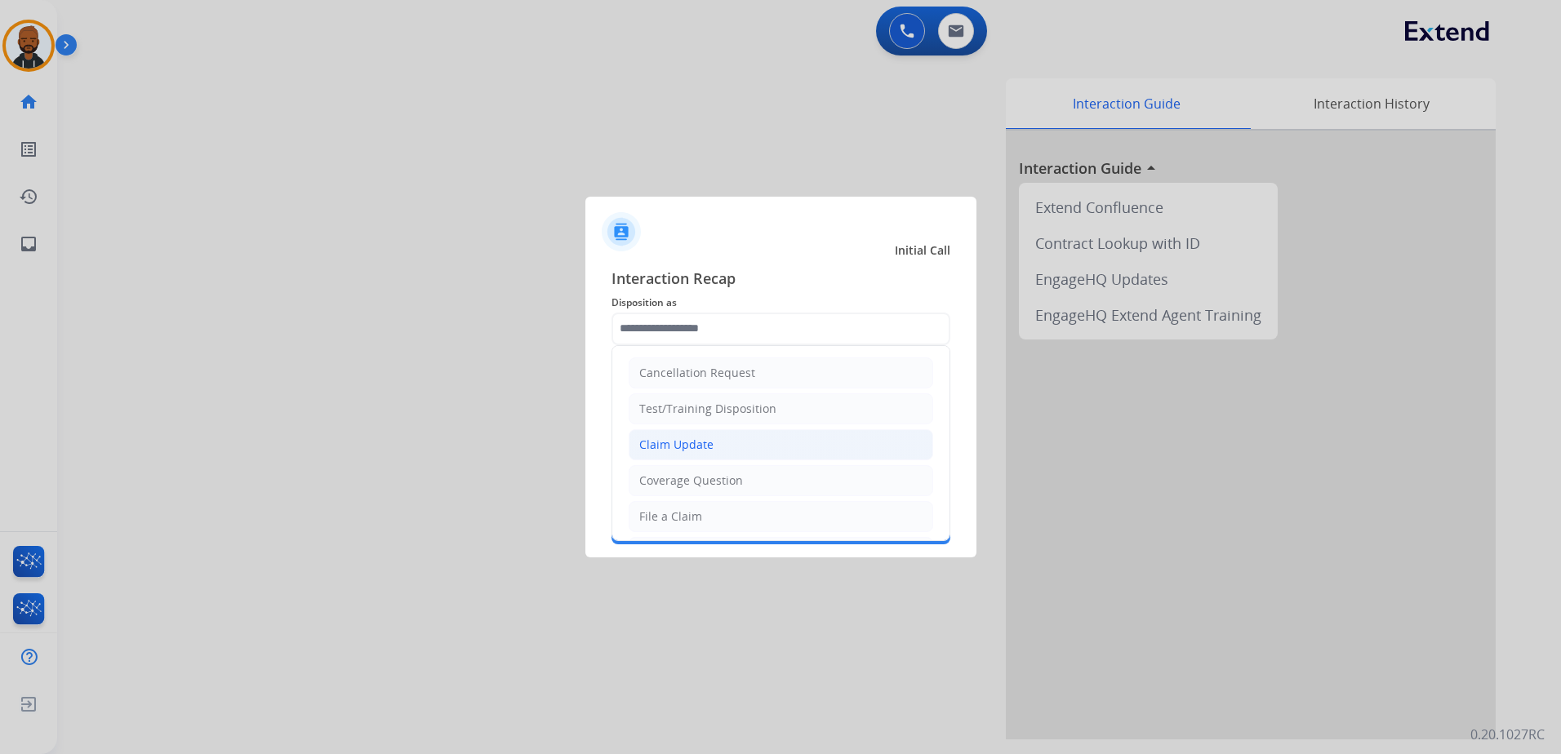
click at [705, 437] on div "Claim Update" at bounding box center [676, 445] width 74 height 16
type input "**********"
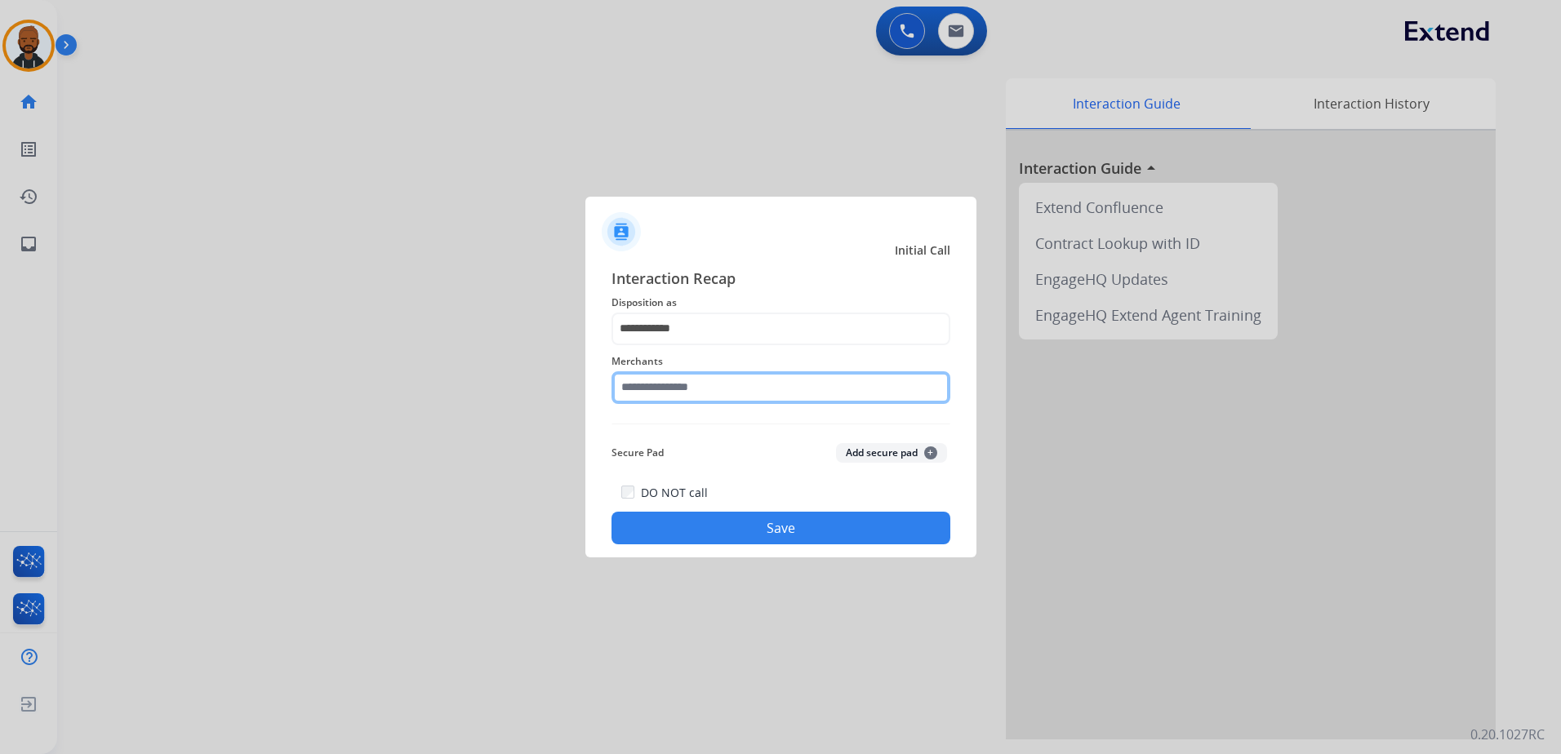
click at [716, 384] on input "text" at bounding box center [780, 387] width 339 height 33
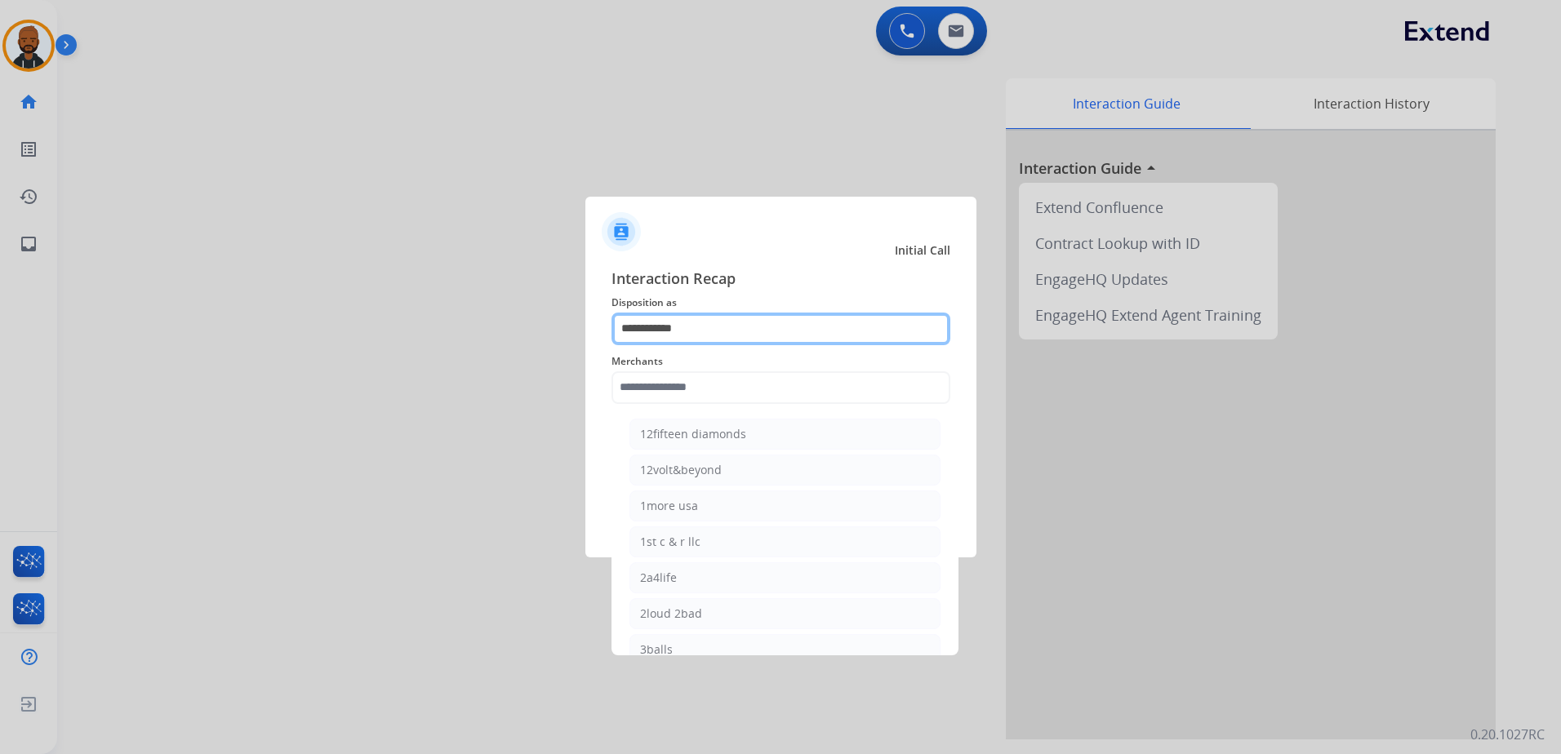
click at [726, 332] on input "**********" at bounding box center [780, 329] width 339 height 33
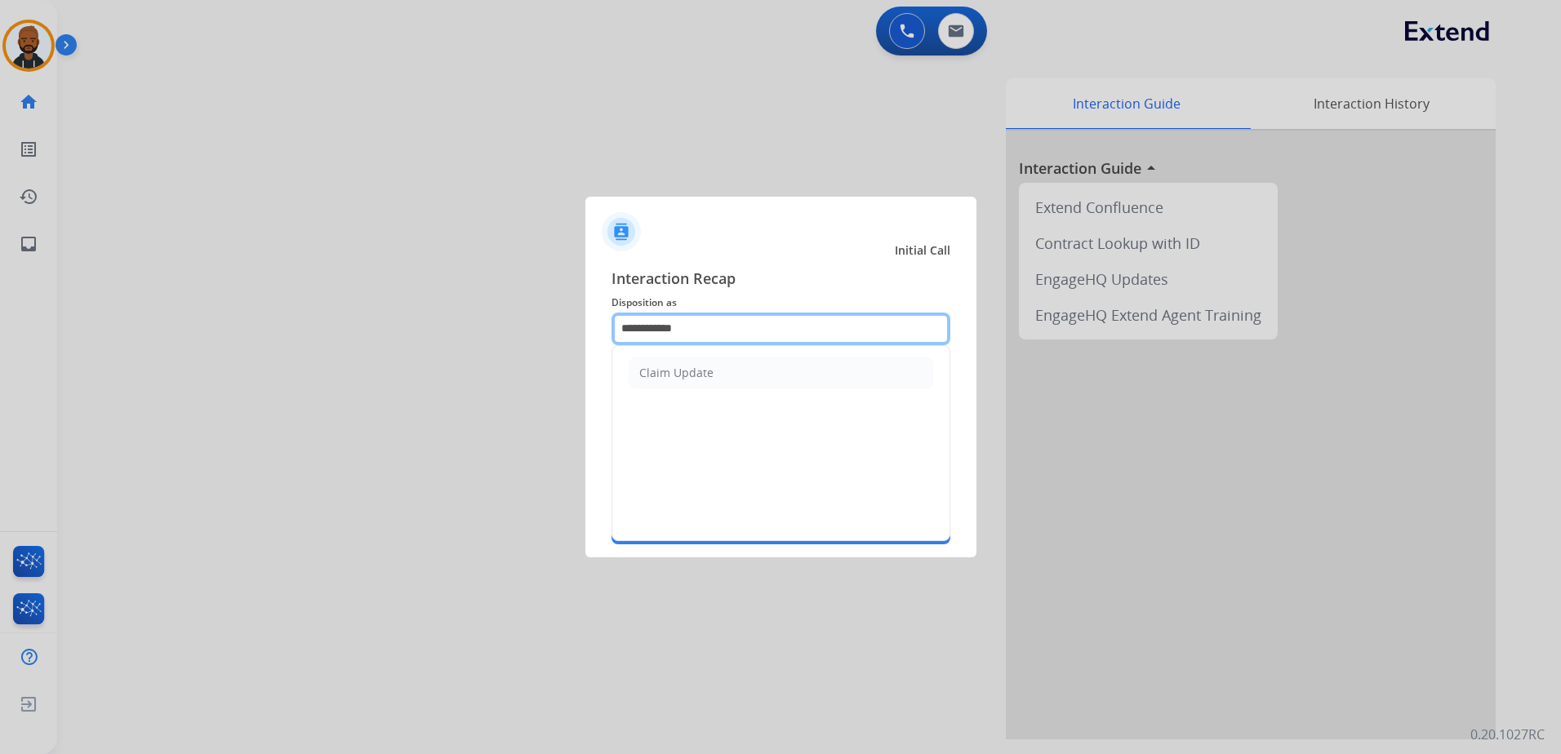
drag, startPoint x: 726, startPoint y: 332, endPoint x: 620, endPoint y: 344, distance: 106.8
click at [620, 344] on div "**********" at bounding box center [780, 329] width 339 height 33
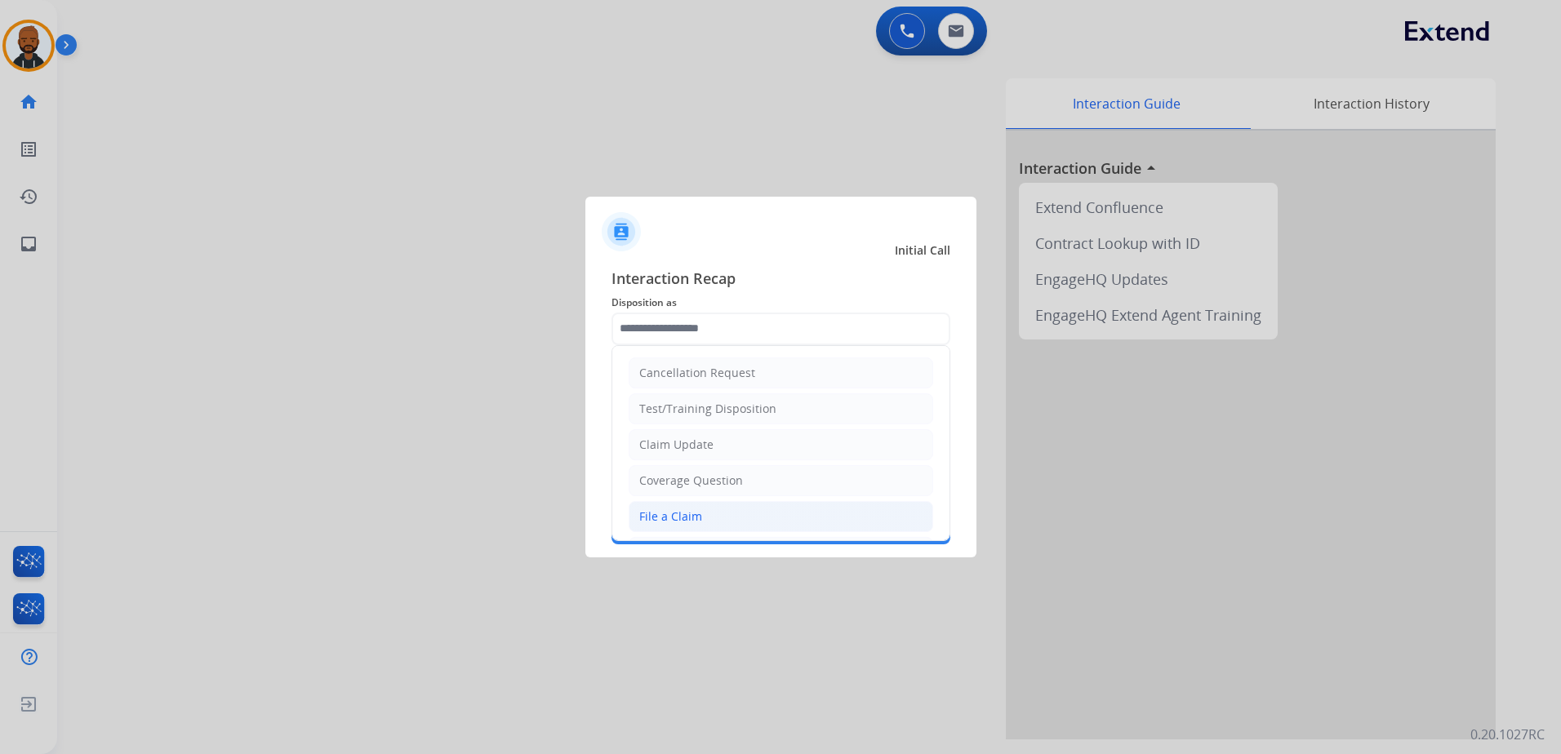
click at [684, 510] on div "File a Claim" at bounding box center [670, 517] width 63 height 16
type input "**********"
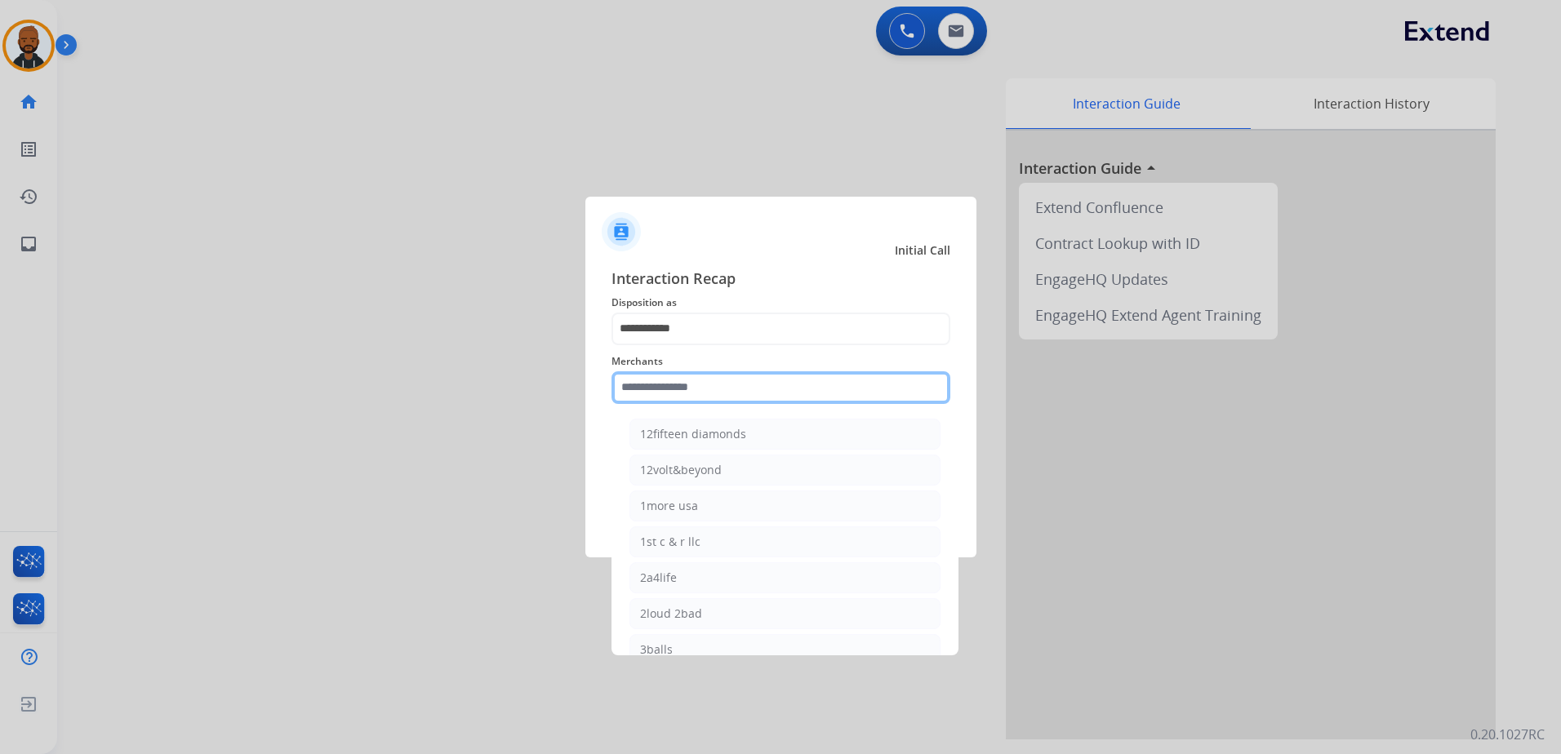
click at [725, 391] on input "text" at bounding box center [780, 387] width 339 height 33
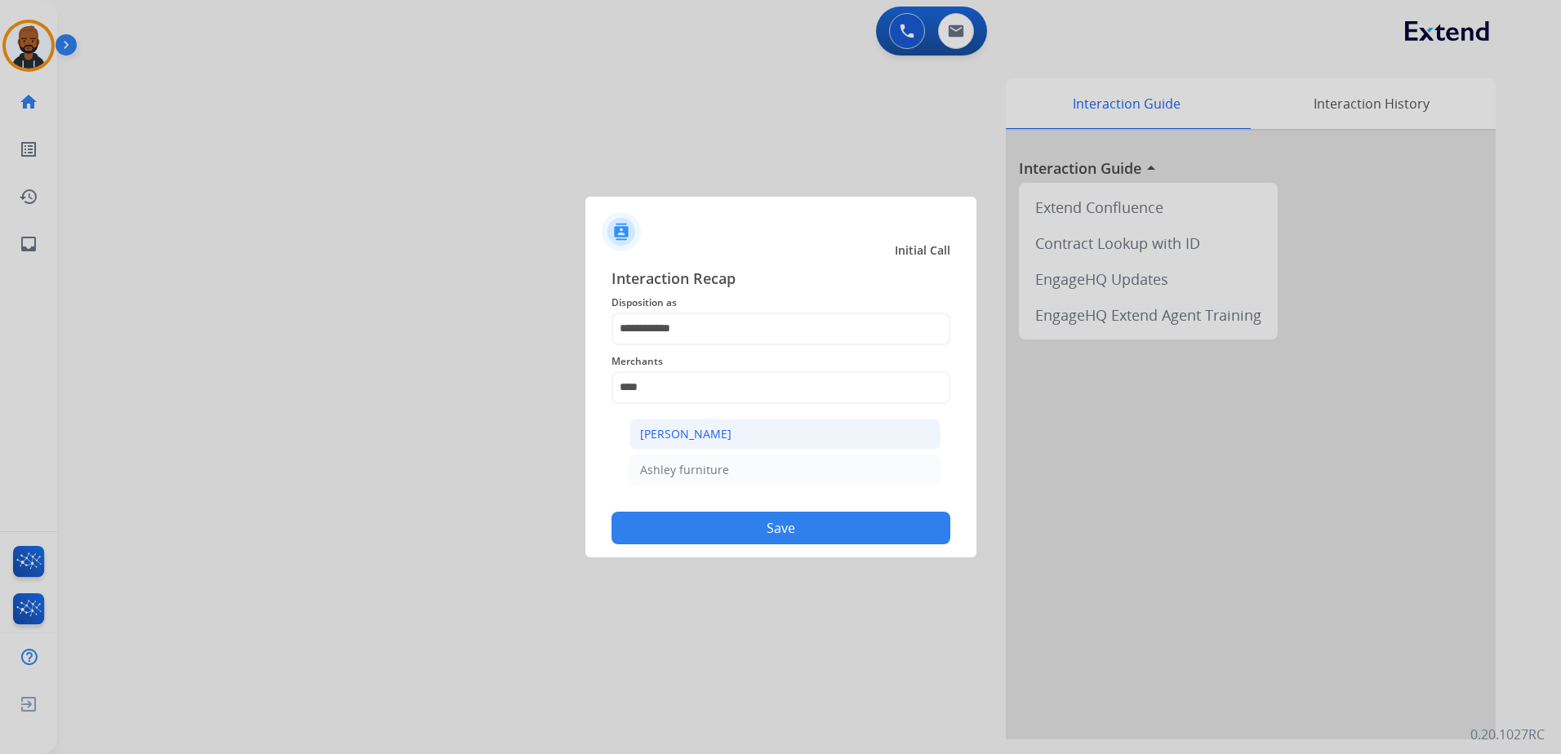
click at [719, 427] on div "[PERSON_NAME]" at bounding box center [685, 434] width 91 height 16
type input "**********"
click at [762, 526] on button "Save" at bounding box center [780, 528] width 339 height 33
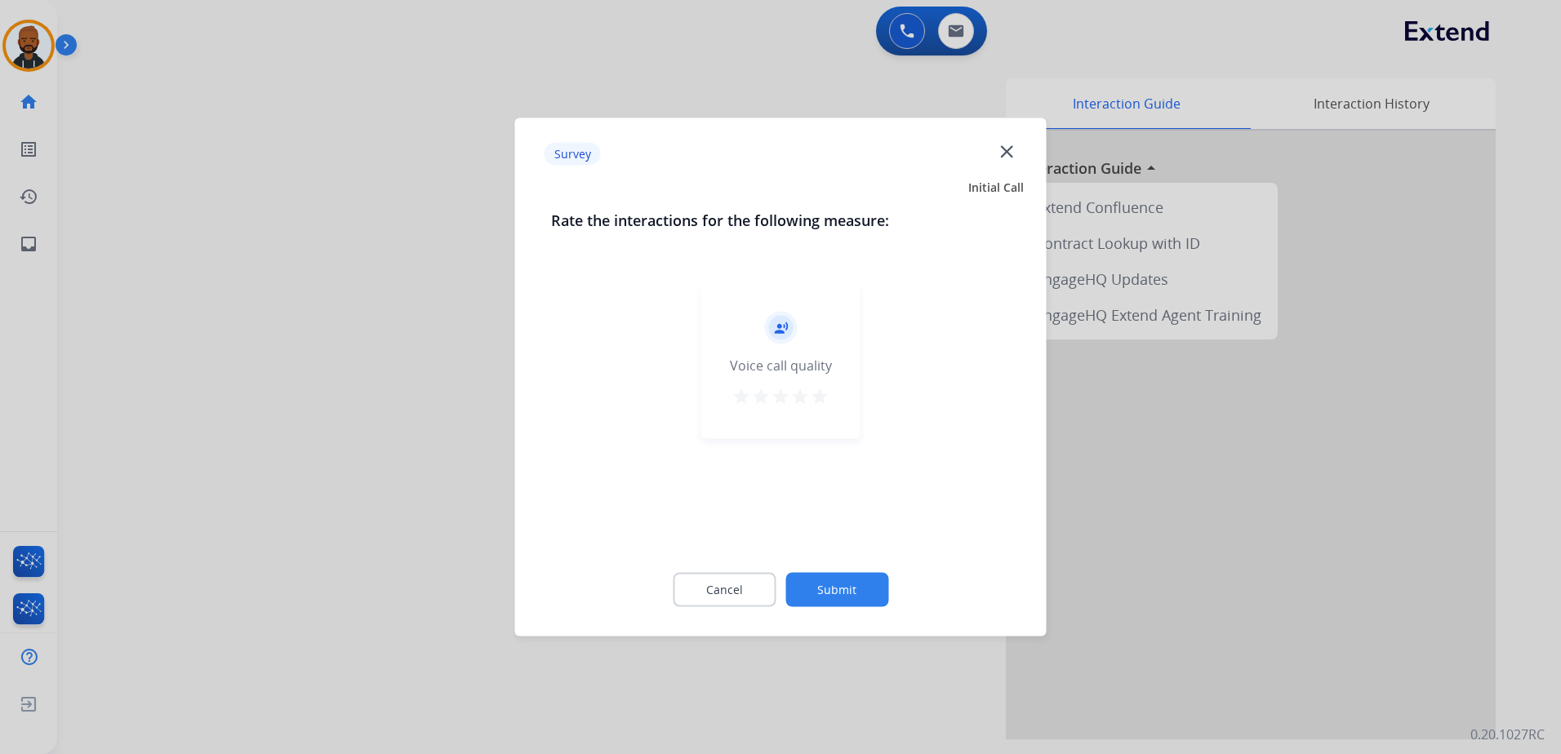
click at [817, 399] on mat-icon "star" at bounding box center [820, 397] width 20 height 20
click at [837, 588] on button "Submit" at bounding box center [836, 590] width 103 height 34
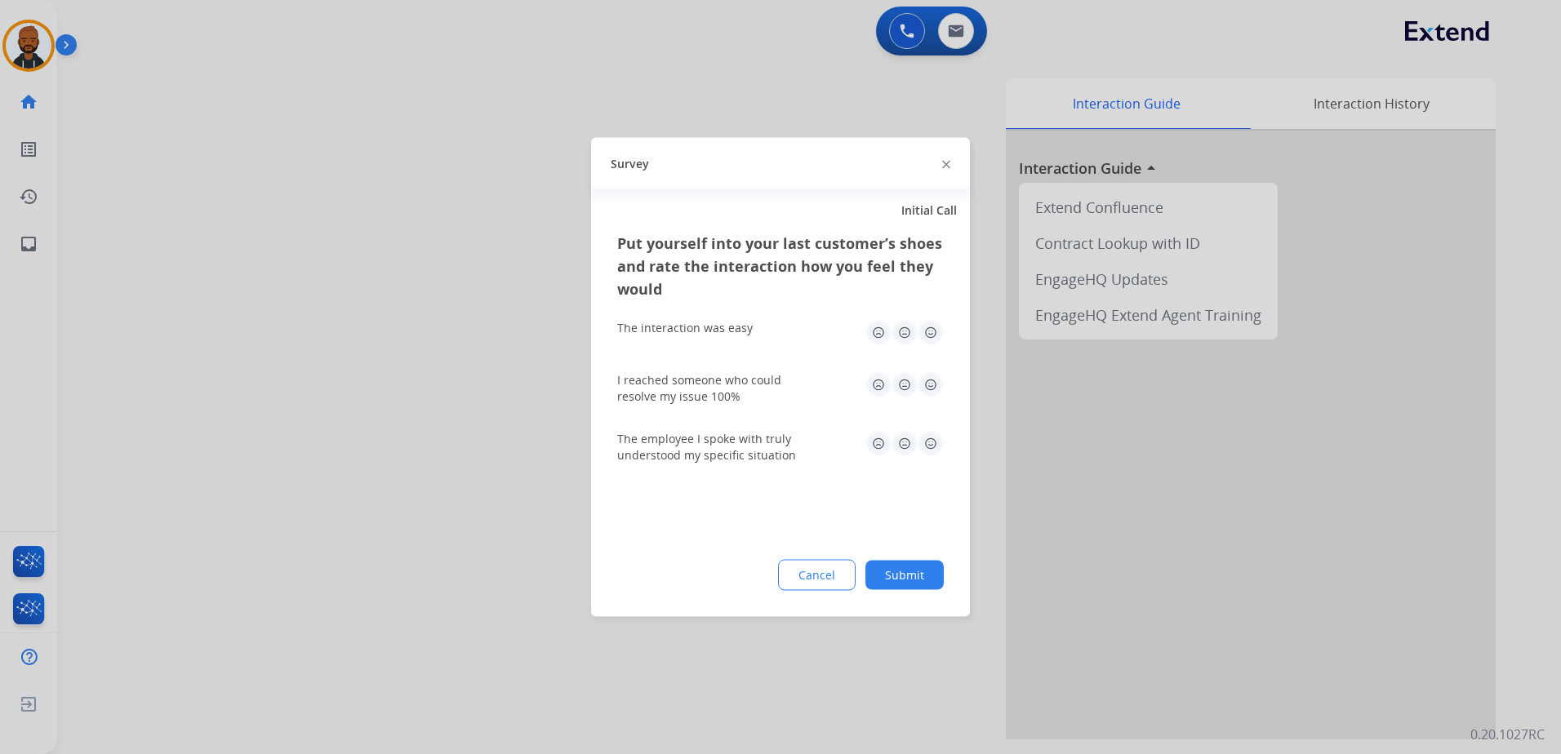
click at [922, 329] on img at bounding box center [930, 333] width 26 height 26
click at [930, 383] on img at bounding box center [930, 385] width 26 height 26
click at [933, 441] on img at bounding box center [930, 444] width 26 height 26
click at [898, 572] on button "Submit" at bounding box center [904, 575] width 78 height 29
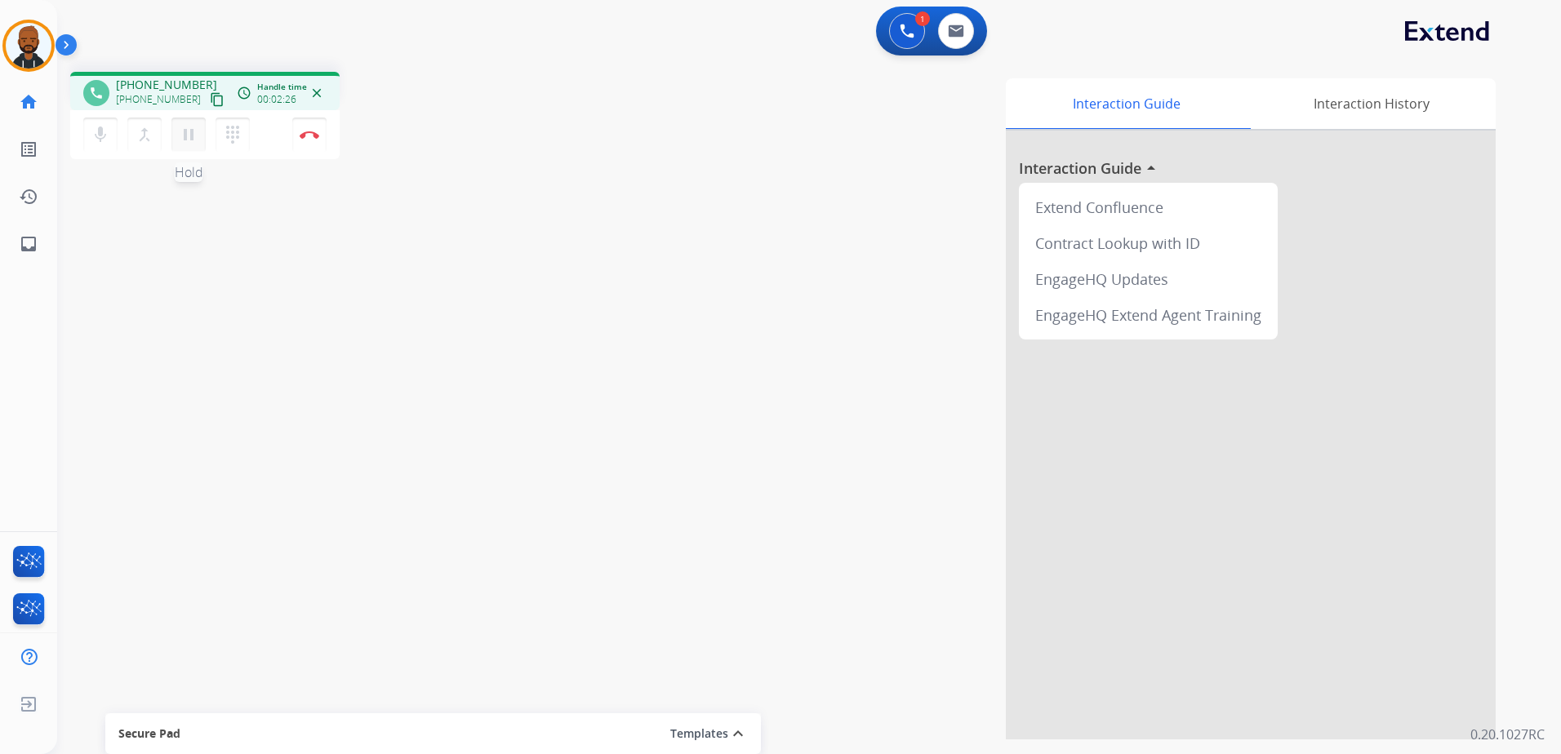
click at [193, 133] on mat-icon "pause" at bounding box center [189, 135] width 20 height 20
drag, startPoint x: 189, startPoint y: 135, endPoint x: 205, endPoint y: 136, distance: 16.3
click at [189, 135] on mat-icon "play_arrow" at bounding box center [189, 135] width 20 height 20
click at [305, 138] on img at bounding box center [310, 135] width 20 height 8
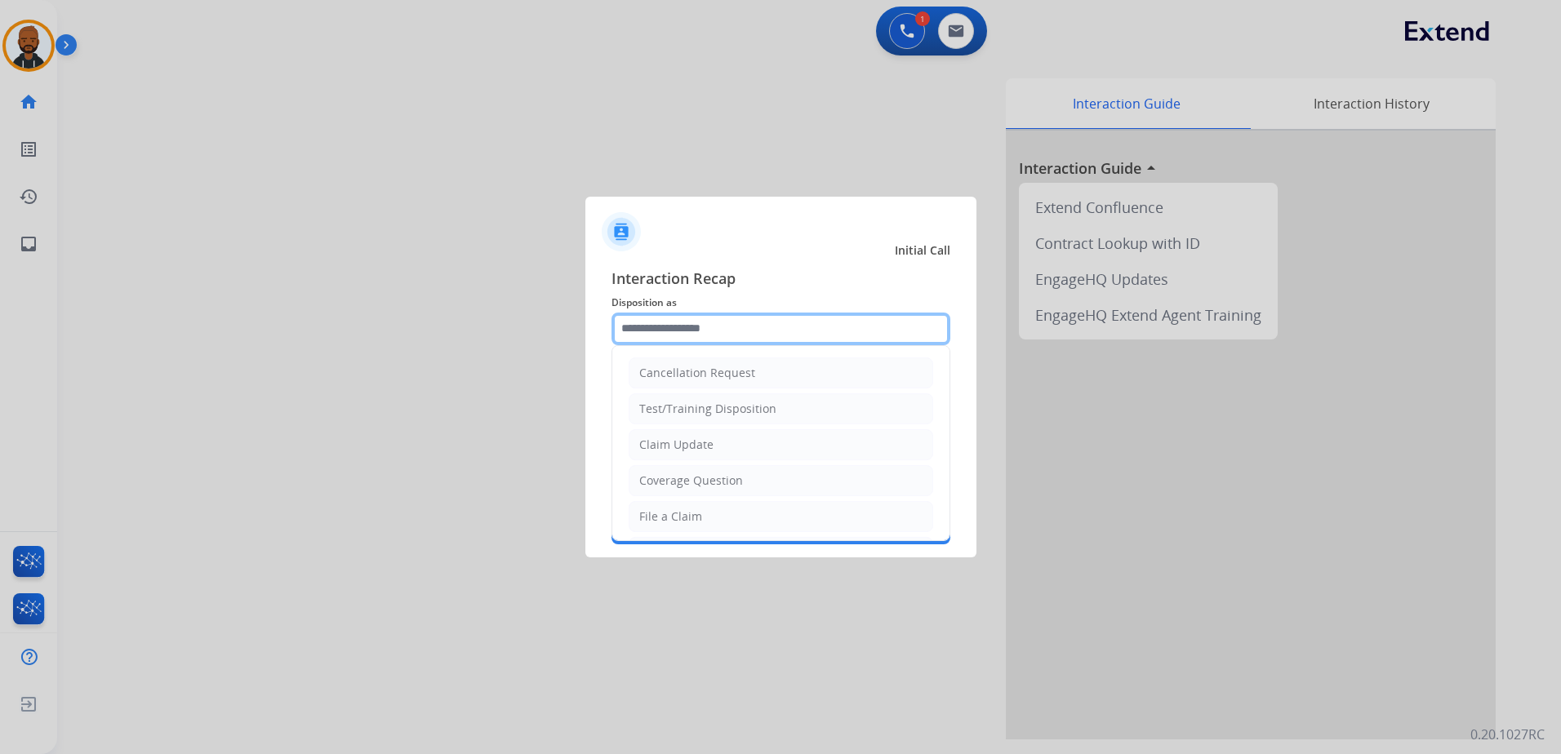
click at [729, 331] on input "text" at bounding box center [780, 329] width 339 height 33
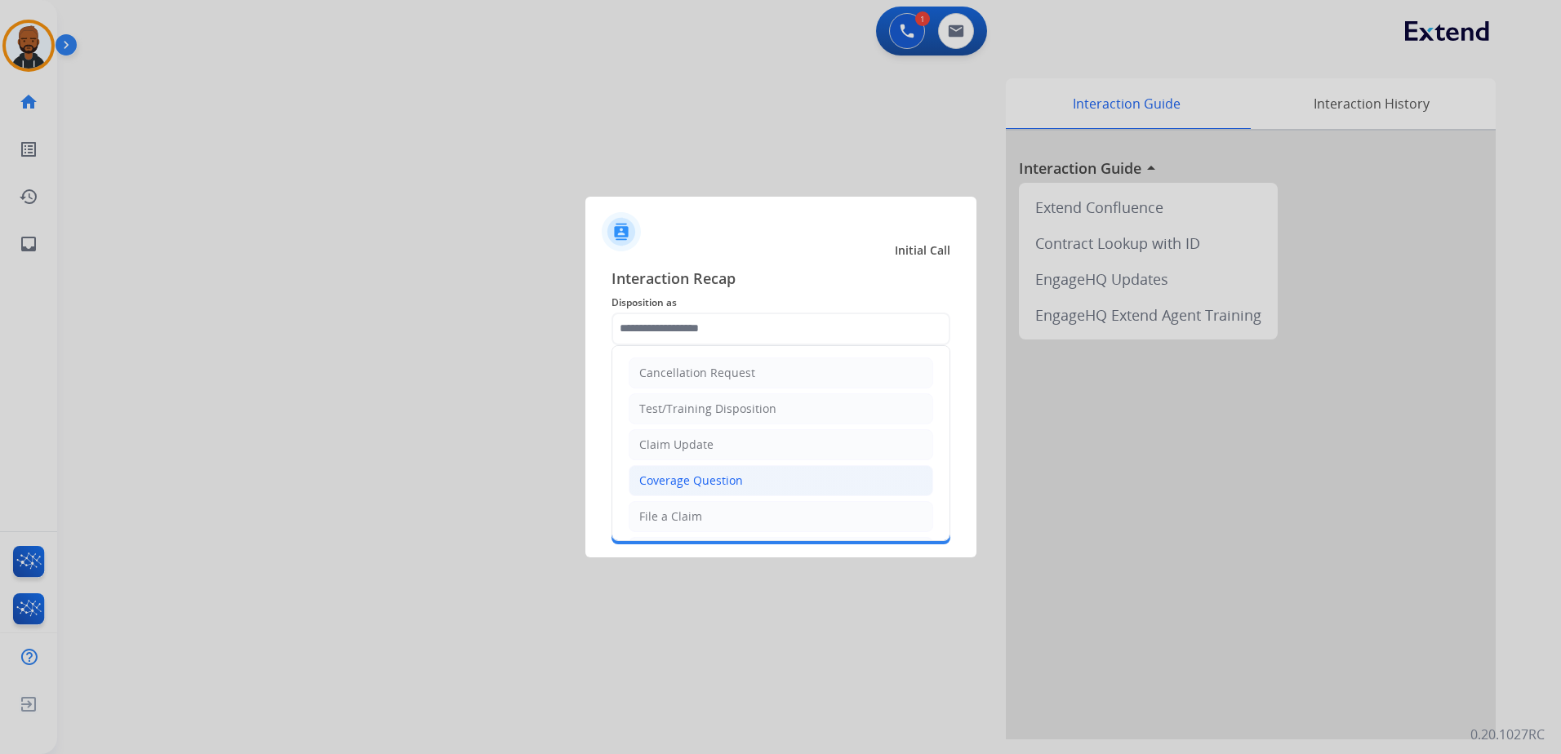
click at [735, 476] on div "Coverage Question" at bounding box center [691, 481] width 104 height 16
type input "**********"
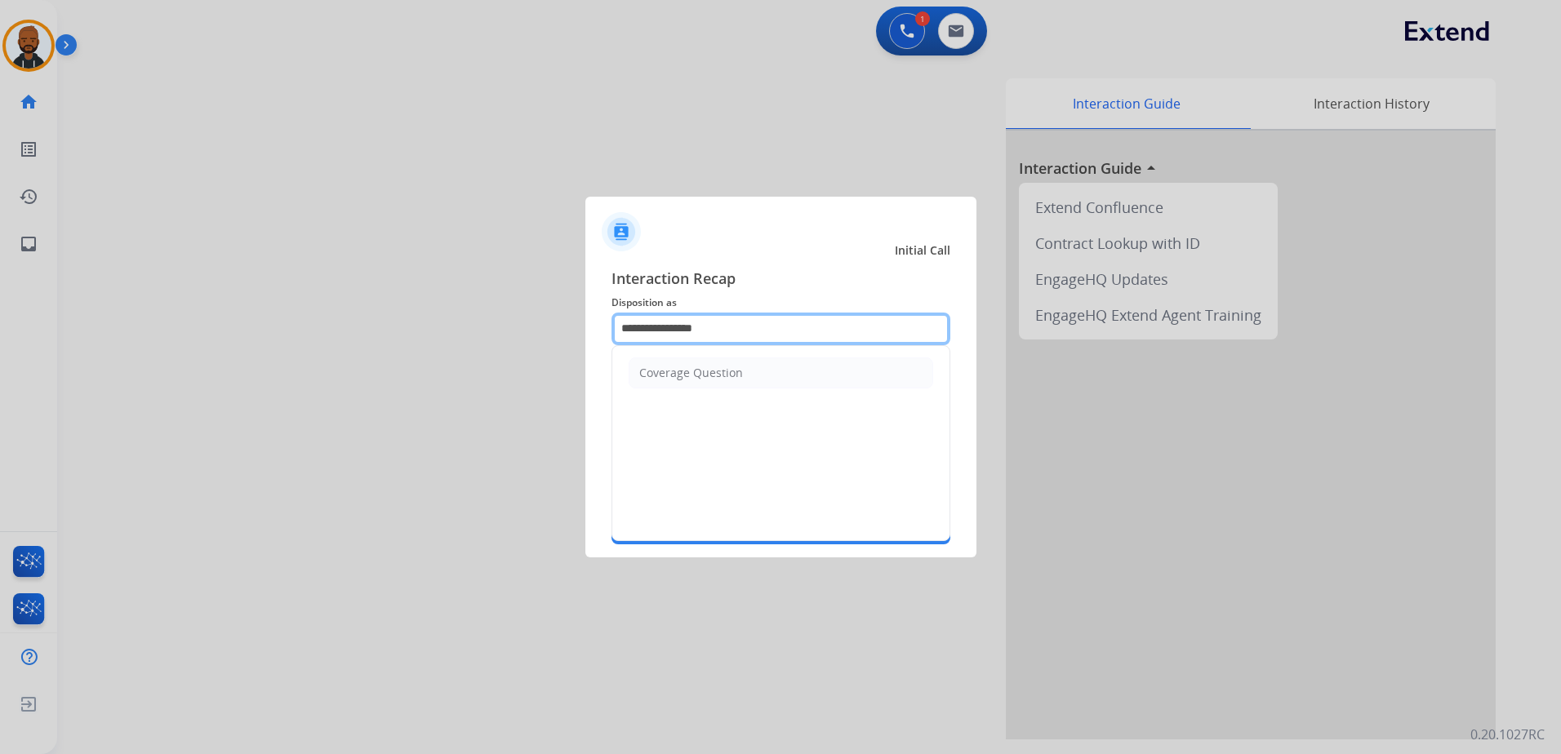
click at [722, 322] on input "**********" at bounding box center [780, 329] width 339 height 33
drag, startPoint x: 752, startPoint y: 333, endPoint x: 379, endPoint y: 324, distance: 373.1
click at [0, 324] on app-contact-recap-modal "**********" at bounding box center [0, 377] width 0 height 754
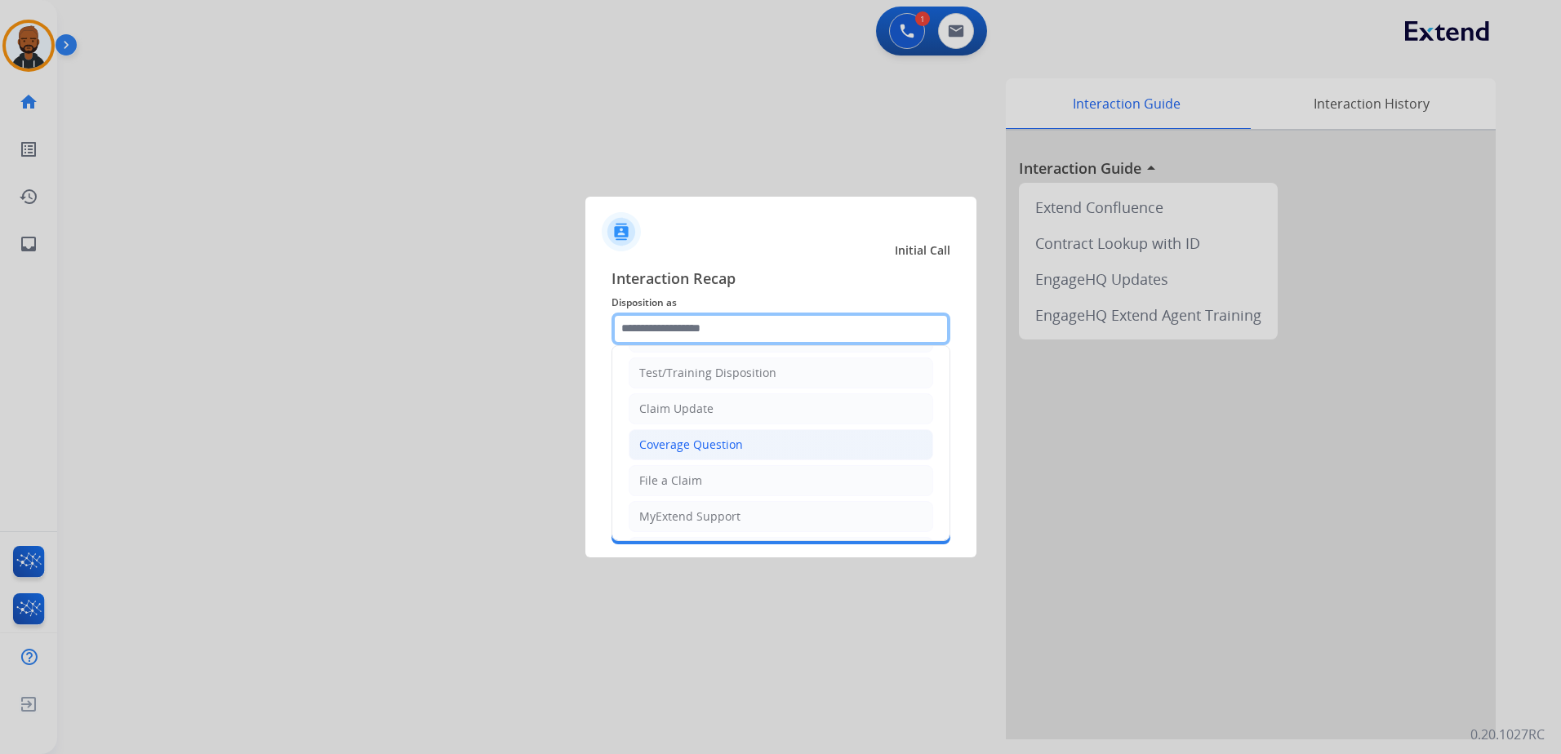
scroll to position [10, 0]
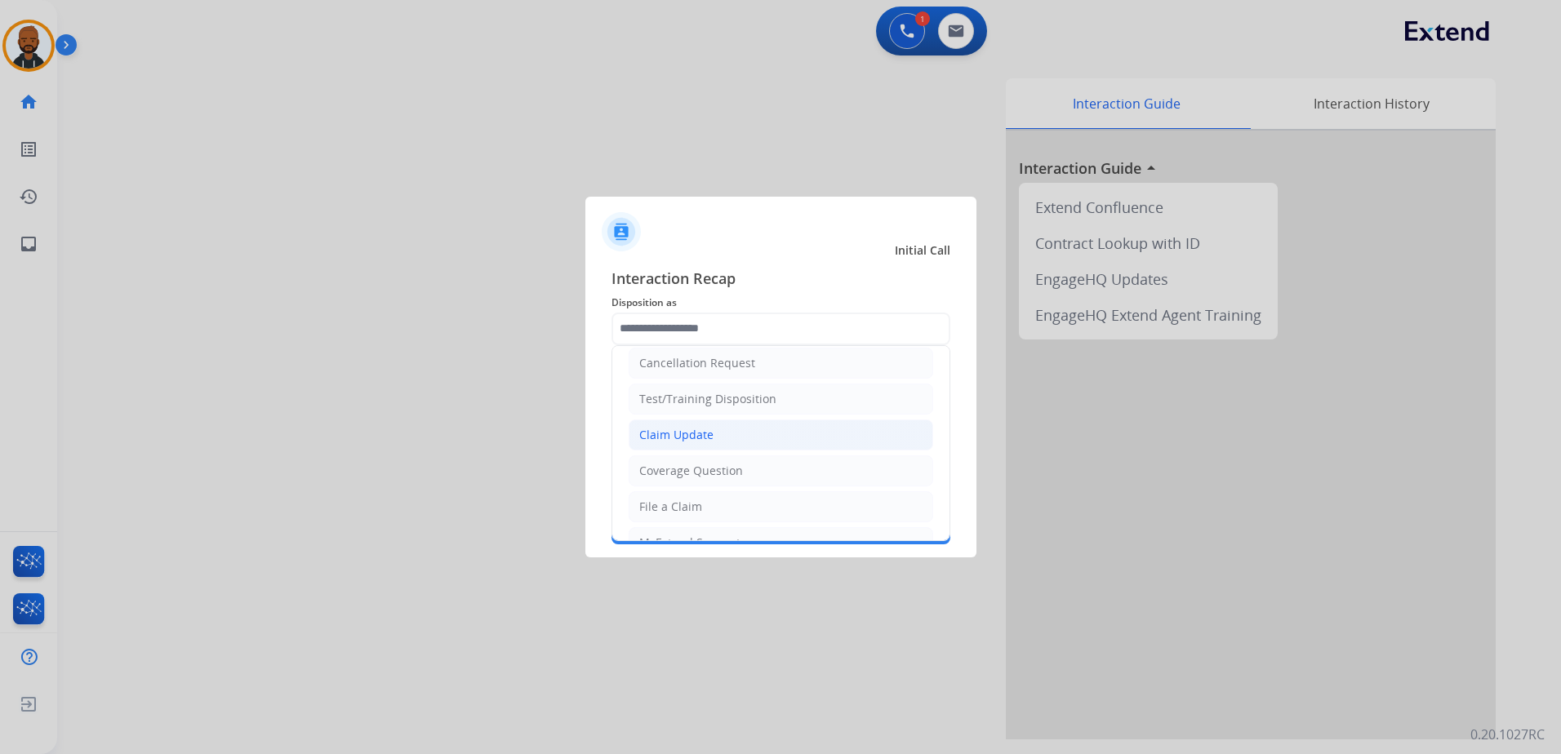
click at [688, 435] on div "Claim Update" at bounding box center [676, 435] width 74 height 16
type input "**********"
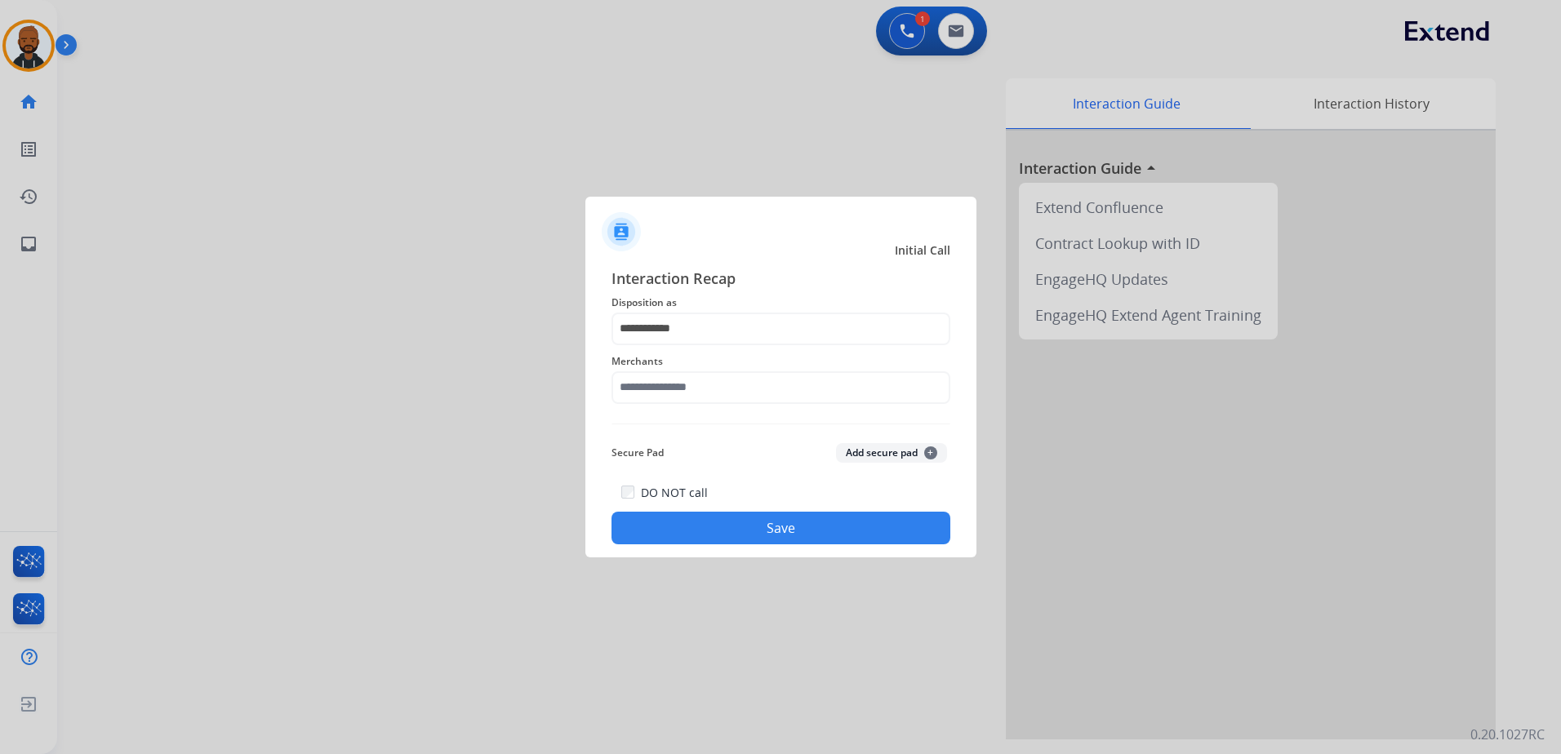
click at [741, 356] on span "Merchants" at bounding box center [780, 362] width 339 height 20
click at [748, 377] on input "text" at bounding box center [780, 387] width 339 height 33
click at [700, 463] on div "Ashley furniture" at bounding box center [684, 470] width 89 height 16
type input "**********"
click at [764, 516] on button "Save" at bounding box center [780, 528] width 339 height 33
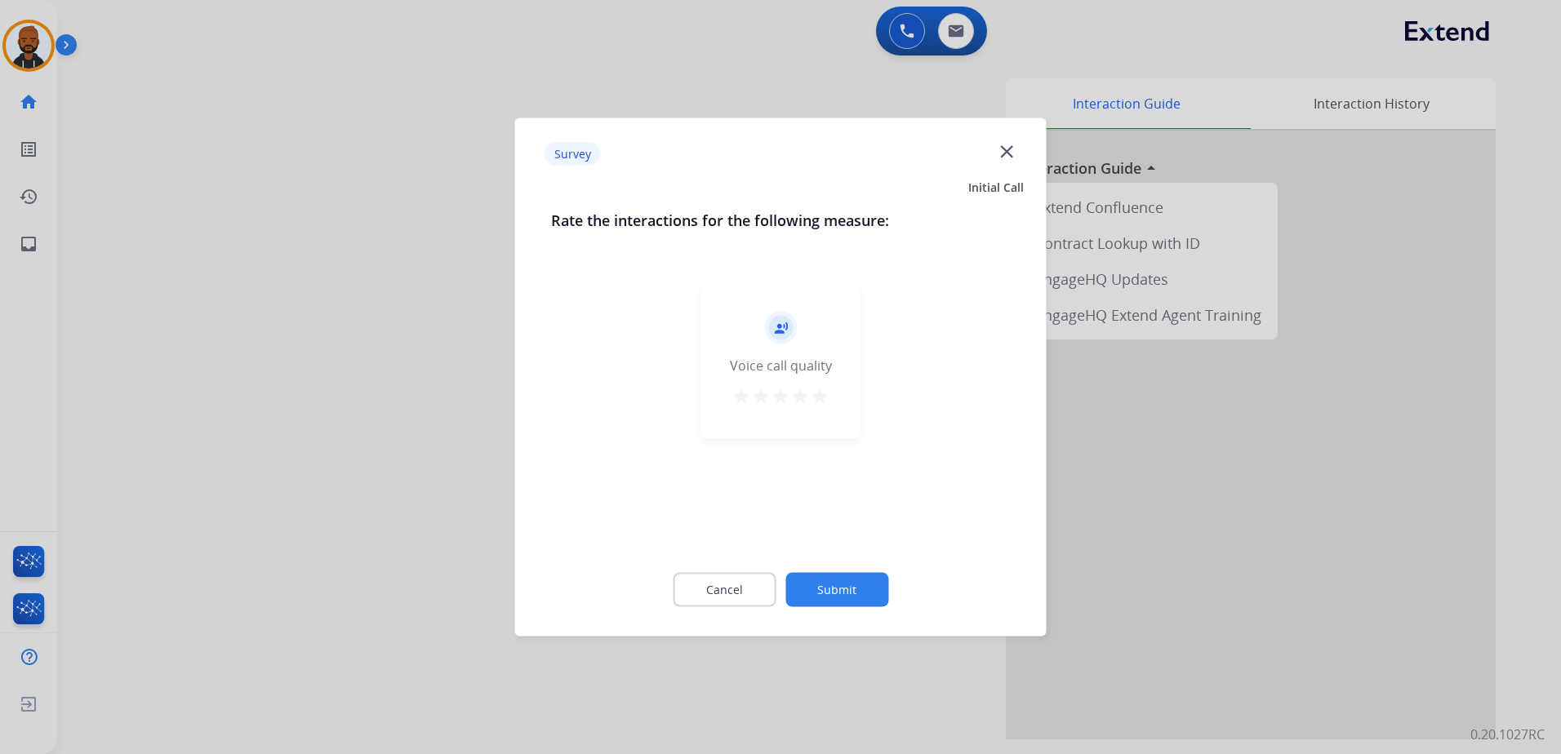
click at [811, 403] on mat-icon "star" at bounding box center [820, 397] width 20 height 20
click at [858, 583] on button "Submit" at bounding box center [836, 590] width 103 height 34
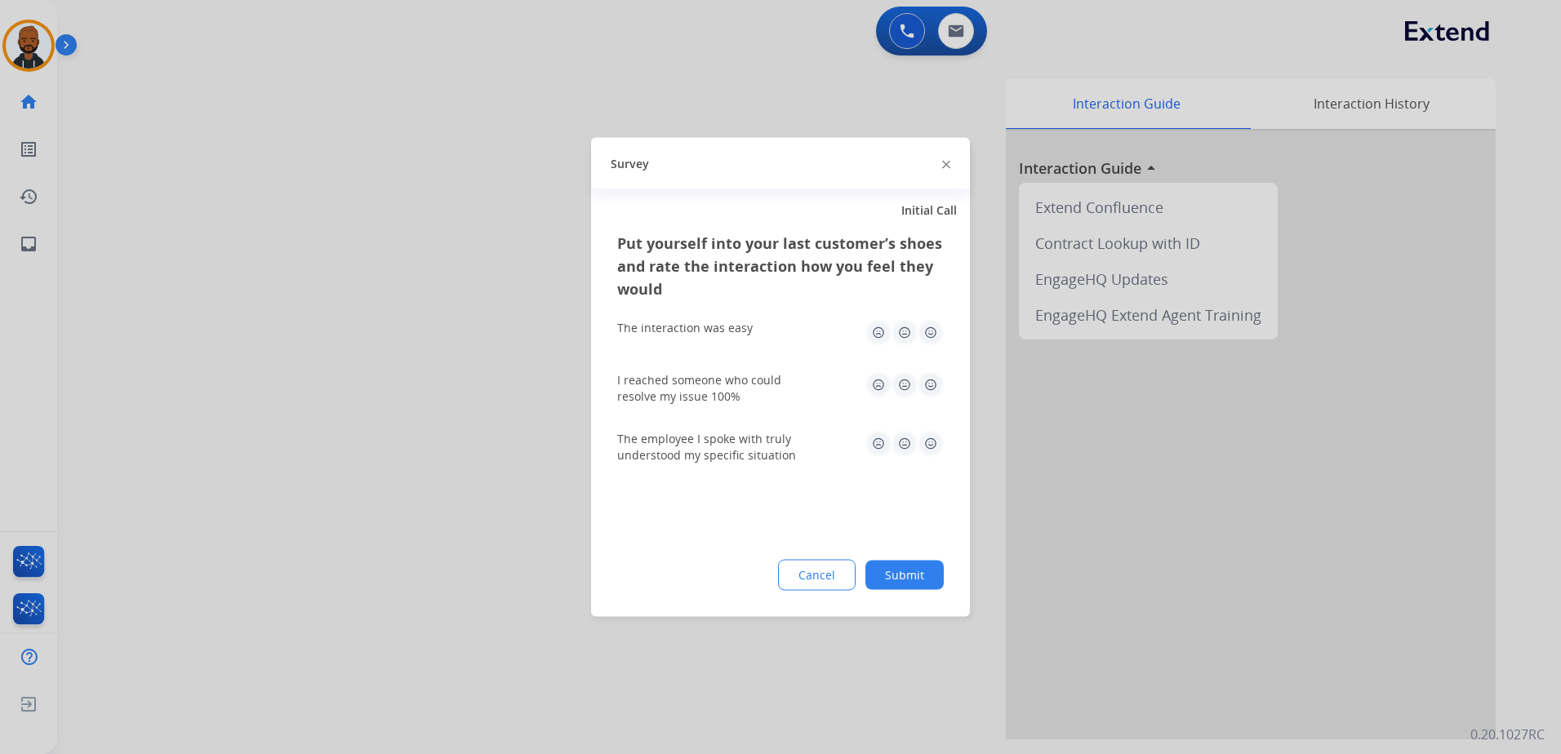
click at [931, 334] on img at bounding box center [930, 333] width 26 height 26
click at [929, 382] on img at bounding box center [930, 385] width 26 height 26
click at [930, 447] on img at bounding box center [930, 444] width 26 height 26
click at [924, 568] on button "Submit" at bounding box center [904, 575] width 78 height 29
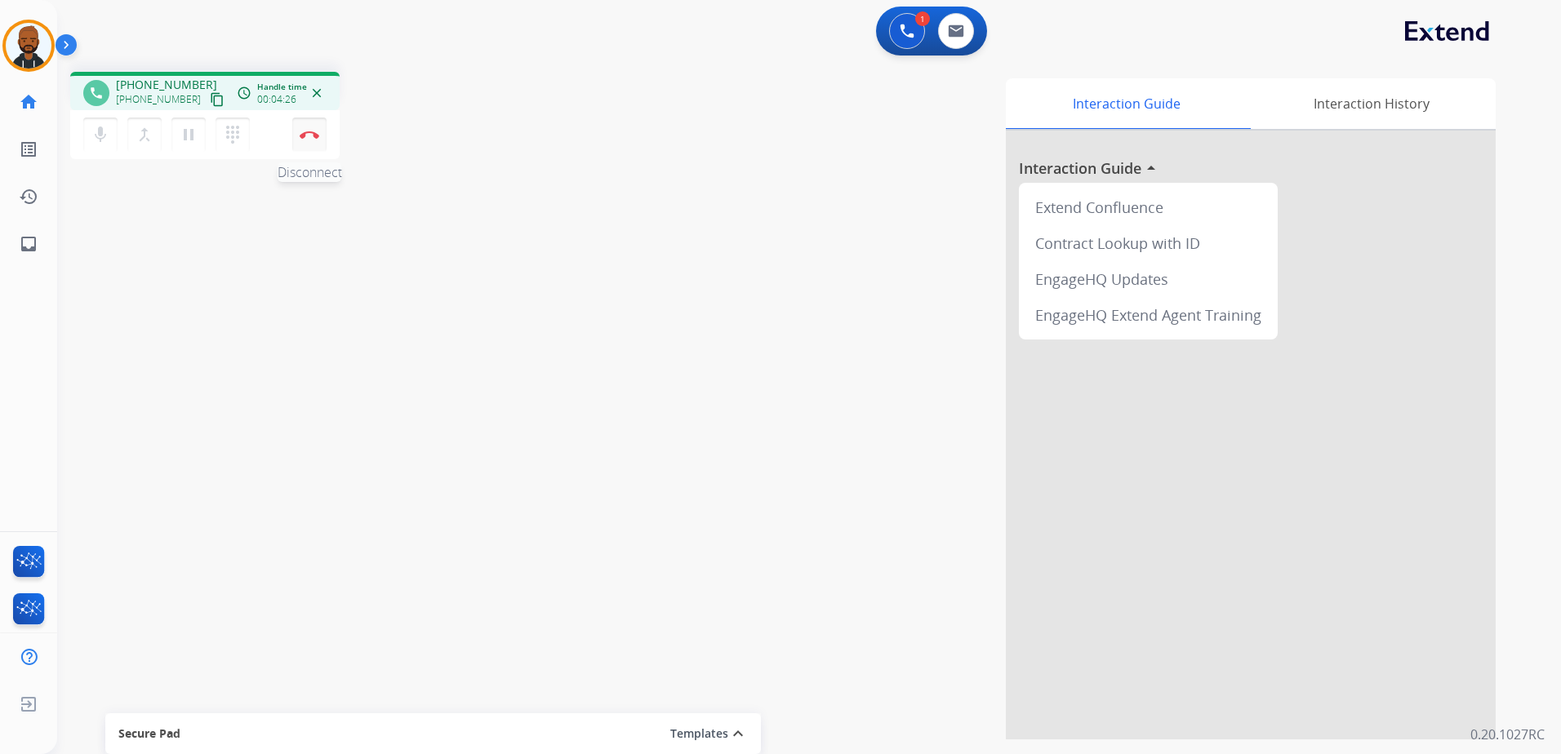
click at [322, 136] on button "Disconnect" at bounding box center [309, 135] width 34 height 34
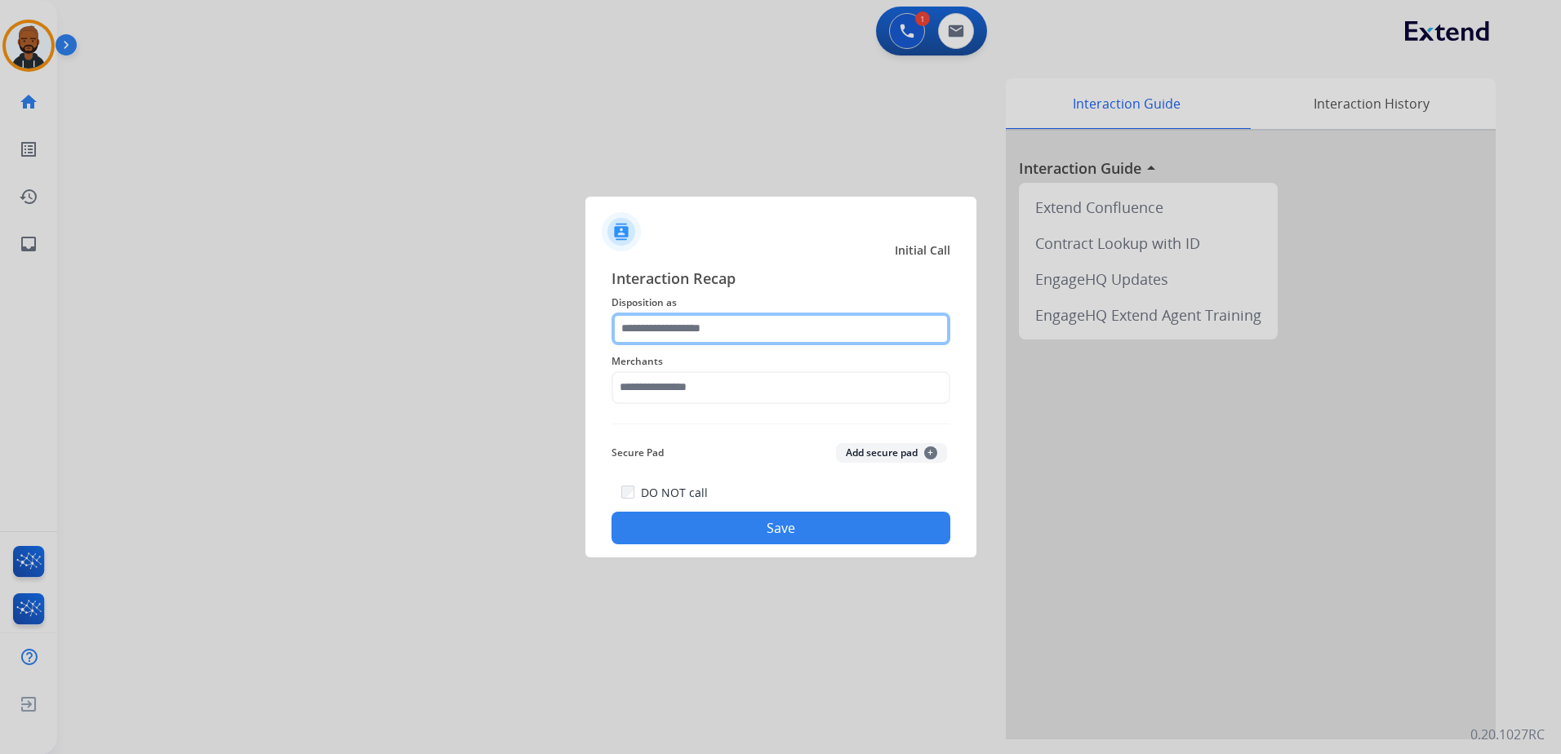
click at [736, 327] on input "text" at bounding box center [780, 329] width 339 height 33
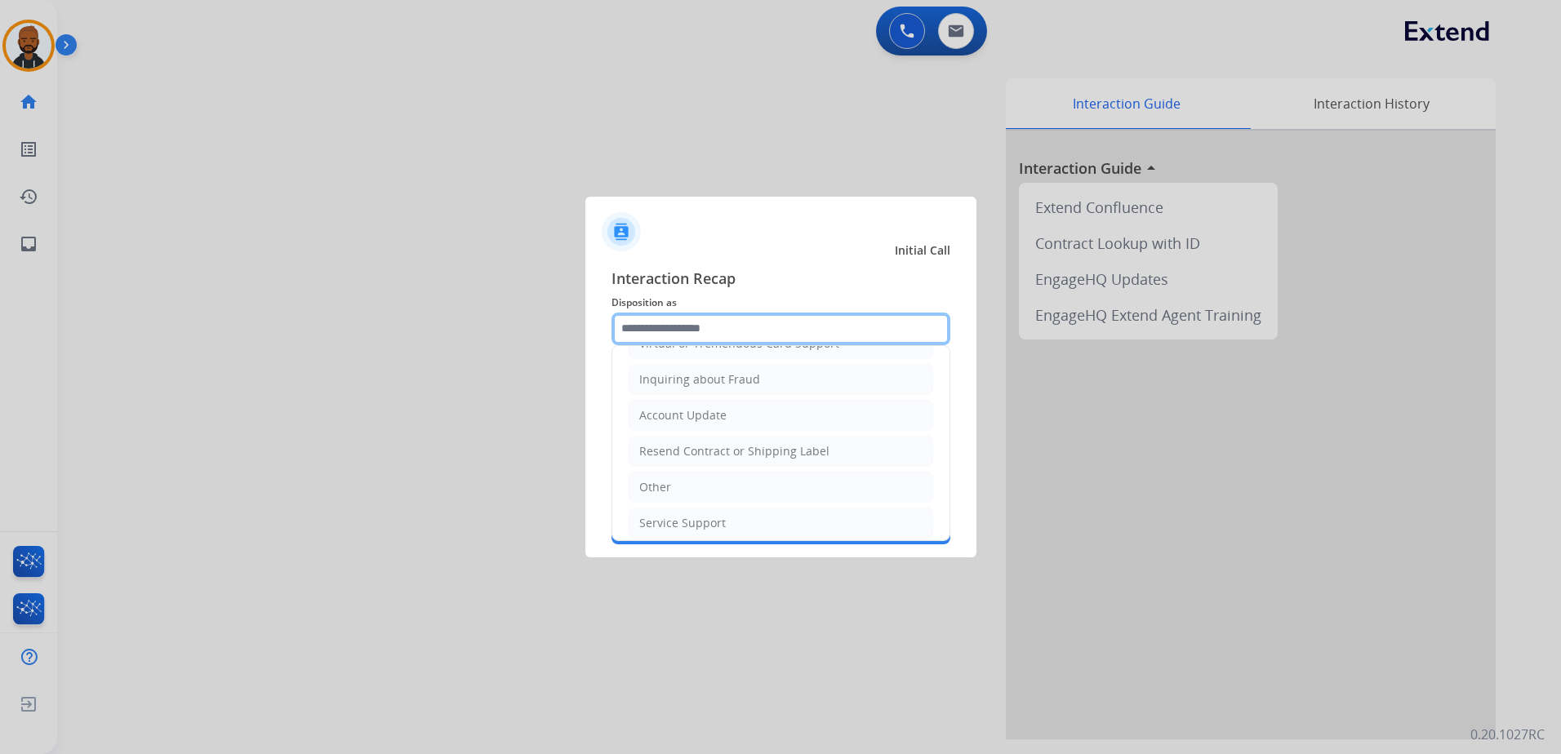
scroll to position [255, 0]
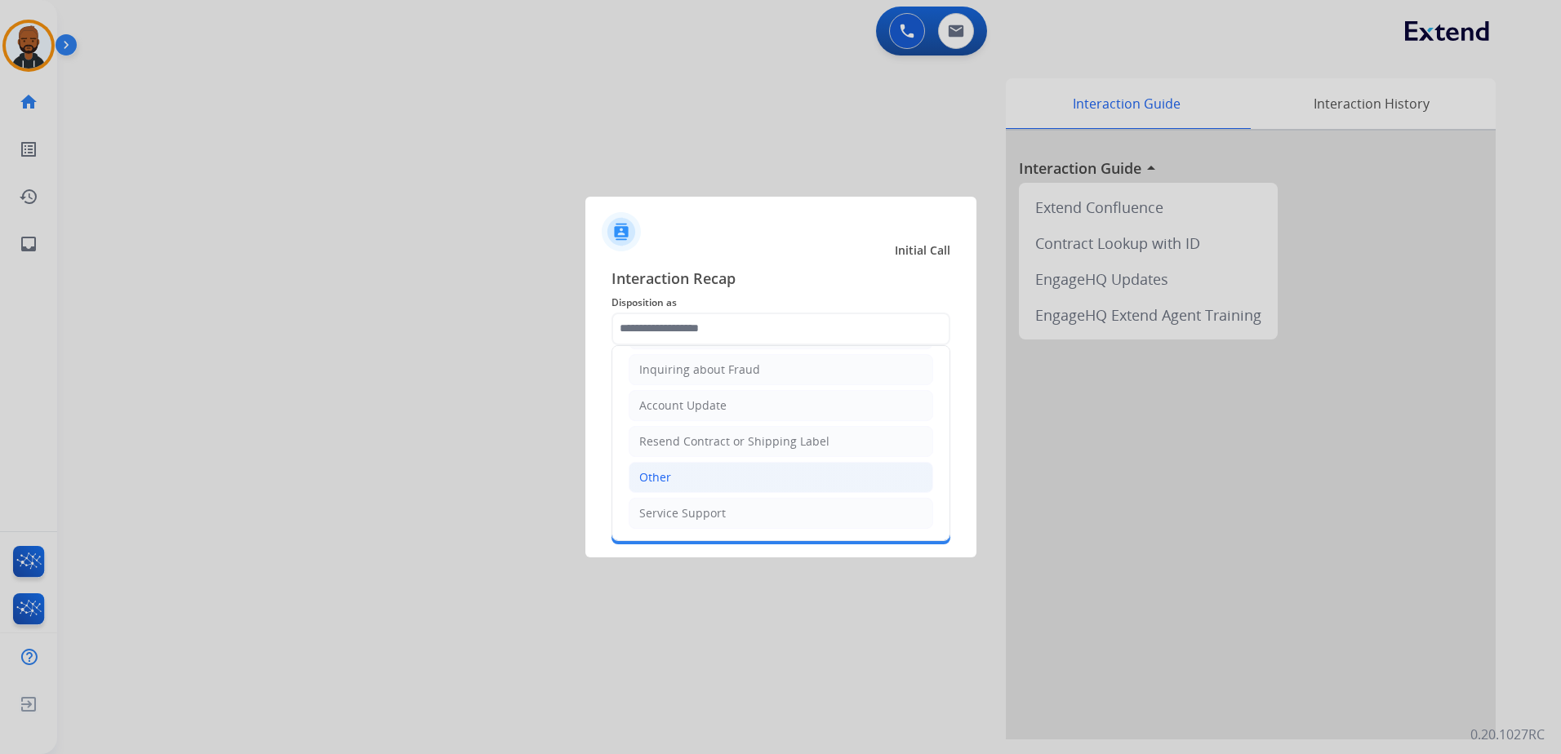
click at [729, 484] on li "Other" at bounding box center [781, 477] width 304 height 31
type input "*****"
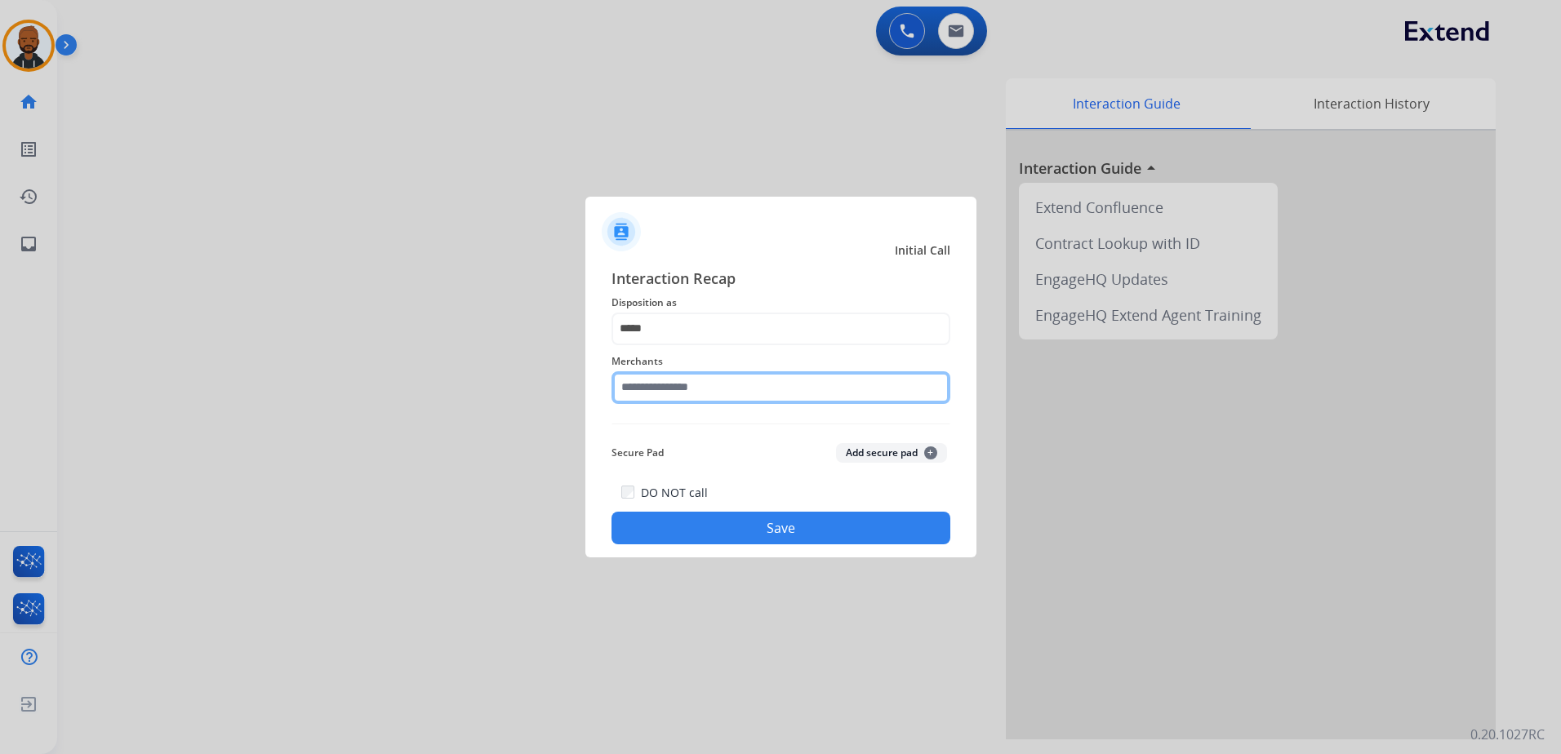
click at [714, 393] on input "text" at bounding box center [780, 387] width 339 height 33
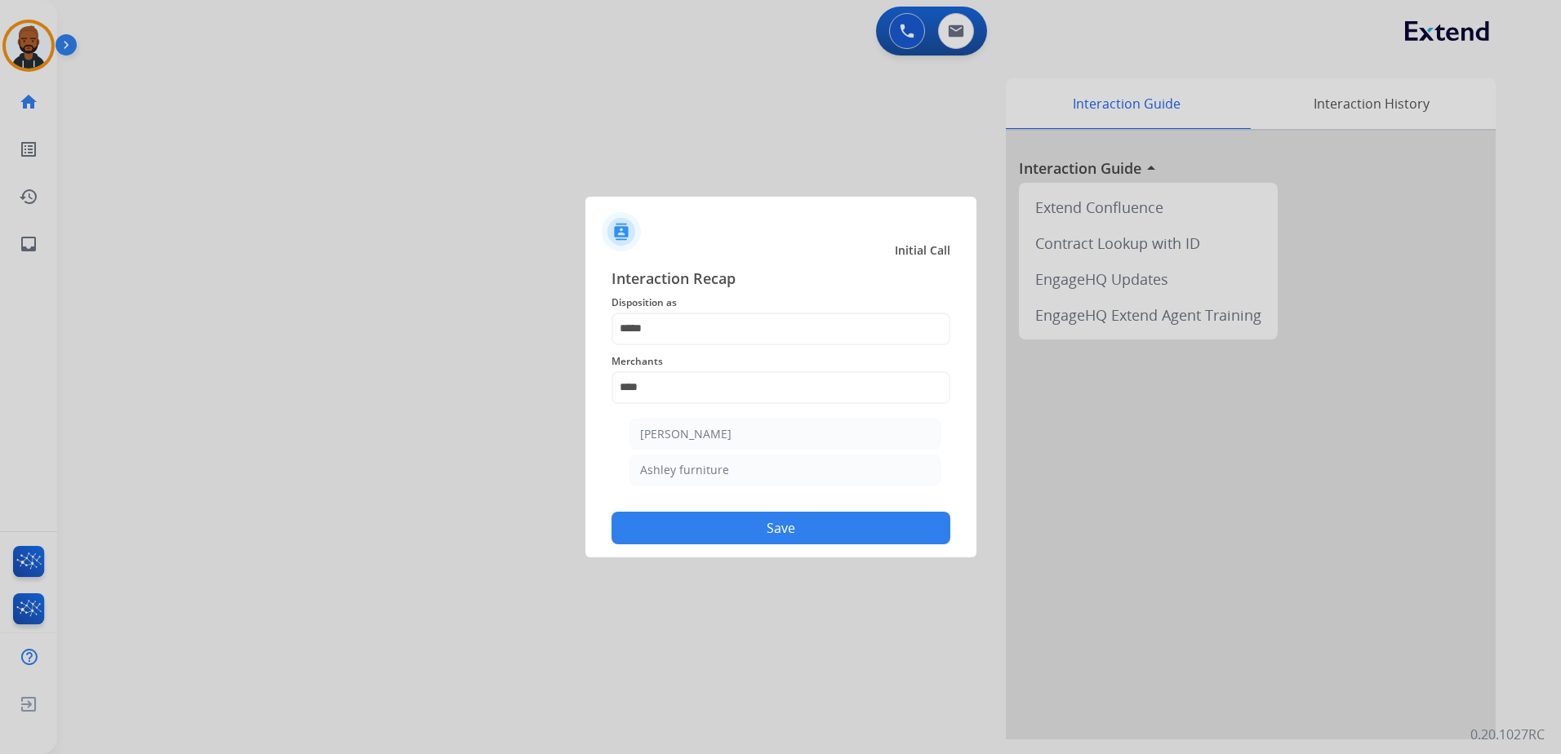
click at [759, 467] on li "Ashley furniture" at bounding box center [784, 470] width 311 height 31
type input "**********"
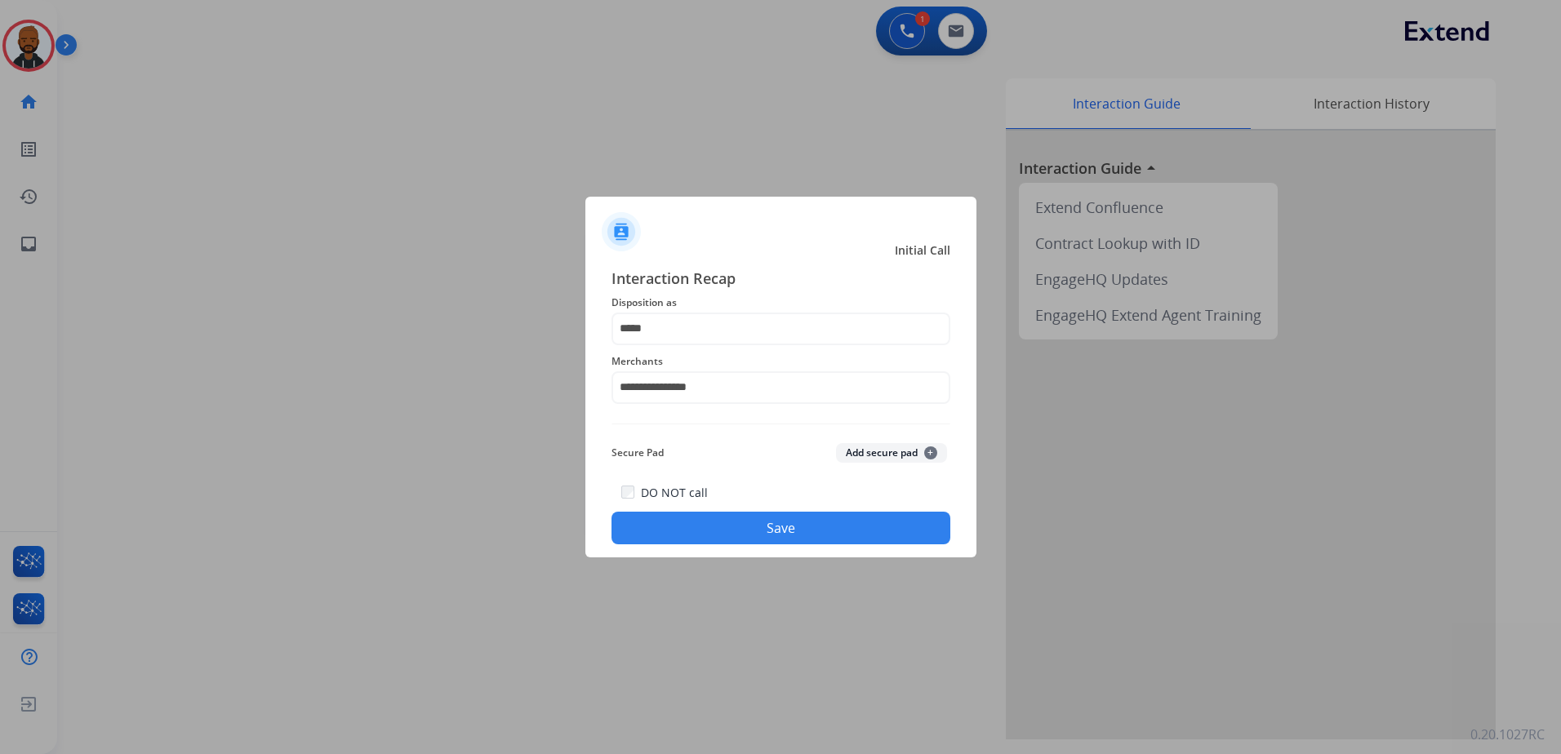
click at [777, 527] on button "Save" at bounding box center [780, 528] width 339 height 33
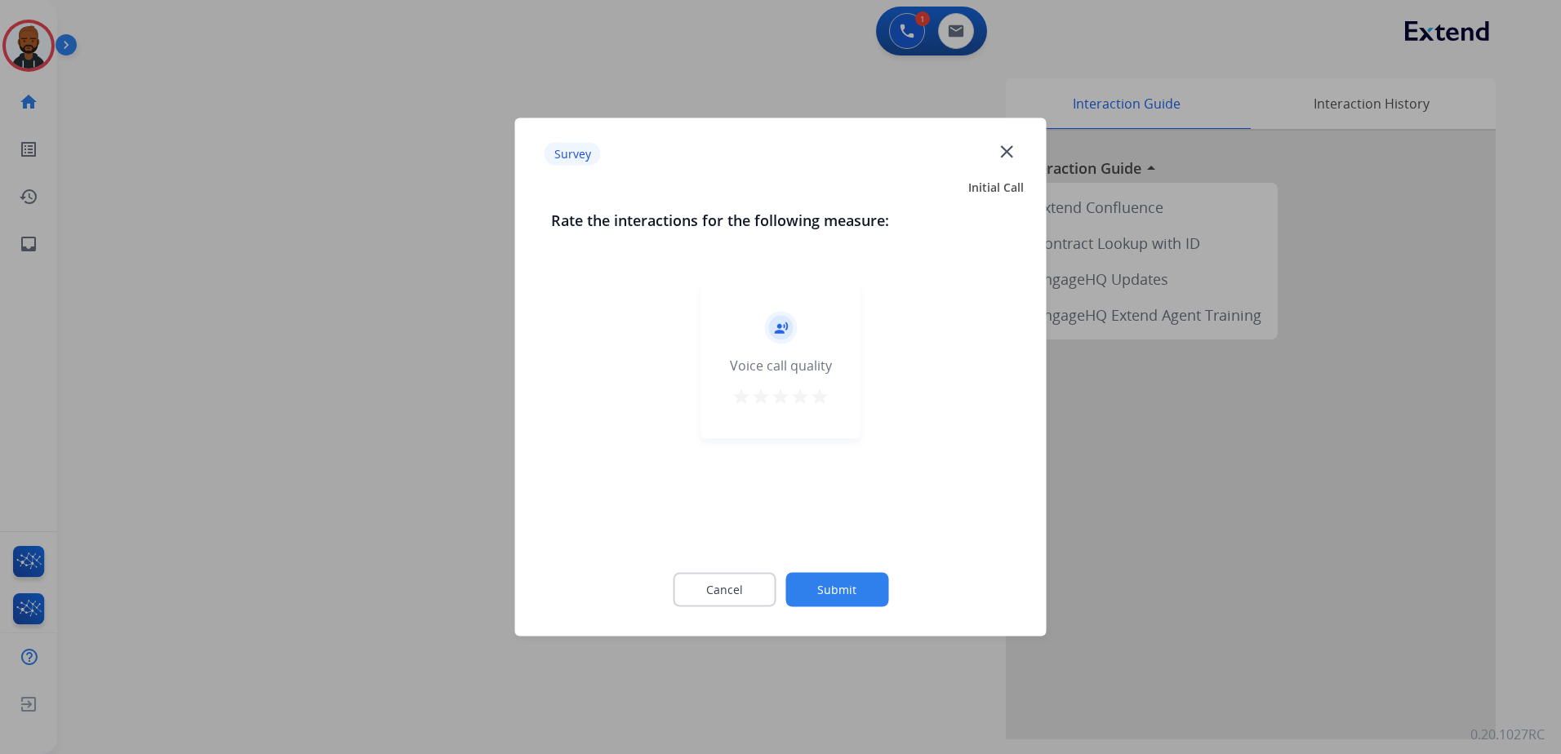
click at [813, 401] on mat-icon "star" at bounding box center [820, 397] width 20 height 20
click at [868, 597] on button "Submit" at bounding box center [836, 590] width 103 height 34
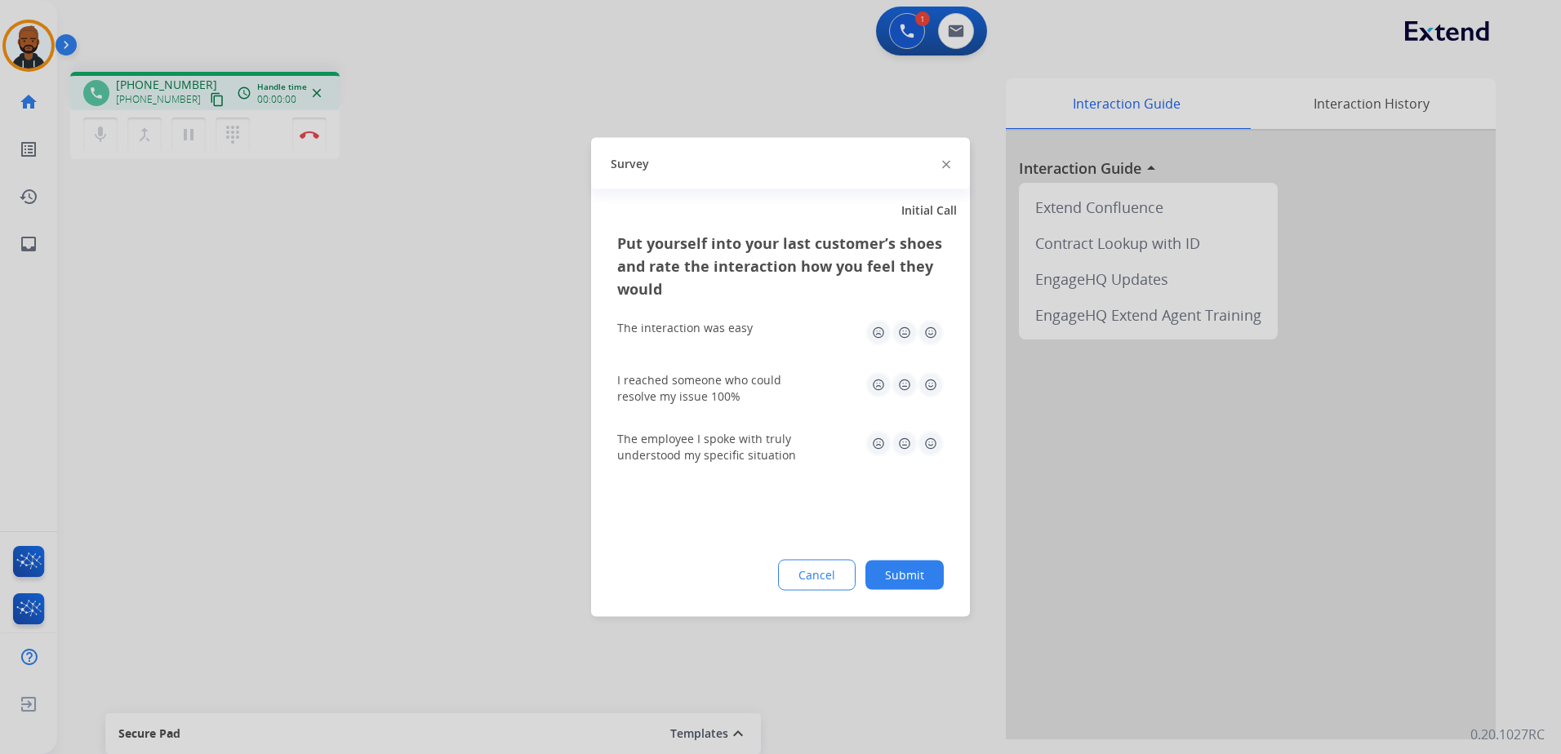
click at [940, 338] on img at bounding box center [930, 333] width 26 height 26
click at [938, 369] on div "I reached someone who could resolve my issue 100%" at bounding box center [780, 388] width 326 height 59
click at [936, 381] on img at bounding box center [930, 385] width 26 height 26
click at [935, 440] on img at bounding box center [930, 444] width 26 height 26
click at [916, 571] on button "Submit" at bounding box center [904, 575] width 78 height 29
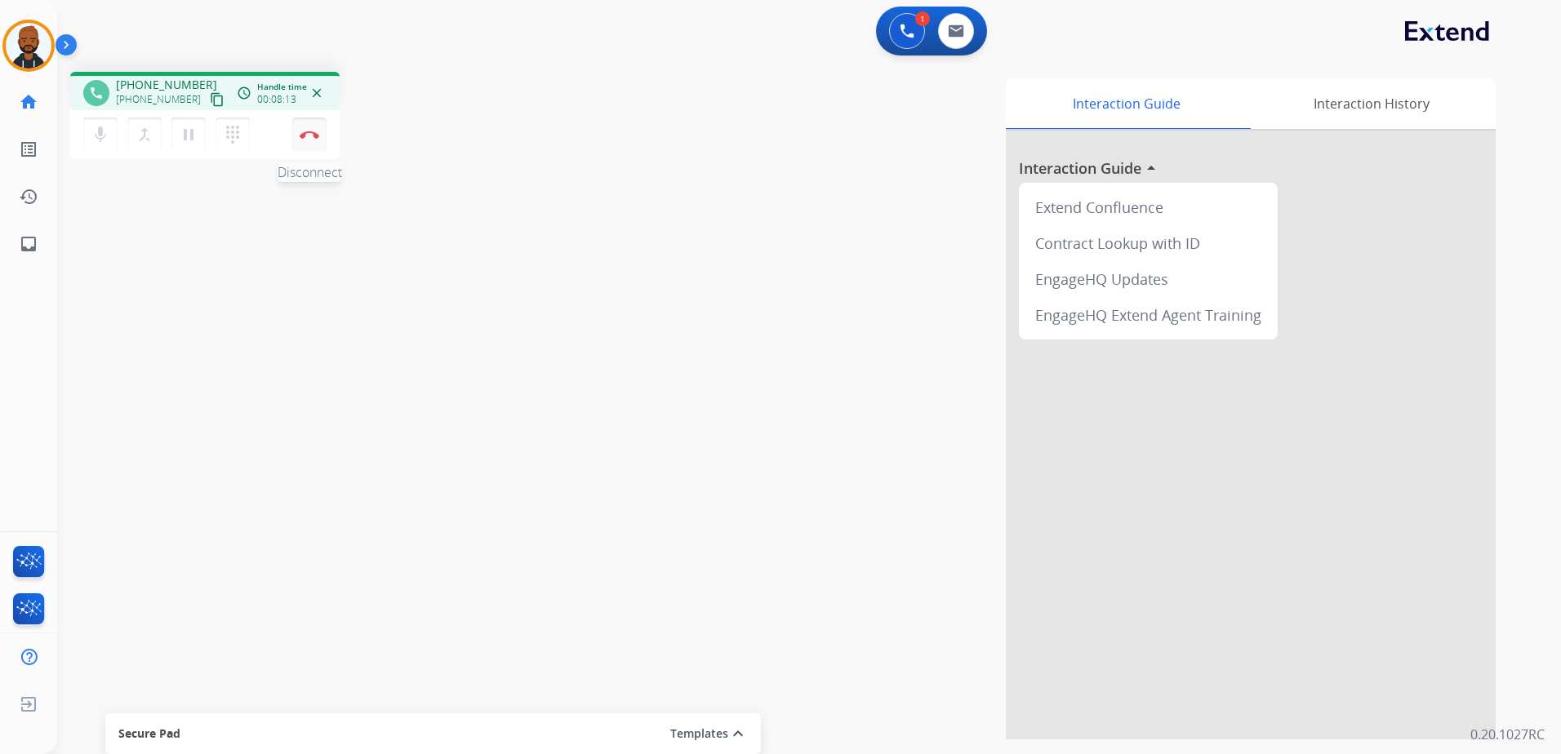
click at [309, 135] on img at bounding box center [310, 135] width 20 height 8
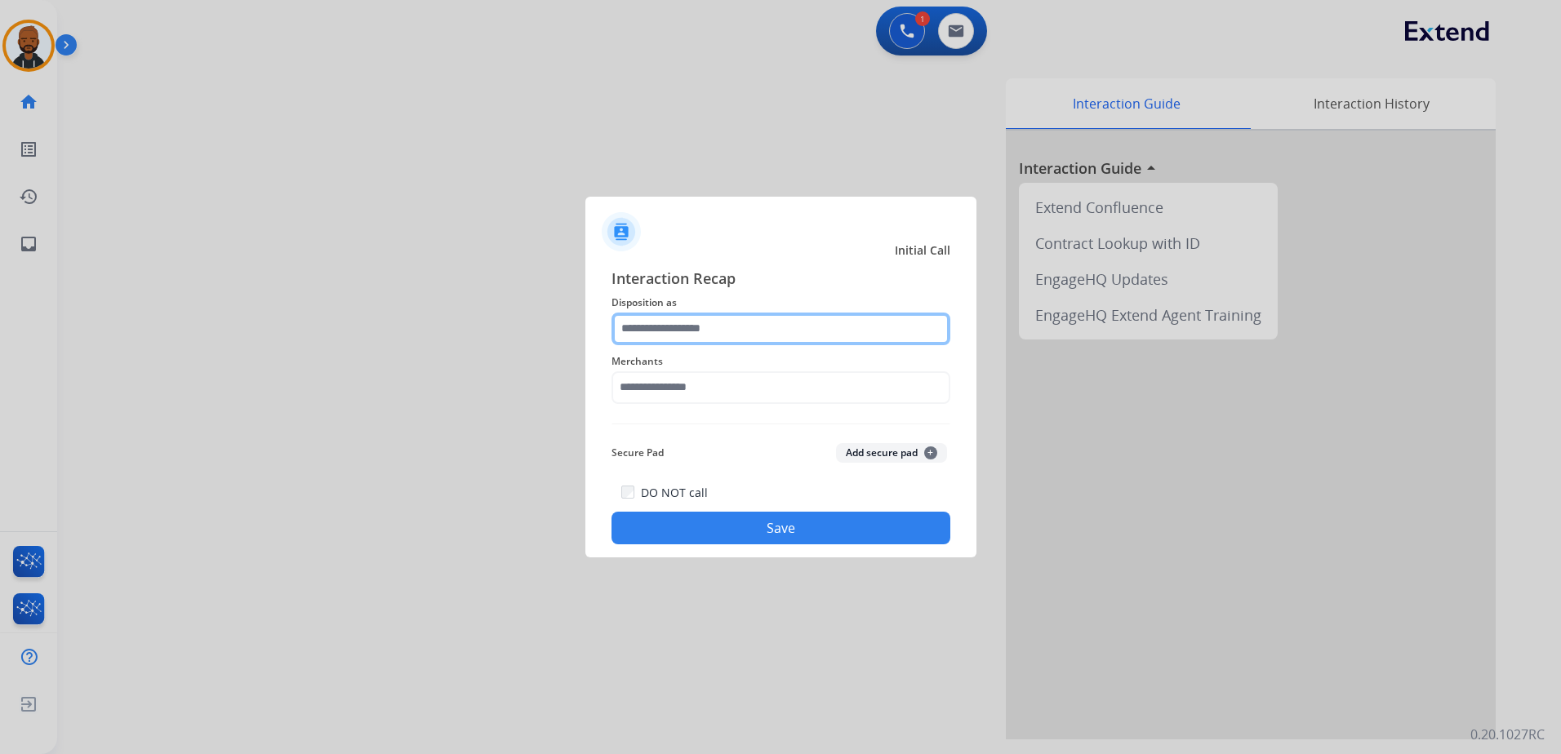
click at [741, 334] on input "text" at bounding box center [780, 329] width 339 height 33
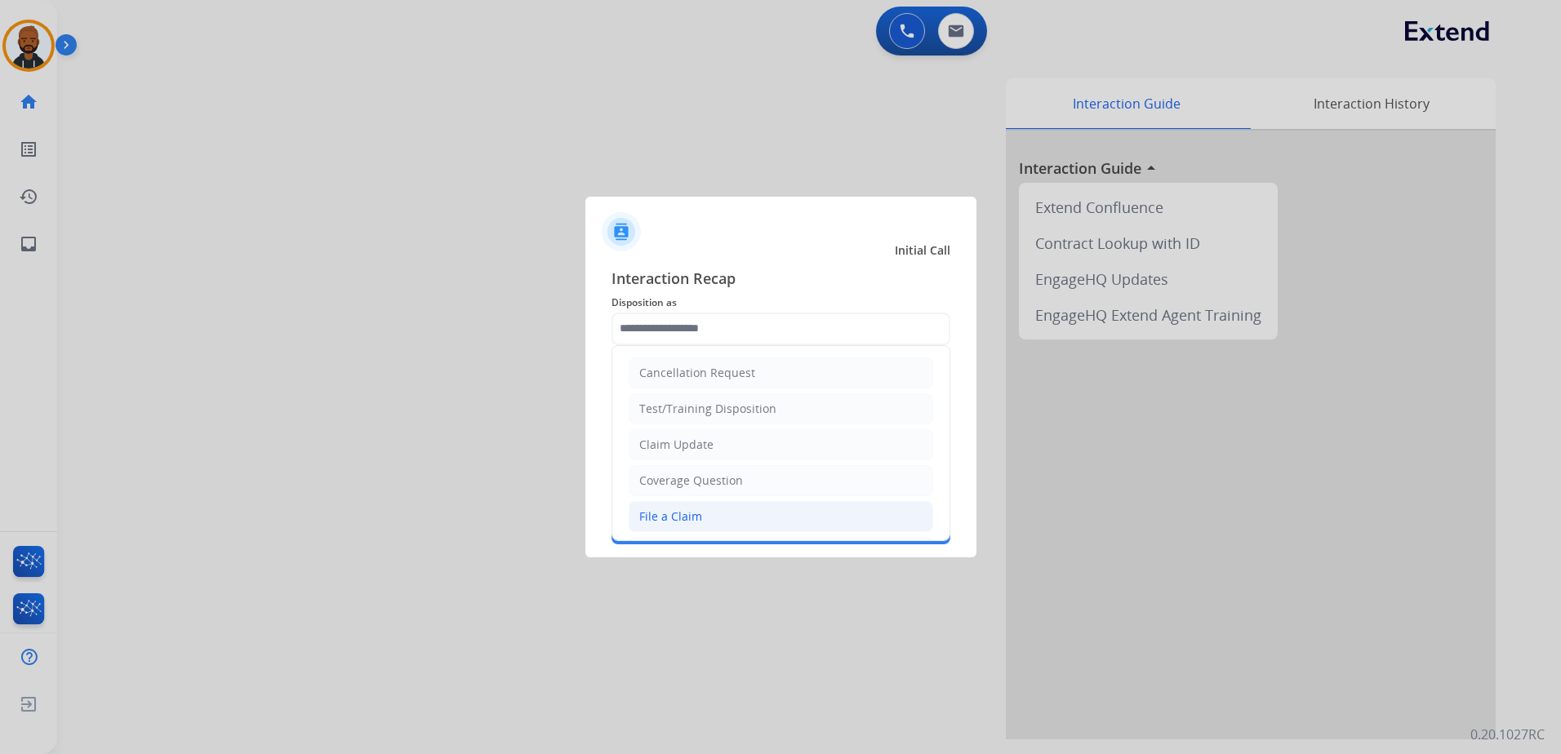
click at [705, 506] on li "File a Claim" at bounding box center [781, 516] width 304 height 31
type input "**********"
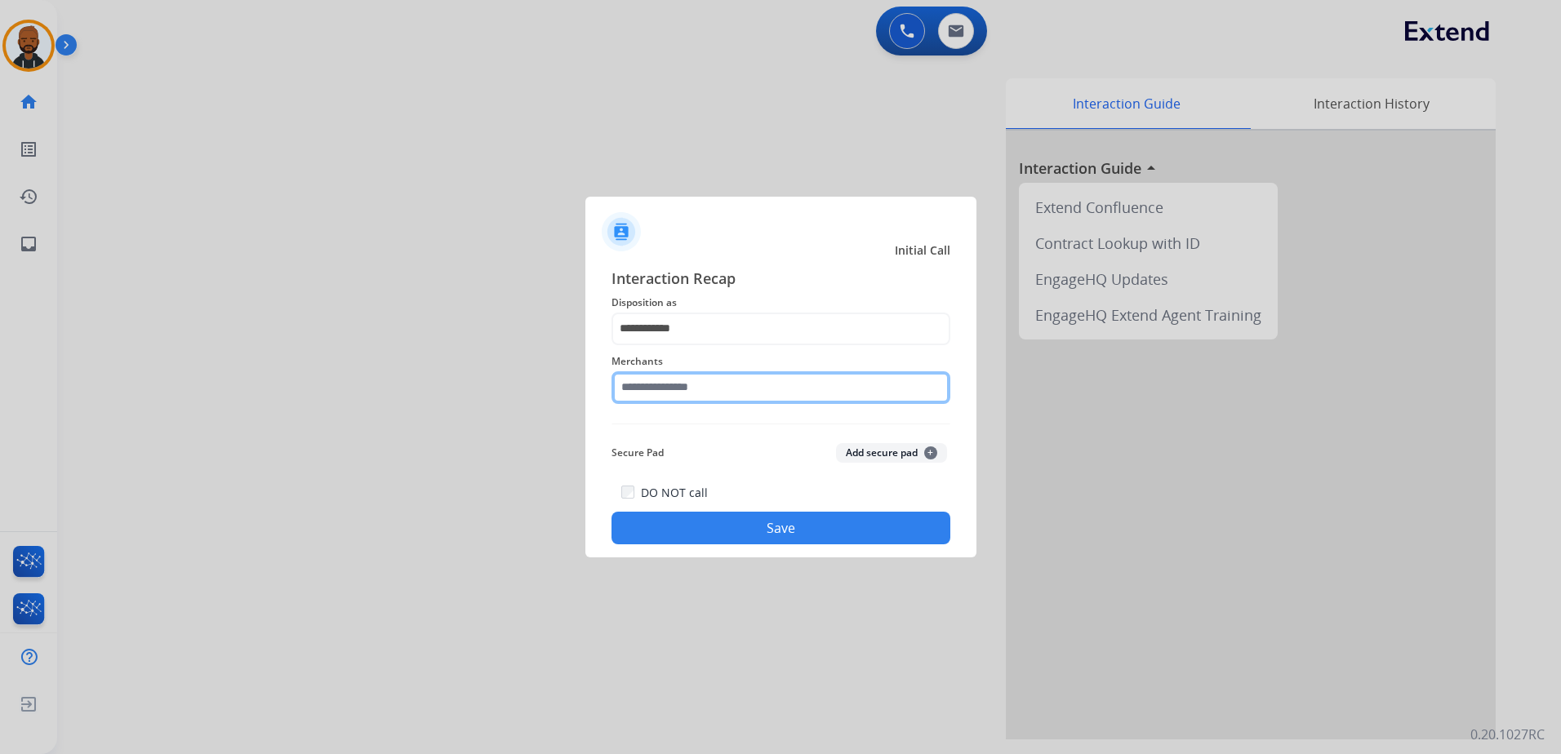
click at [713, 401] on input "text" at bounding box center [780, 387] width 339 height 33
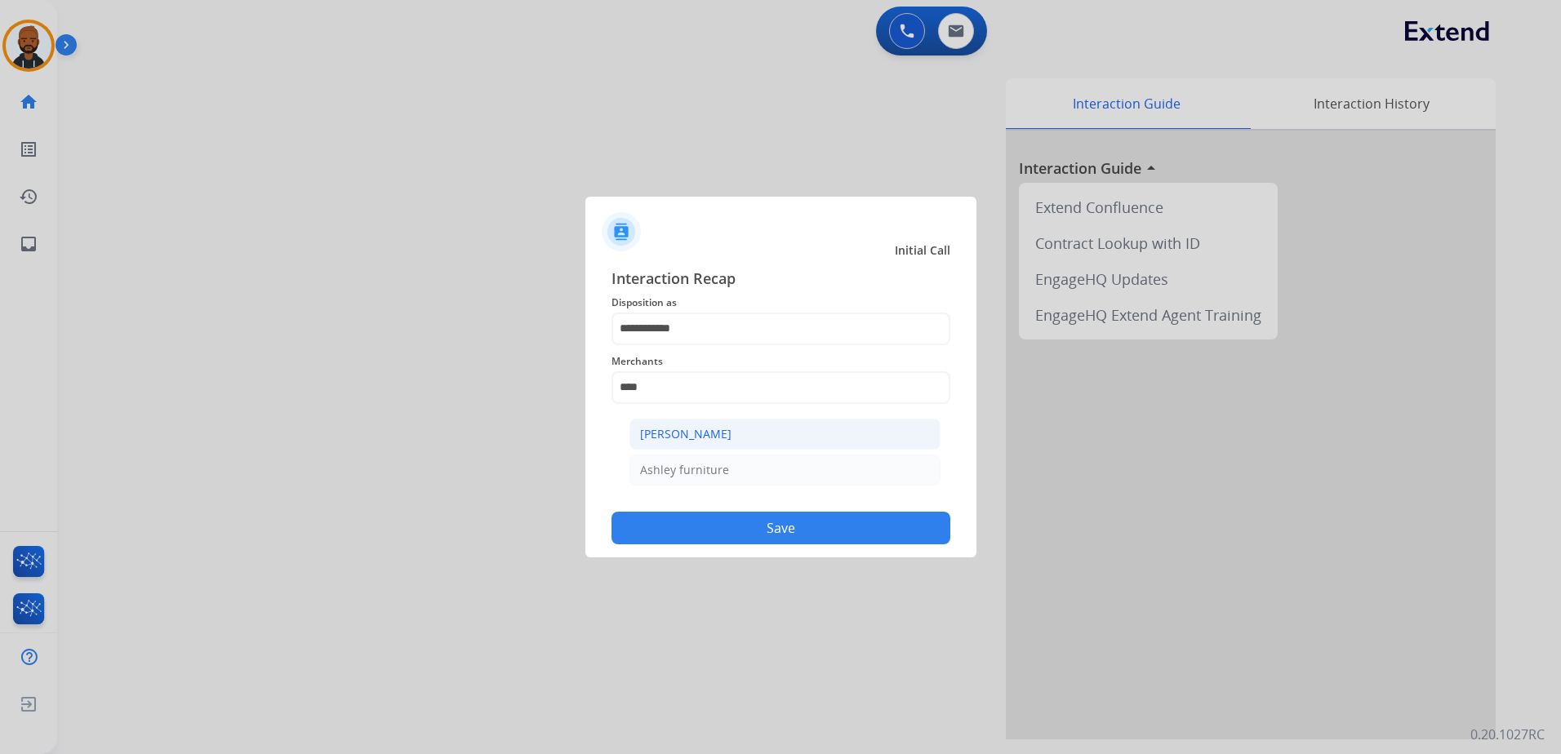
click at [707, 435] on div "[PERSON_NAME]" at bounding box center [685, 434] width 91 height 16
type input "**********"
click at [811, 522] on button "Save" at bounding box center [780, 528] width 339 height 33
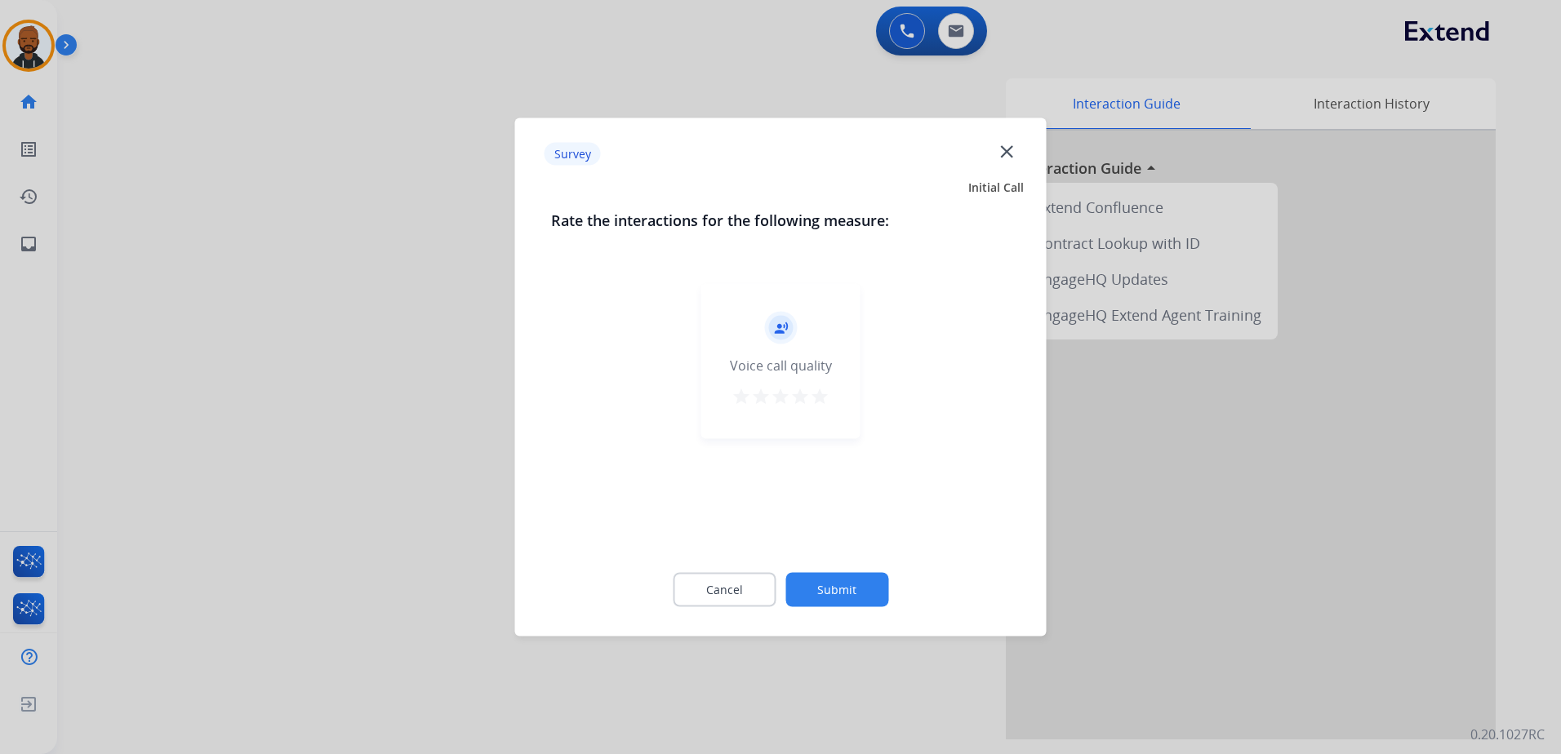
click at [822, 406] on button "star" at bounding box center [820, 399] width 20 height 24
click at [864, 584] on button "Submit" at bounding box center [836, 590] width 103 height 34
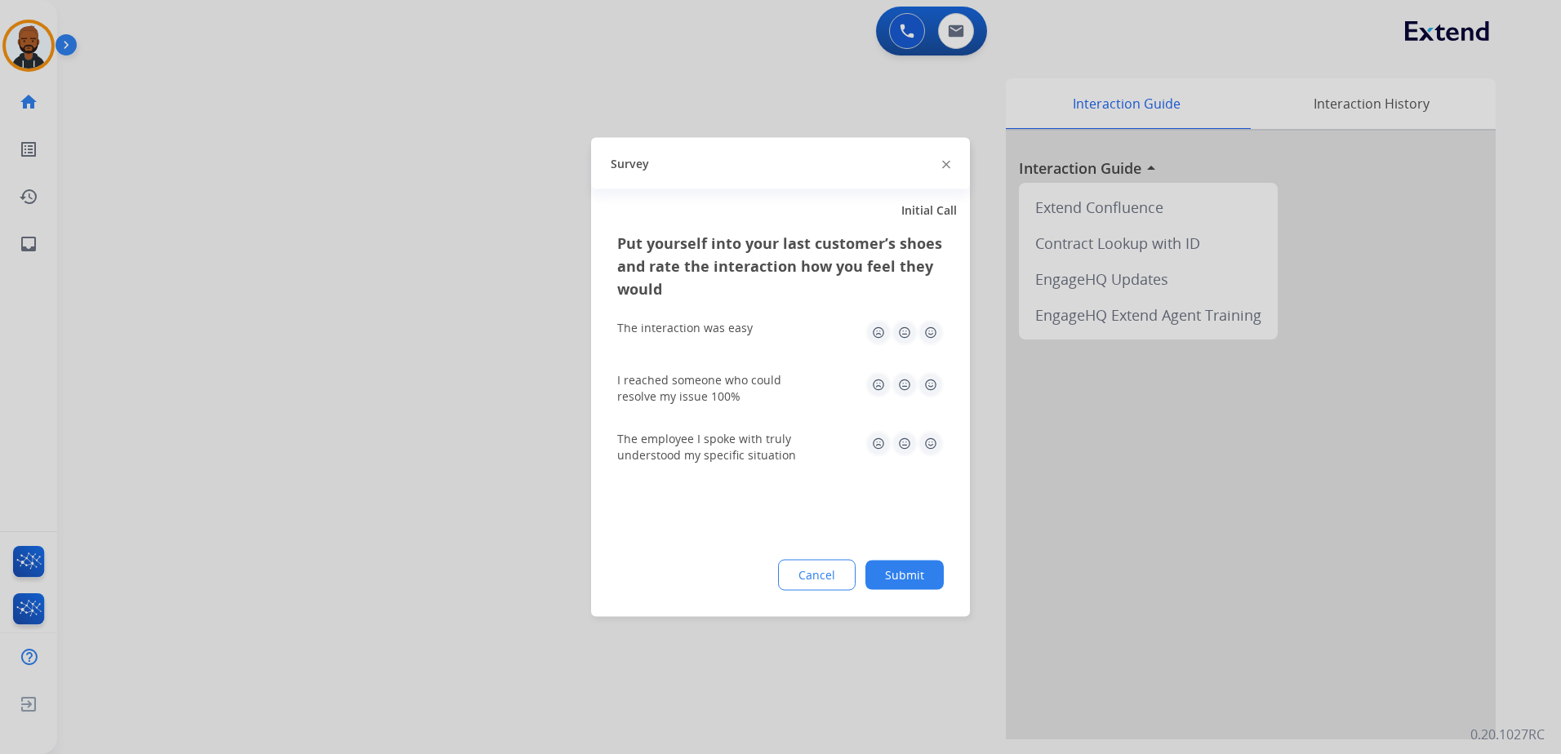
click at [929, 339] on img at bounding box center [930, 333] width 26 height 26
click at [939, 389] on img at bounding box center [930, 385] width 26 height 26
click at [940, 450] on img at bounding box center [930, 444] width 26 height 26
click at [922, 572] on button "Submit" at bounding box center [904, 575] width 78 height 29
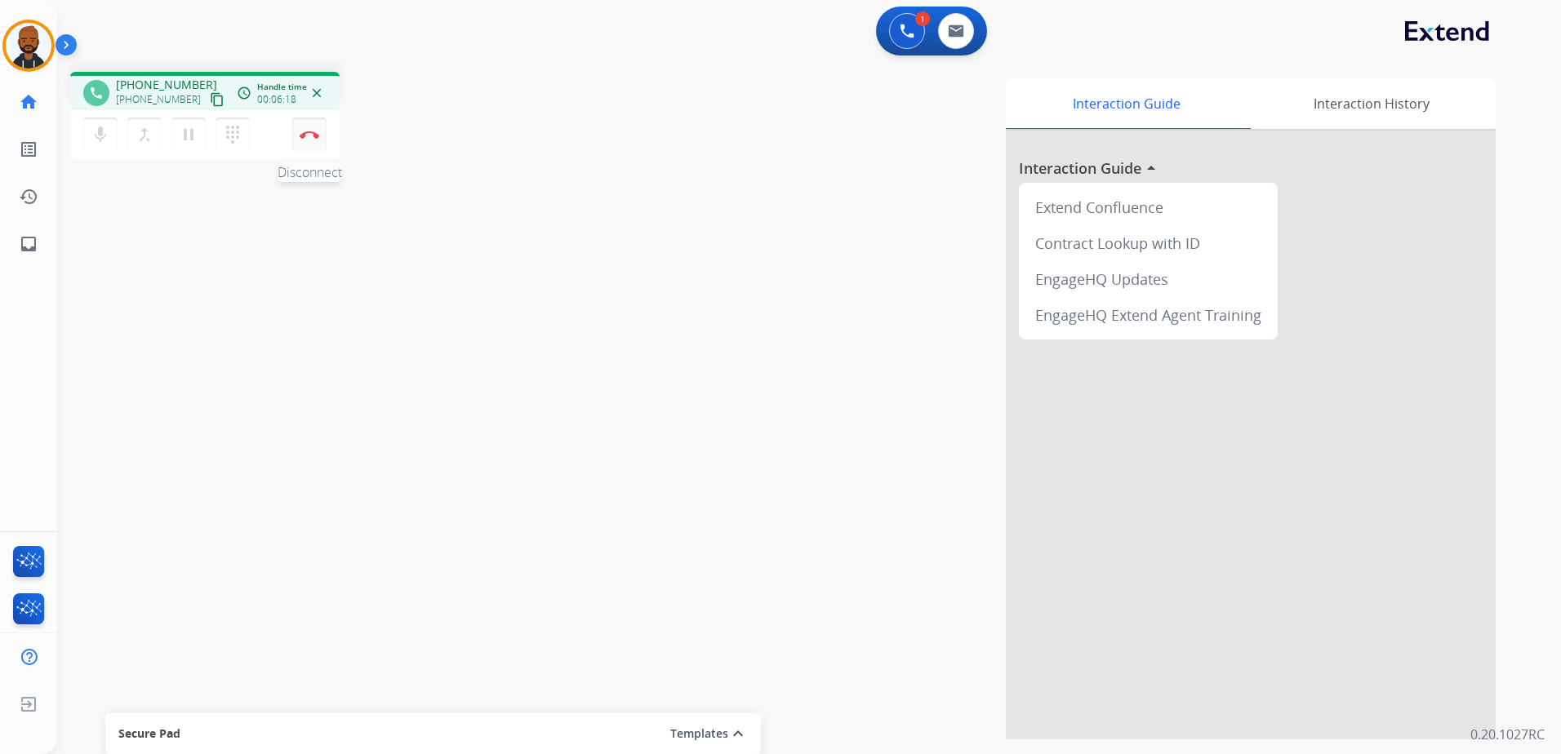
click at [318, 135] on img at bounding box center [310, 135] width 20 height 8
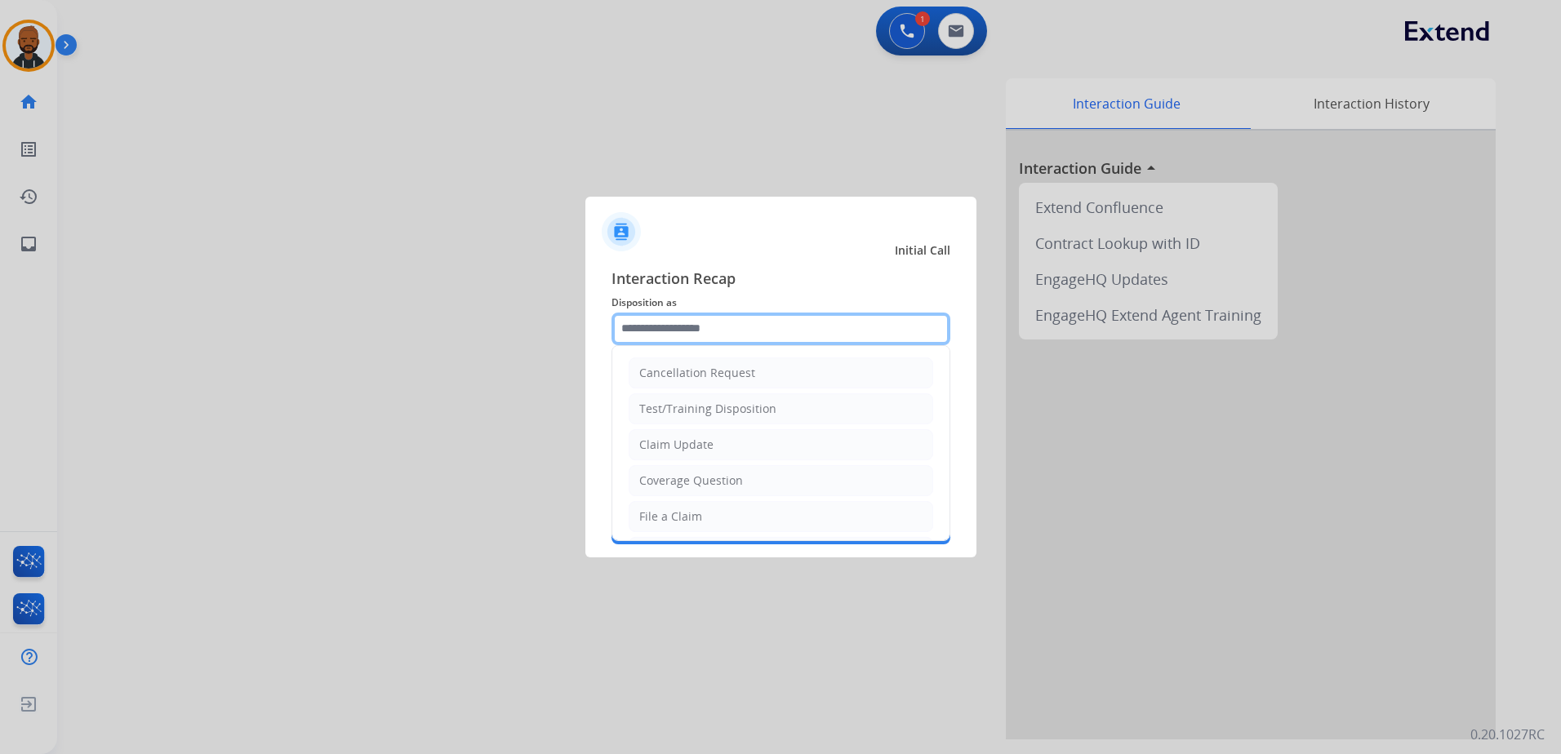
click at [791, 320] on input "text" at bounding box center [780, 329] width 339 height 33
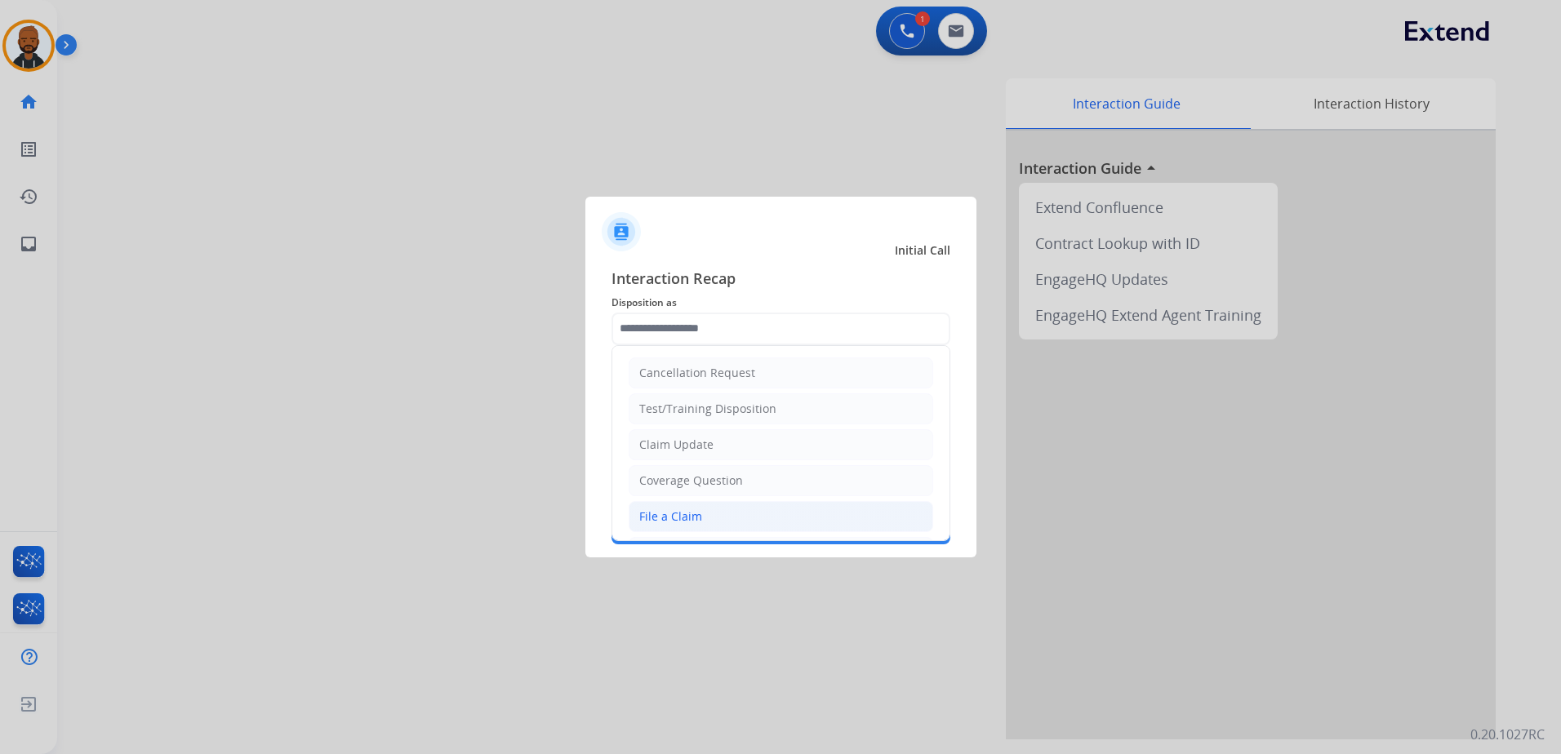
click at [721, 511] on li "File a Claim" at bounding box center [781, 516] width 304 height 31
type input "**********"
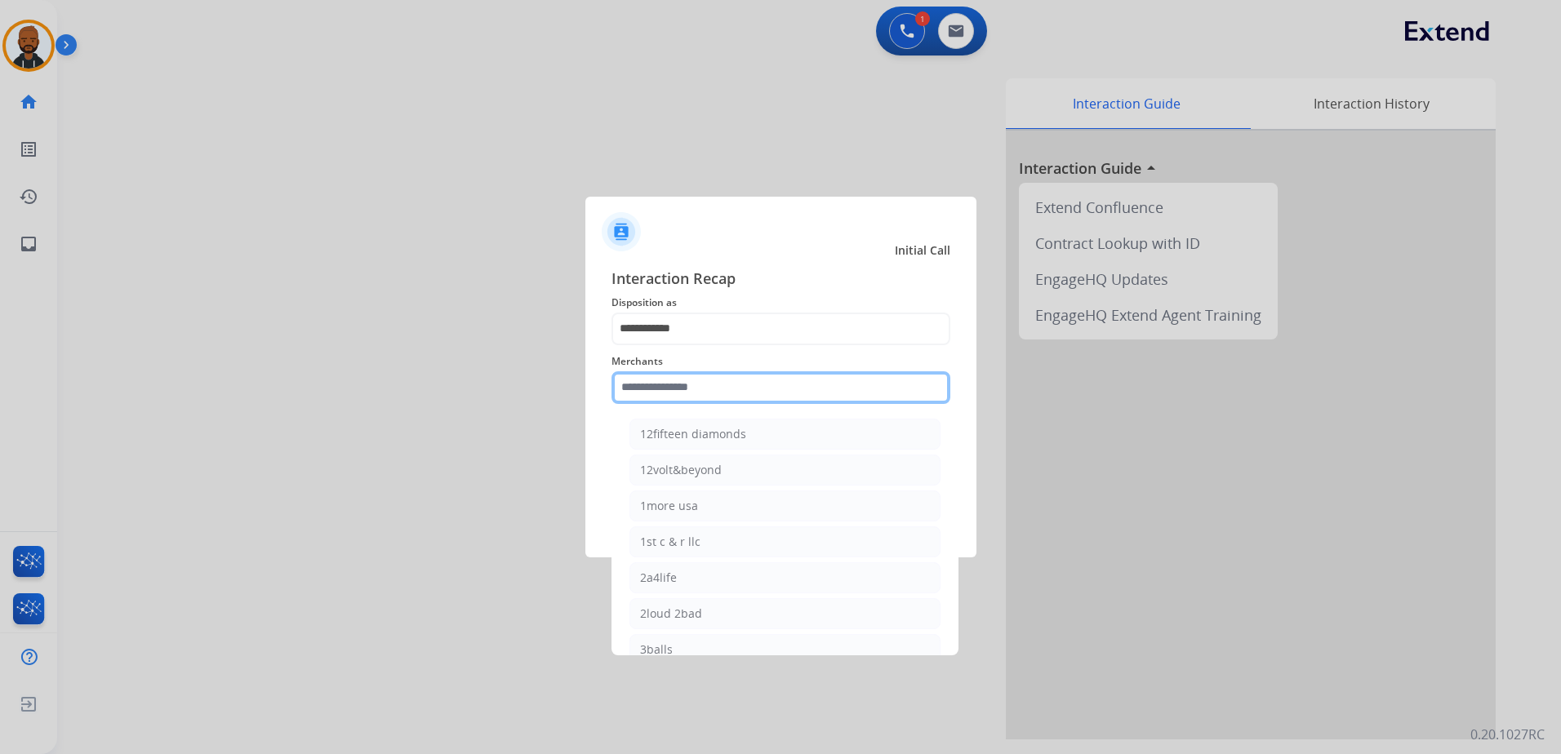
click at [718, 398] on input "text" at bounding box center [780, 387] width 339 height 33
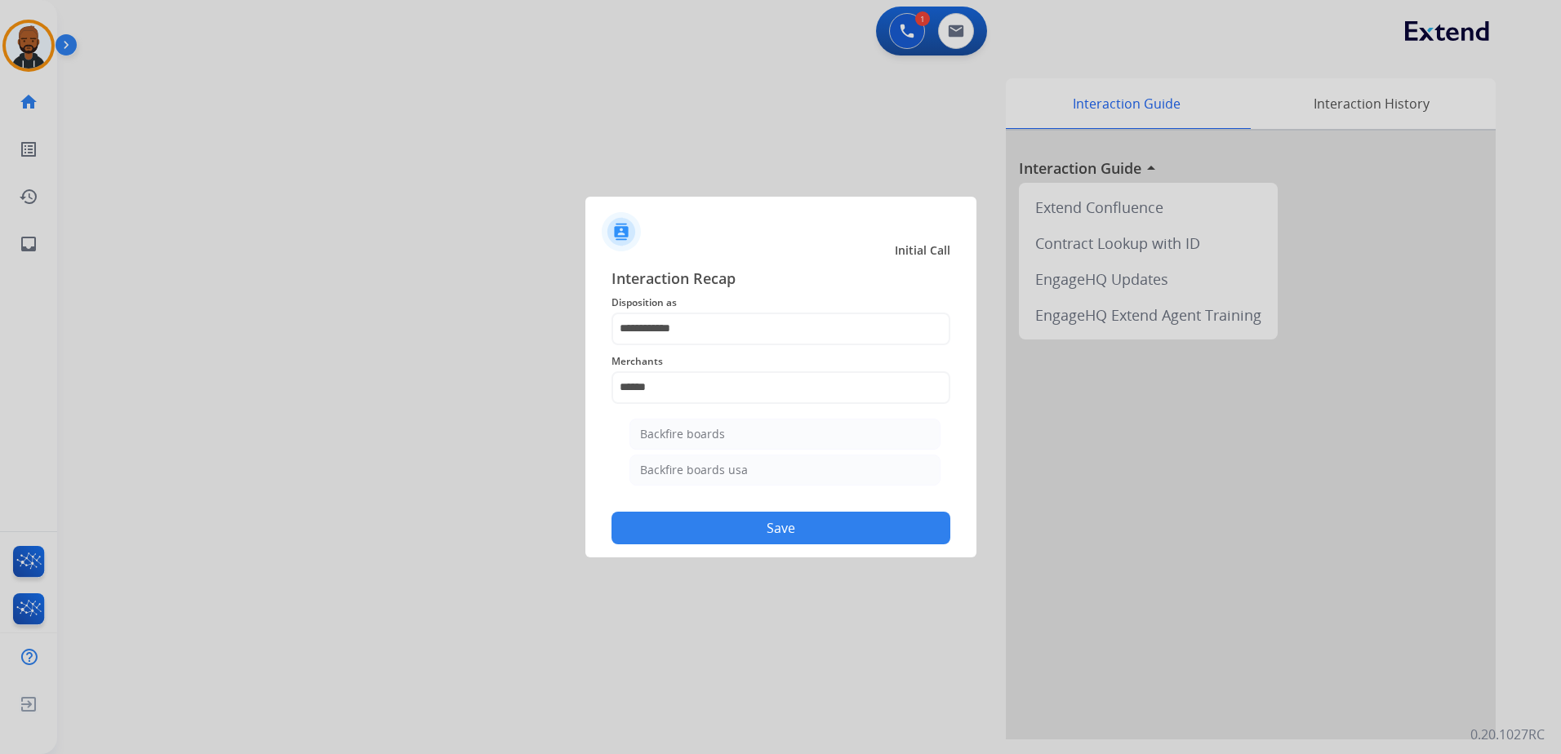
click at [777, 482] on li "Backfire boards usa" at bounding box center [784, 470] width 311 height 31
type input "**********"
click at [794, 514] on button "Save" at bounding box center [780, 528] width 339 height 33
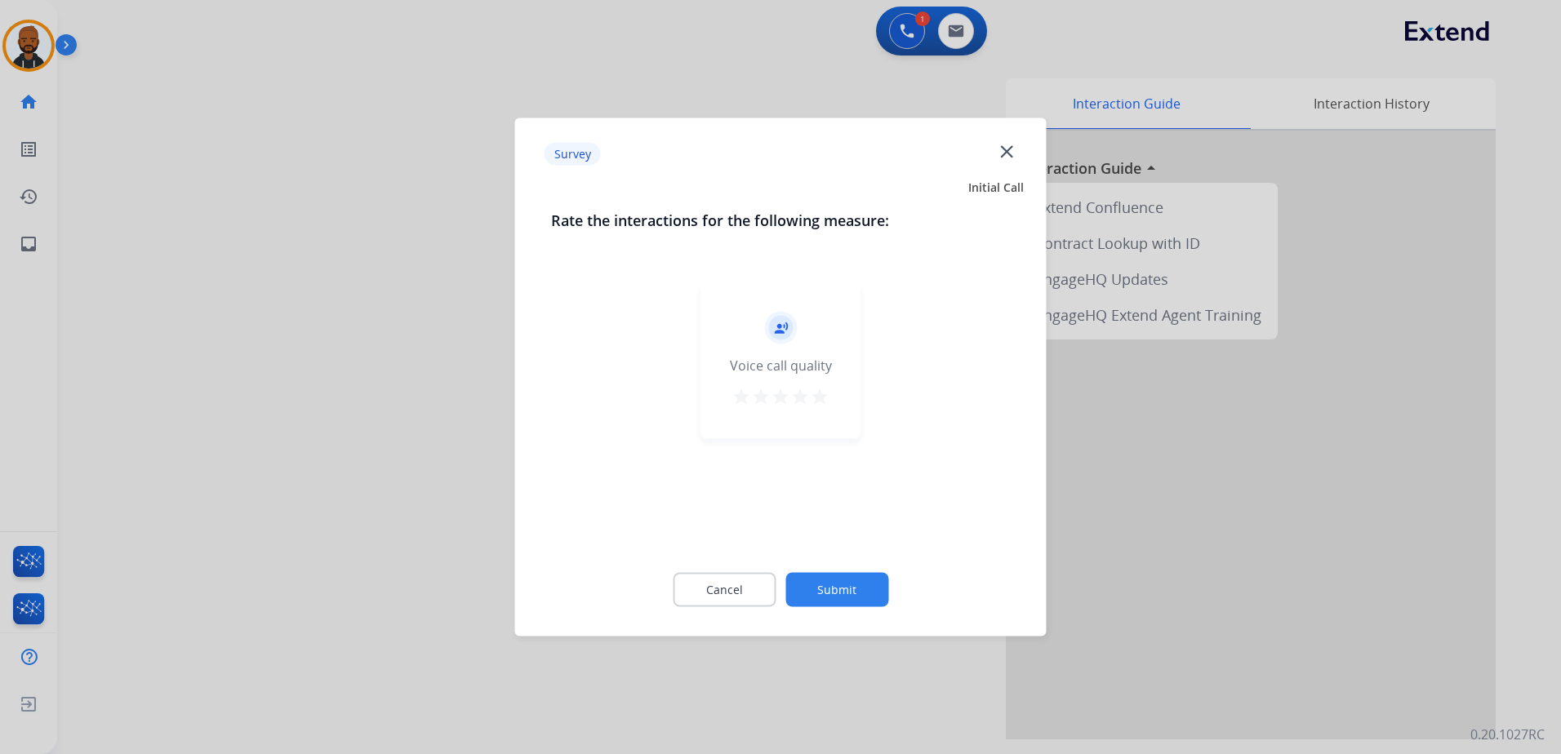
click at [818, 406] on button "star" at bounding box center [820, 399] width 20 height 24
click at [849, 580] on button "Submit" at bounding box center [836, 590] width 103 height 34
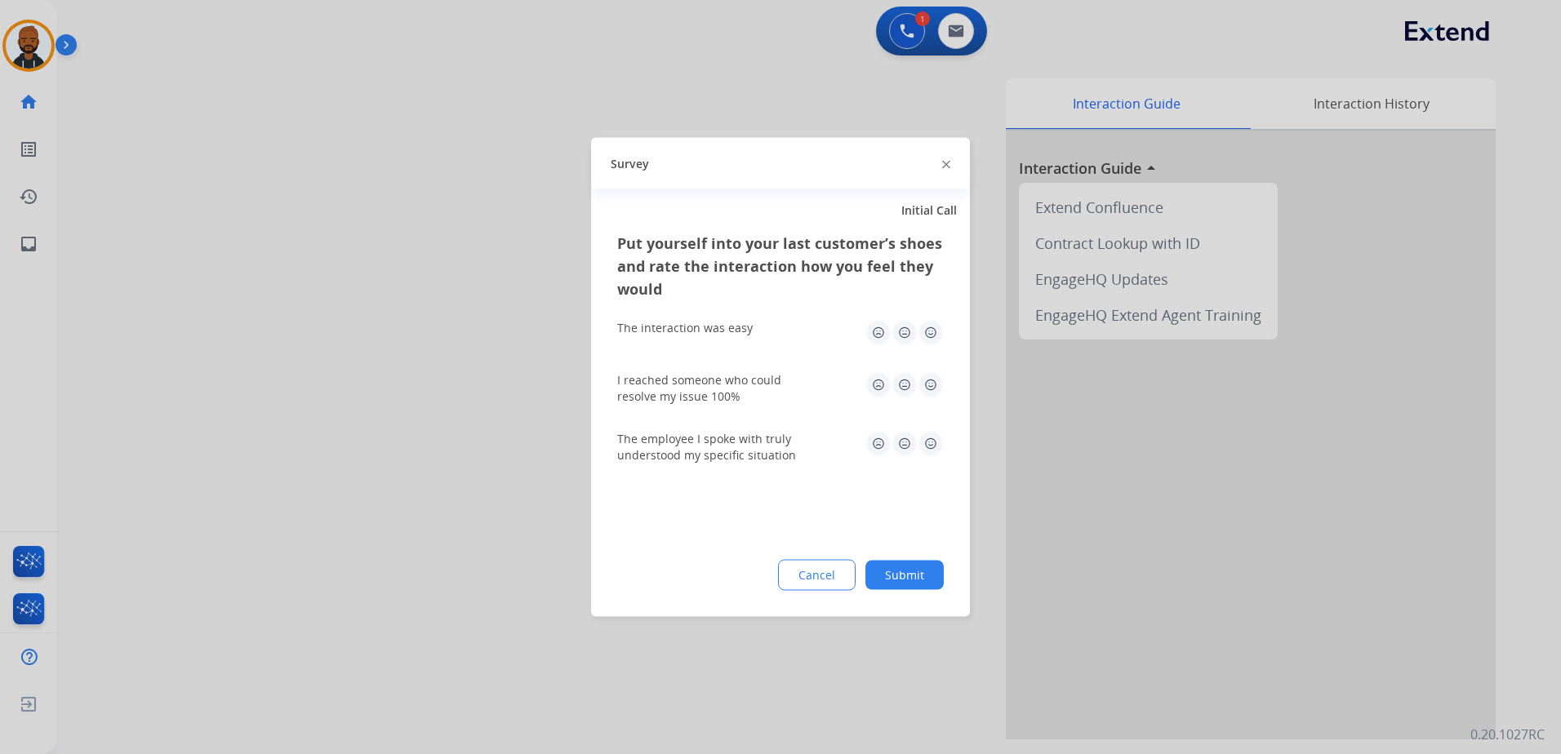
click at [923, 335] on img at bounding box center [930, 333] width 26 height 26
click at [928, 379] on img at bounding box center [930, 385] width 26 height 26
click at [935, 449] on img at bounding box center [930, 444] width 26 height 26
click at [926, 584] on button "Submit" at bounding box center [904, 575] width 78 height 29
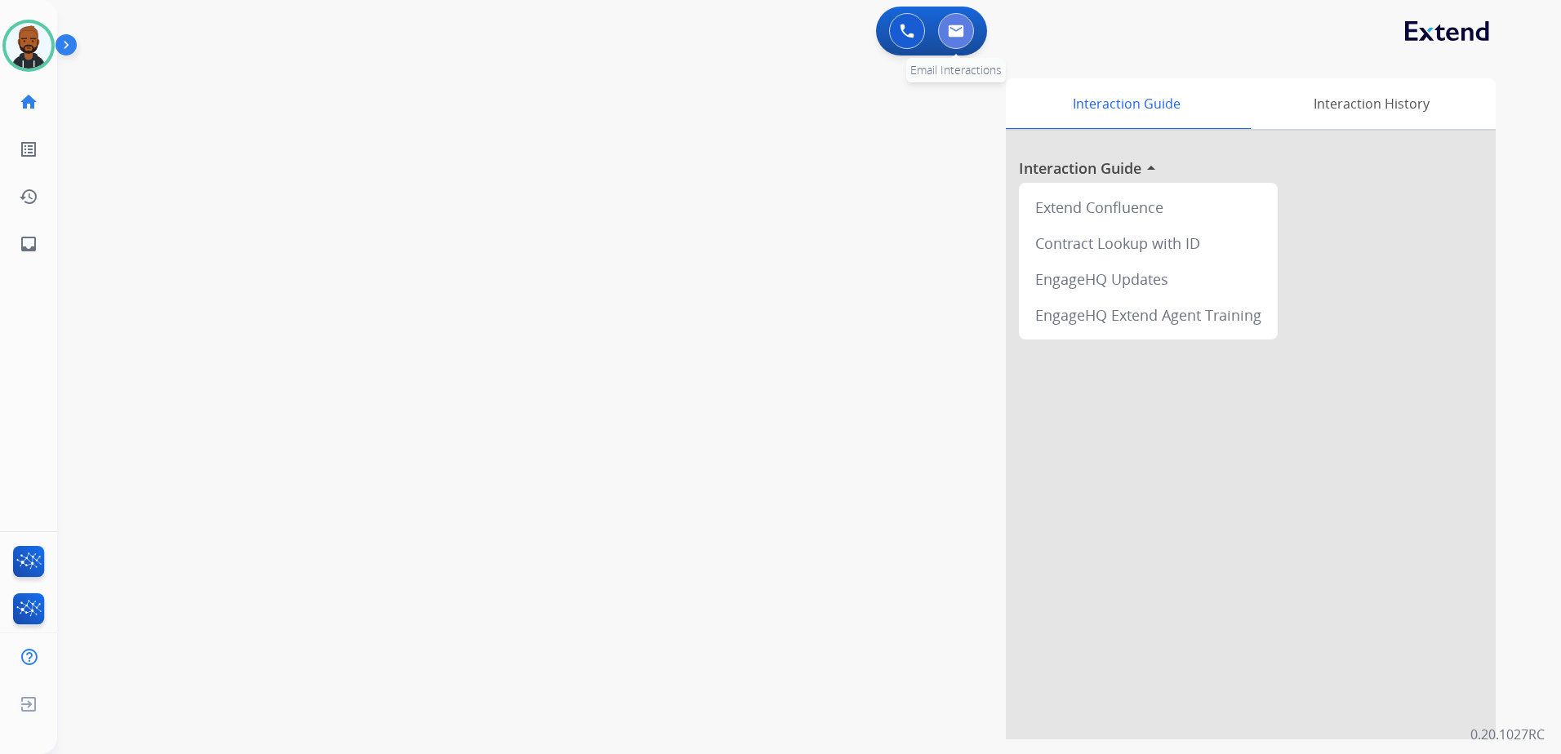
click at [967, 41] on button at bounding box center [956, 31] width 36 height 36
select select "**********"
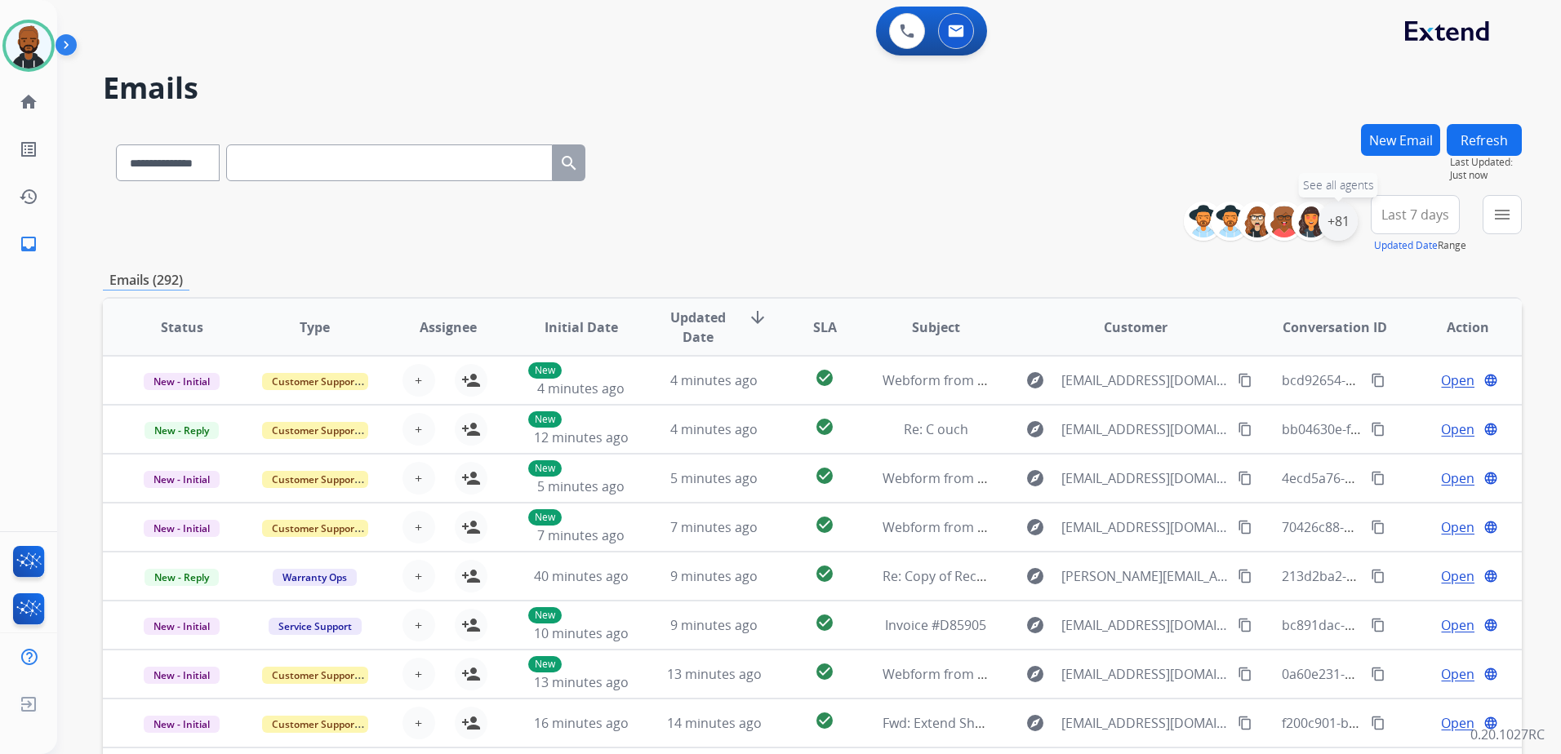
click at [1340, 219] on div "+81" at bounding box center [1337, 221] width 39 height 39
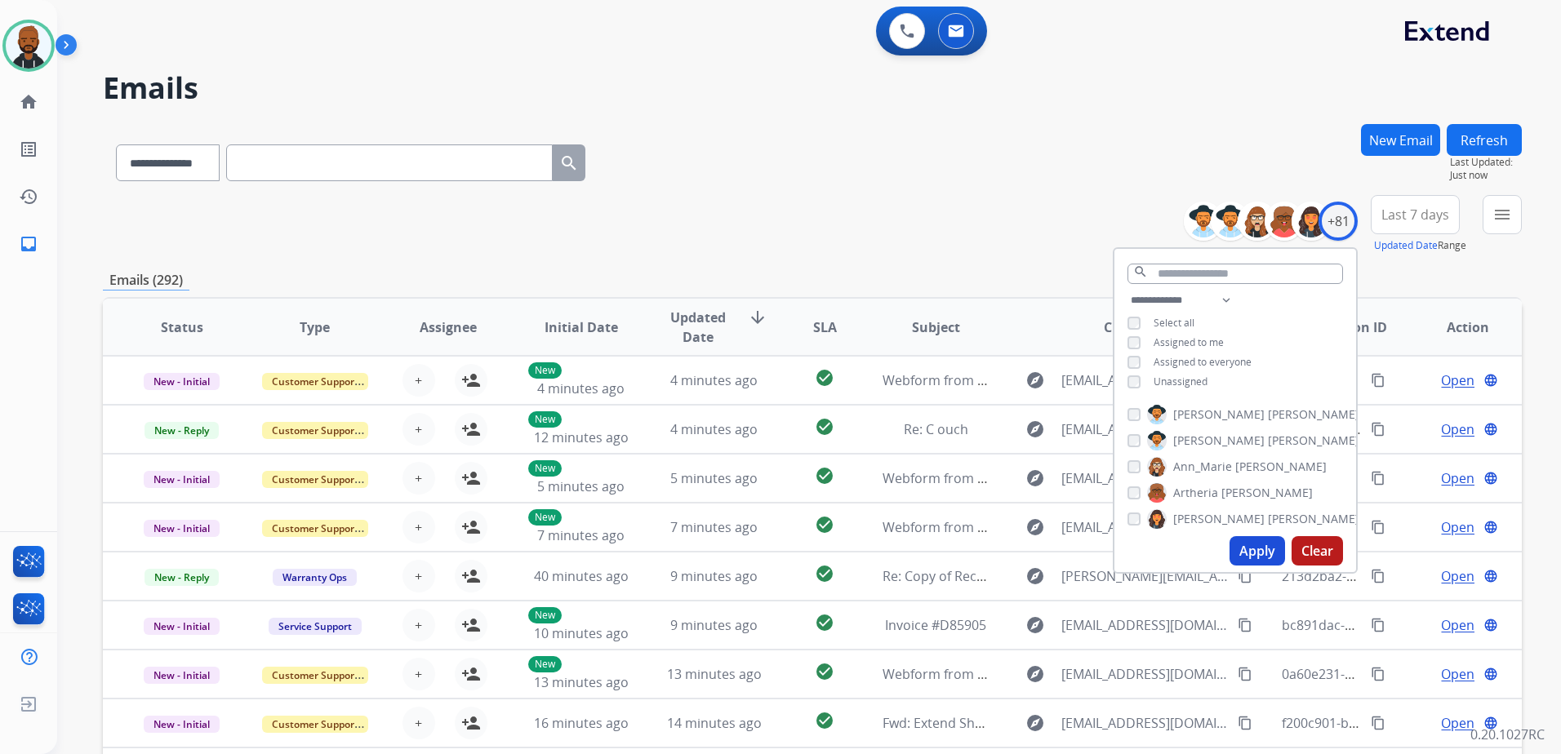
click at [1258, 546] on button "Apply" at bounding box center [1257, 550] width 56 height 29
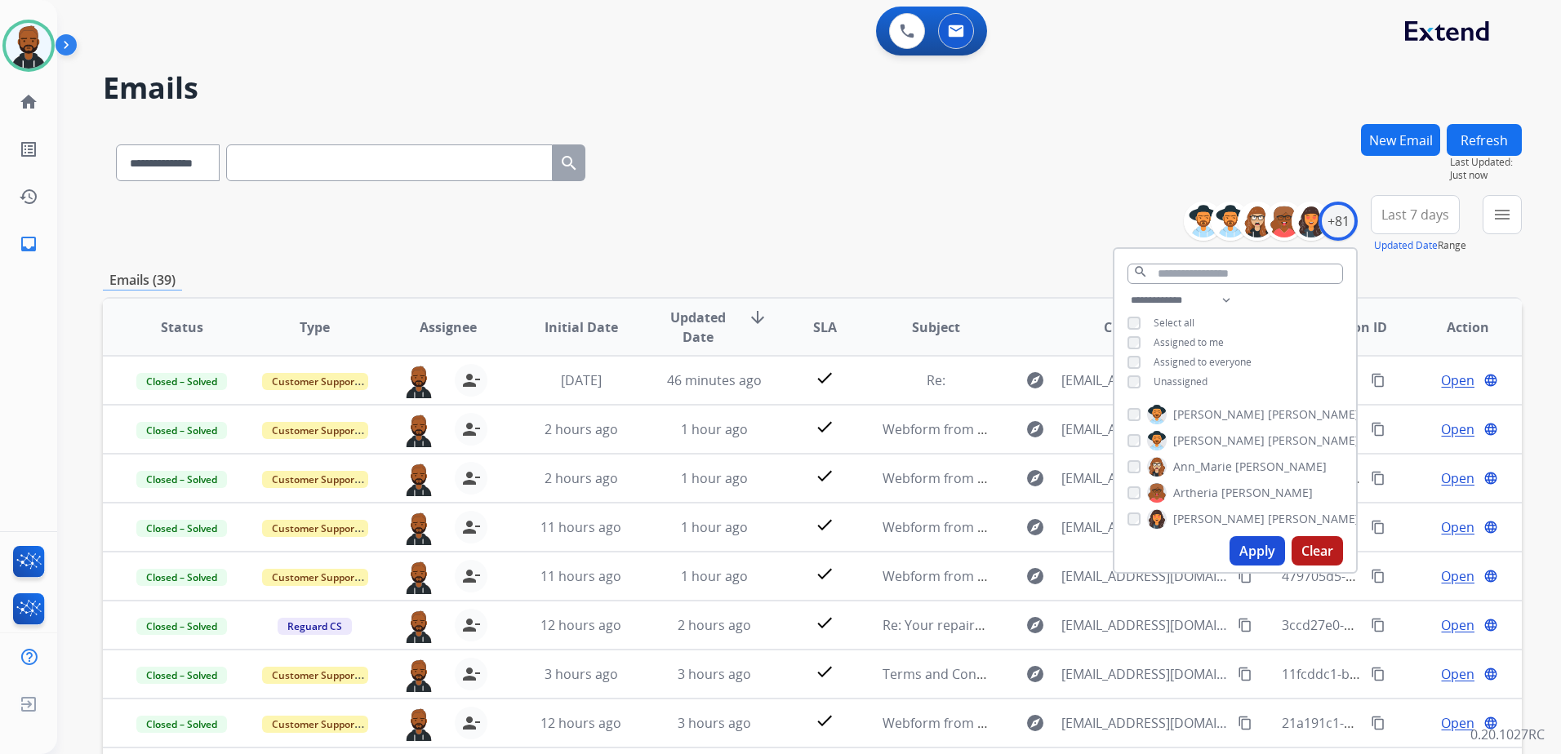
click at [1119, 211] on div "**********" at bounding box center [812, 224] width 1419 height 59
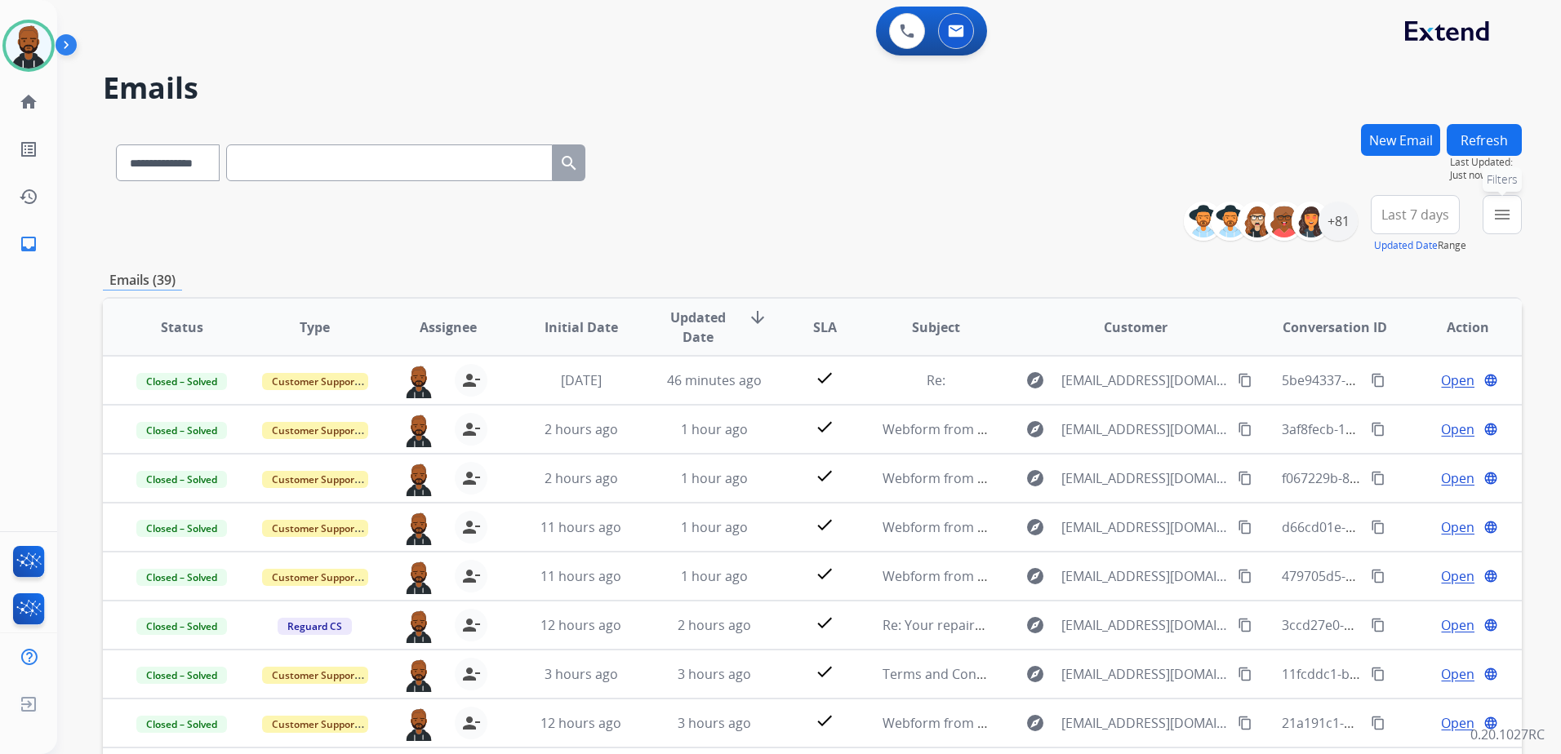
click at [1509, 216] on mat-icon "menu" at bounding box center [1502, 215] width 20 height 20
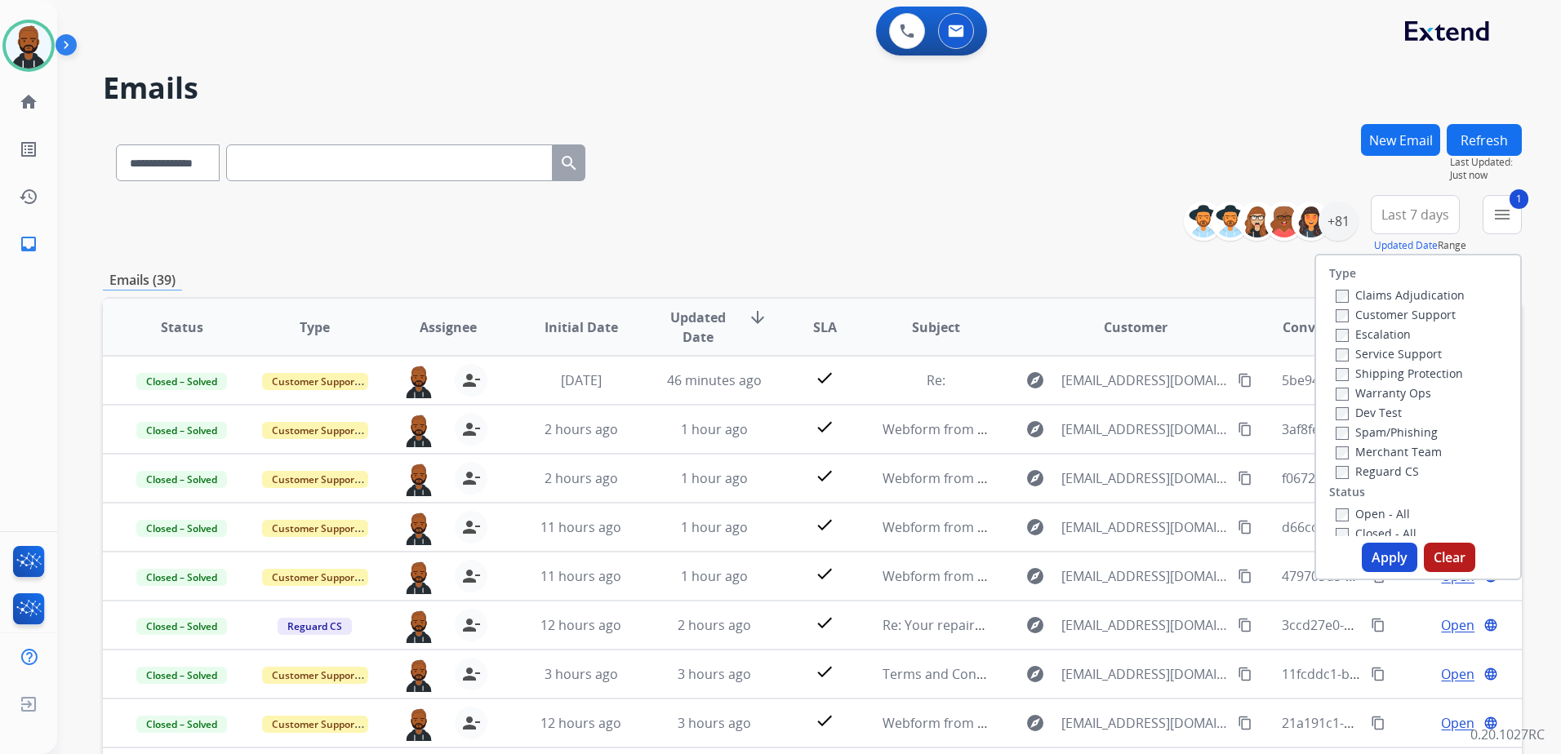
click at [1377, 562] on button "Apply" at bounding box center [1389, 557] width 56 height 29
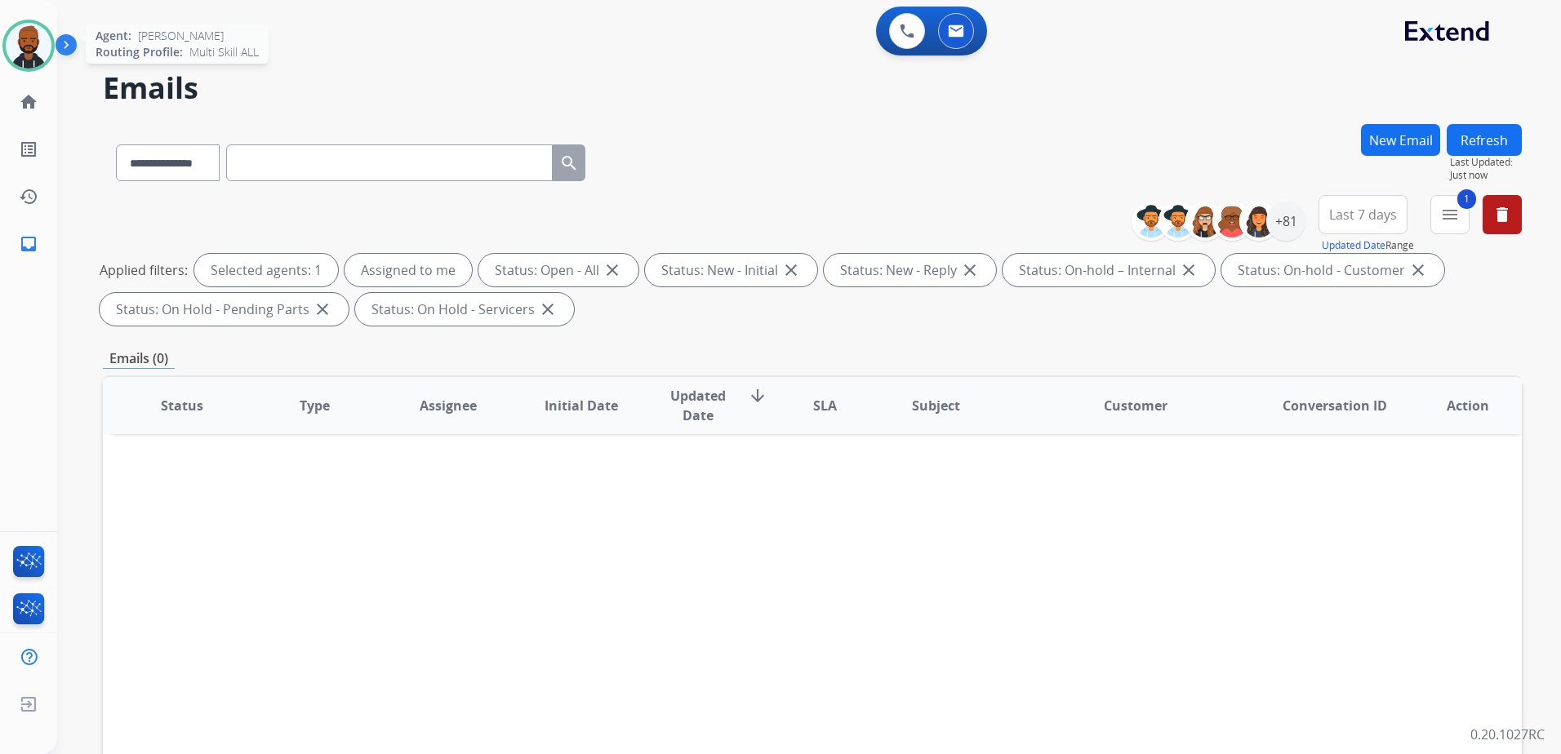
click at [18, 47] on img at bounding box center [29, 46] width 46 height 46
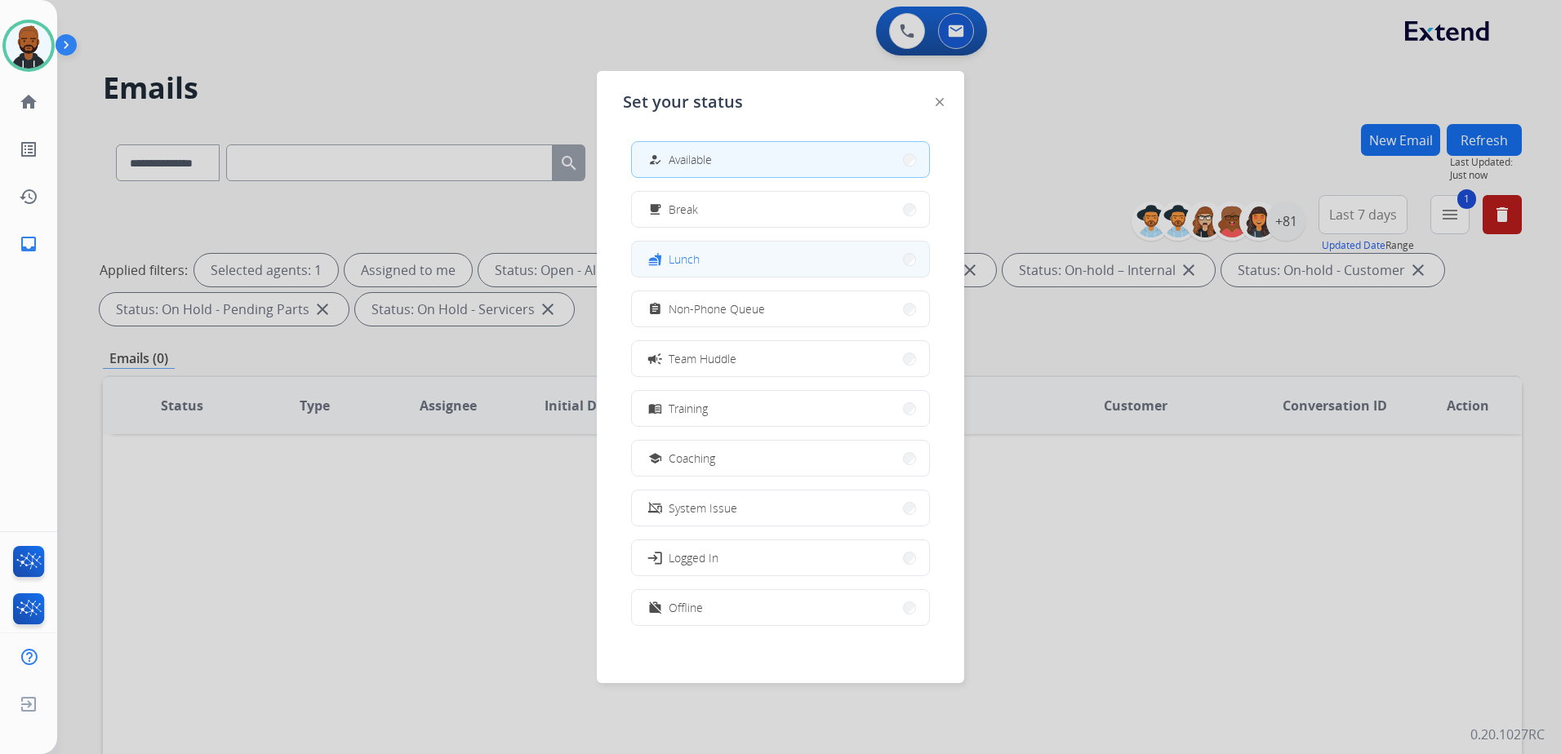
click at [713, 269] on button "fastfood Lunch" at bounding box center [780, 259] width 297 height 35
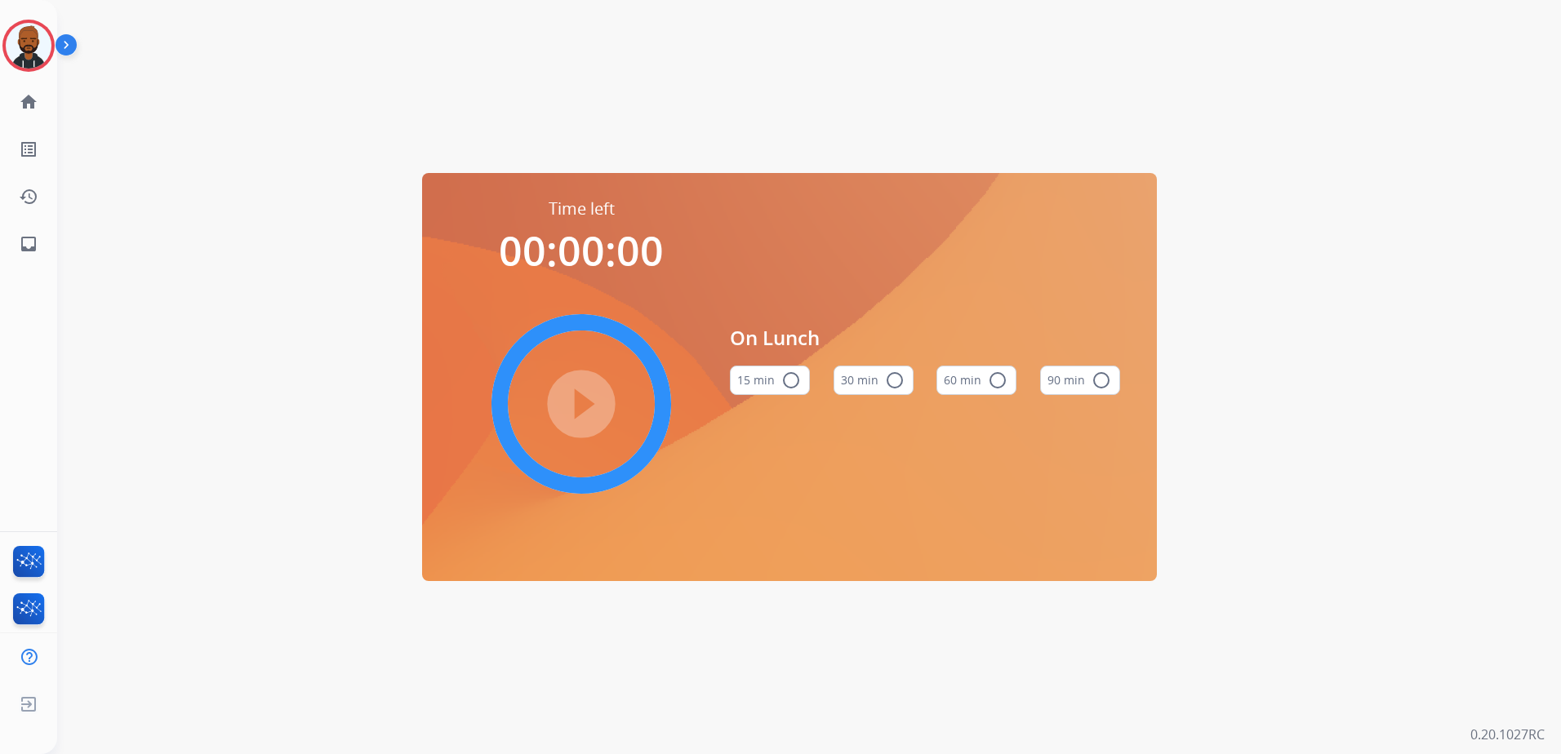
click at [1001, 387] on mat-icon "radio_button_unchecked" at bounding box center [998, 381] width 20 height 20
click at [591, 405] on mat-icon "play_circle_filled" at bounding box center [581, 404] width 20 height 20
